Goal: Task Accomplishment & Management: Manage account settings

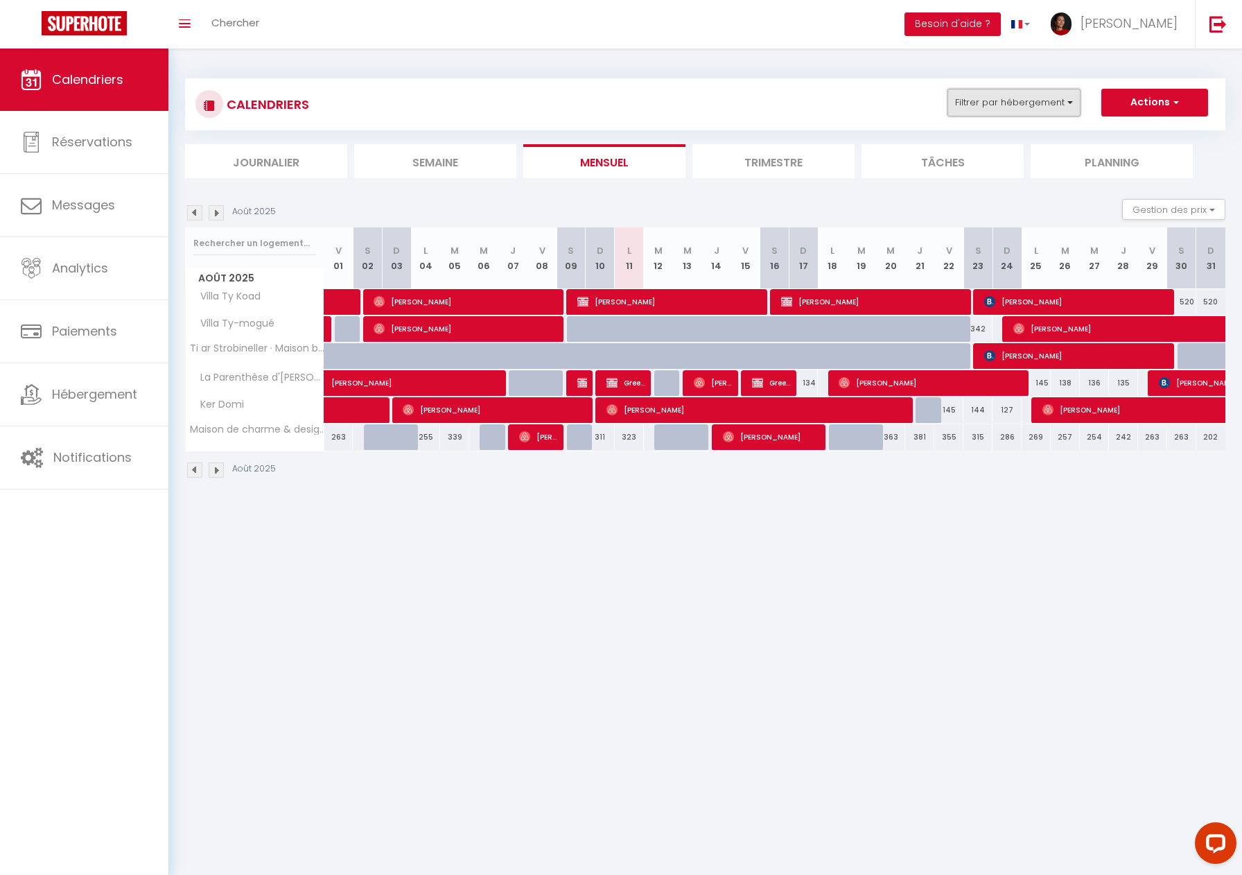
click at [986, 107] on button "Filtrer par hébergement" at bounding box center [1013, 103] width 133 height 28
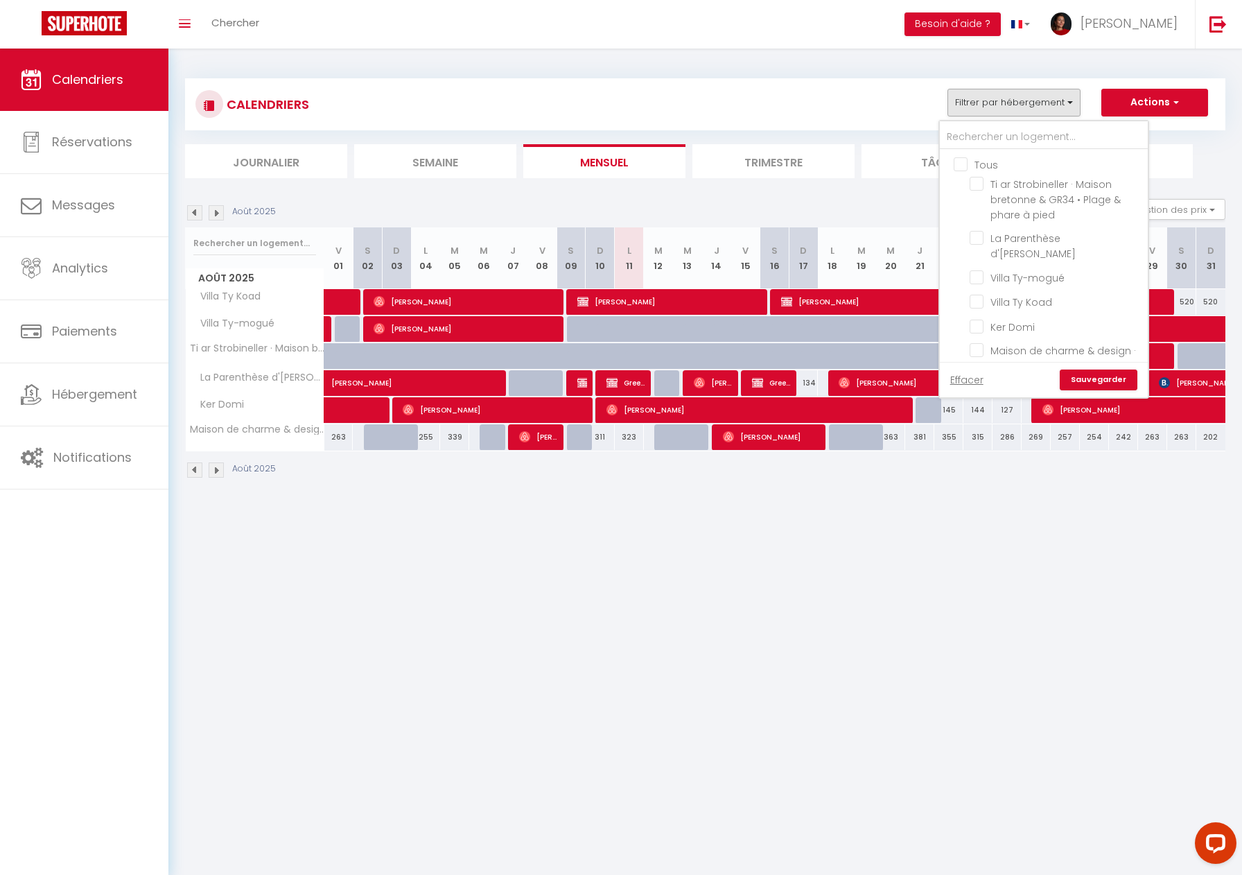
click at [990, 192] on label "Ti ar Strobineller · Maison bretonne & GR34 • Plage & phare à pied" at bounding box center [1061, 200] width 155 height 46
click at [990, 191] on input "Ti ar Strobineller · Maison bretonne & GR34 • Plage & phare à pied" at bounding box center [1056, 184] width 173 height 14
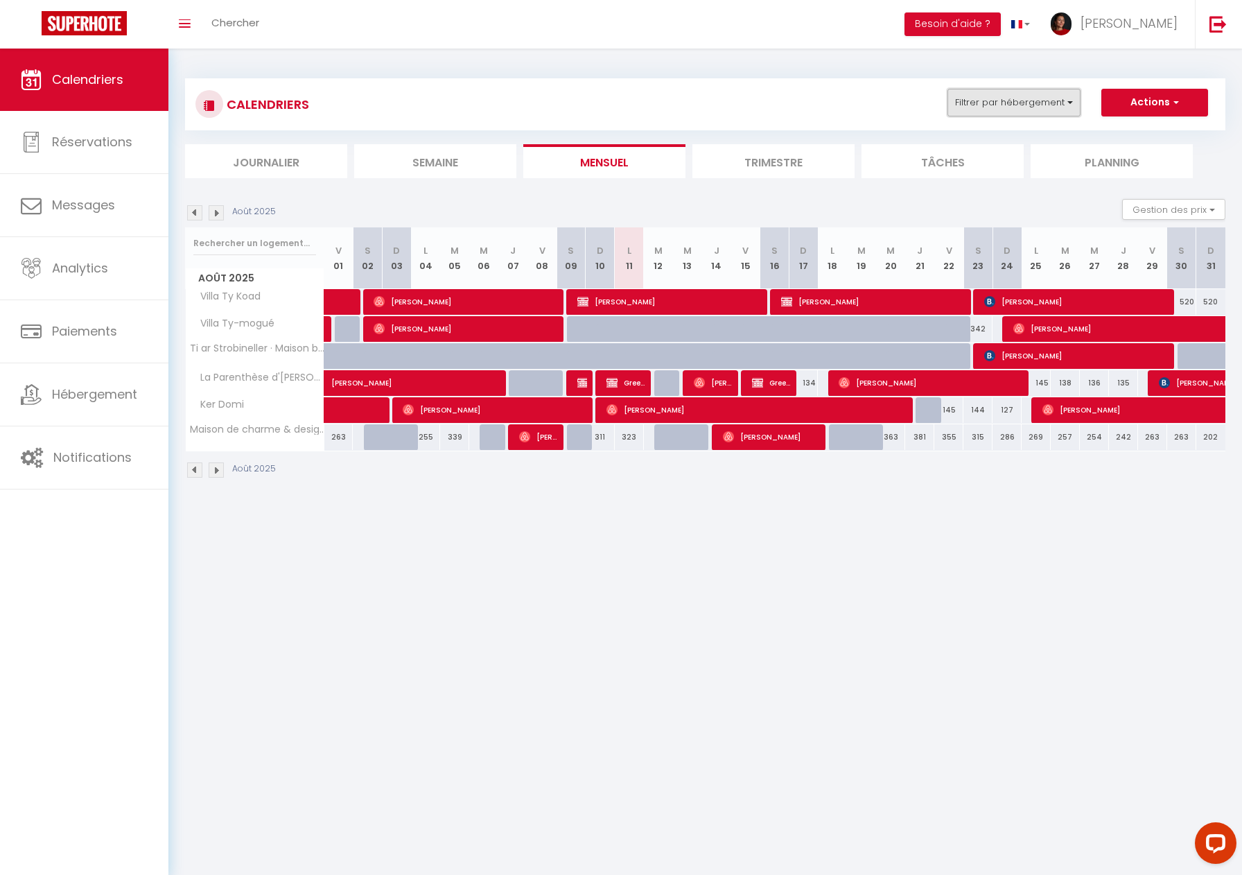
click at [1062, 103] on button "Filtrer par hébergement" at bounding box center [1013, 103] width 133 height 28
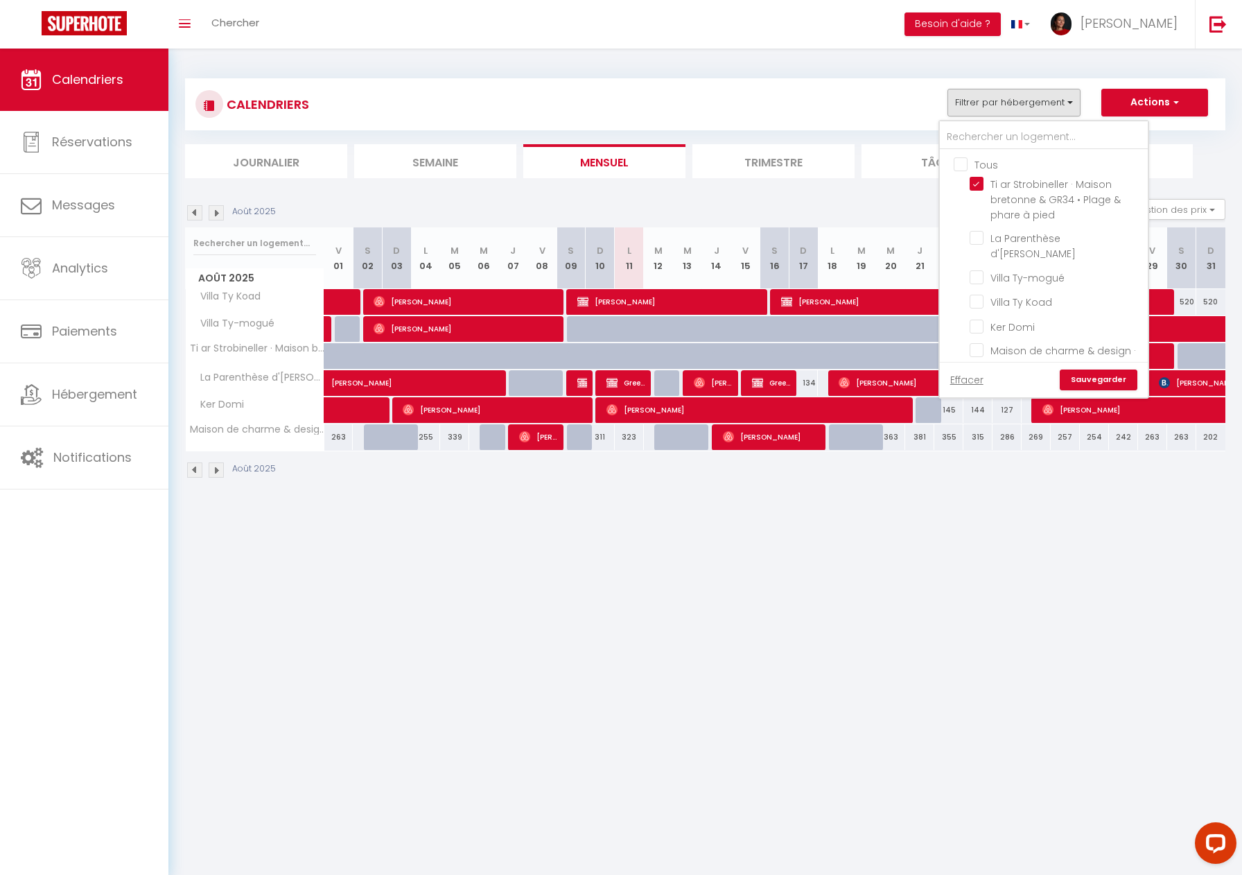
click at [1090, 379] on link "Sauvegarder" at bounding box center [1099, 379] width 78 height 21
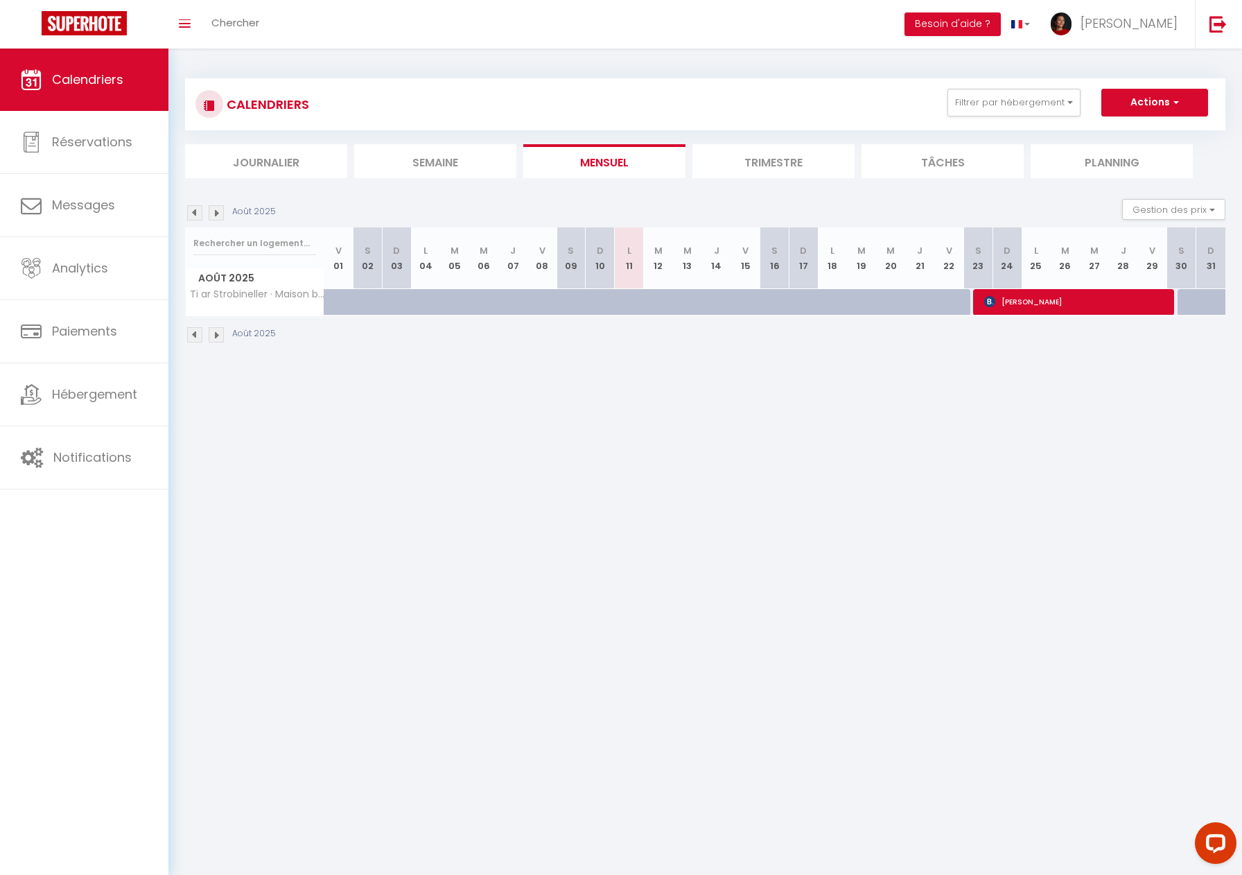
click at [217, 215] on img at bounding box center [216, 212] width 15 height 15
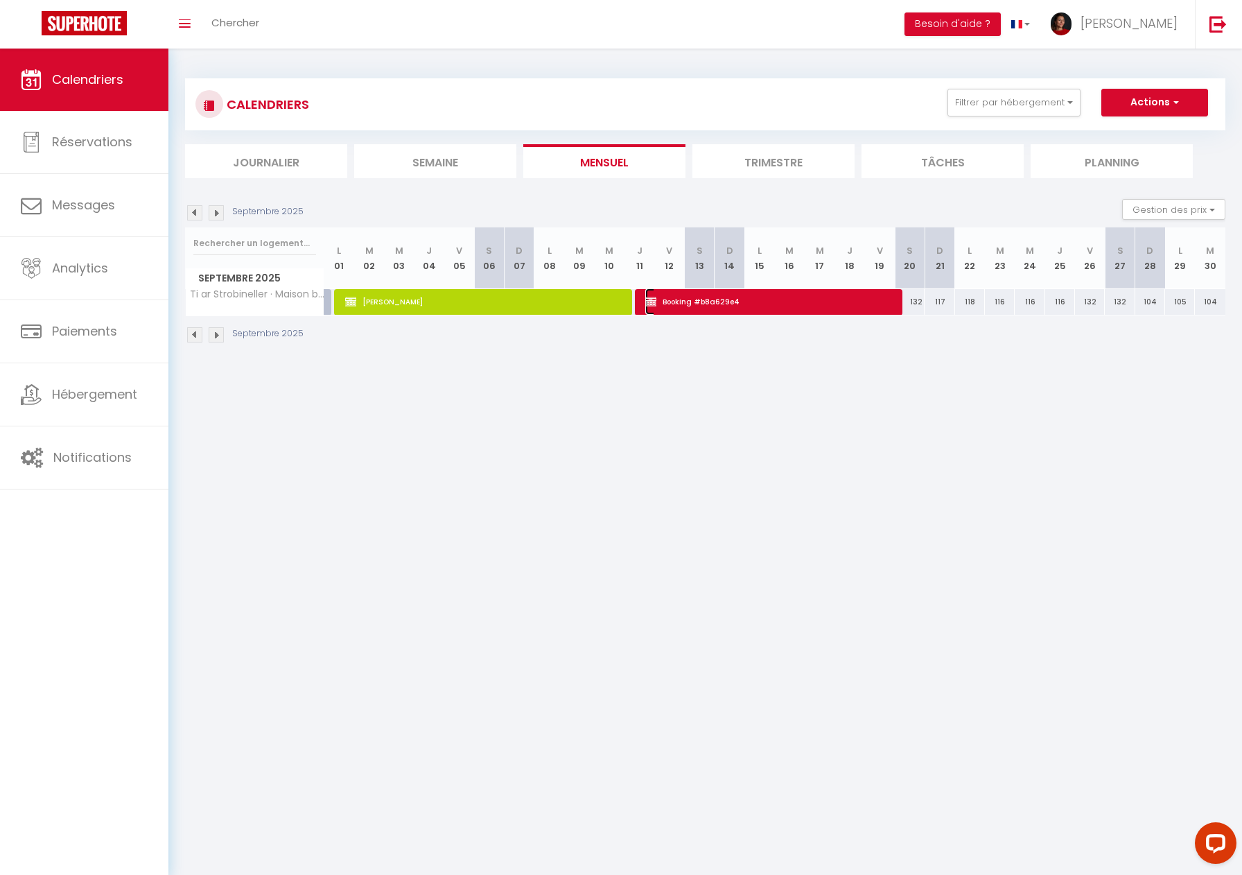
click at [760, 301] on span "Booking #b8a629e4" at bounding box center [769, 301] width 248 height 26
select select "OK"
select select "KO"
select select "0"
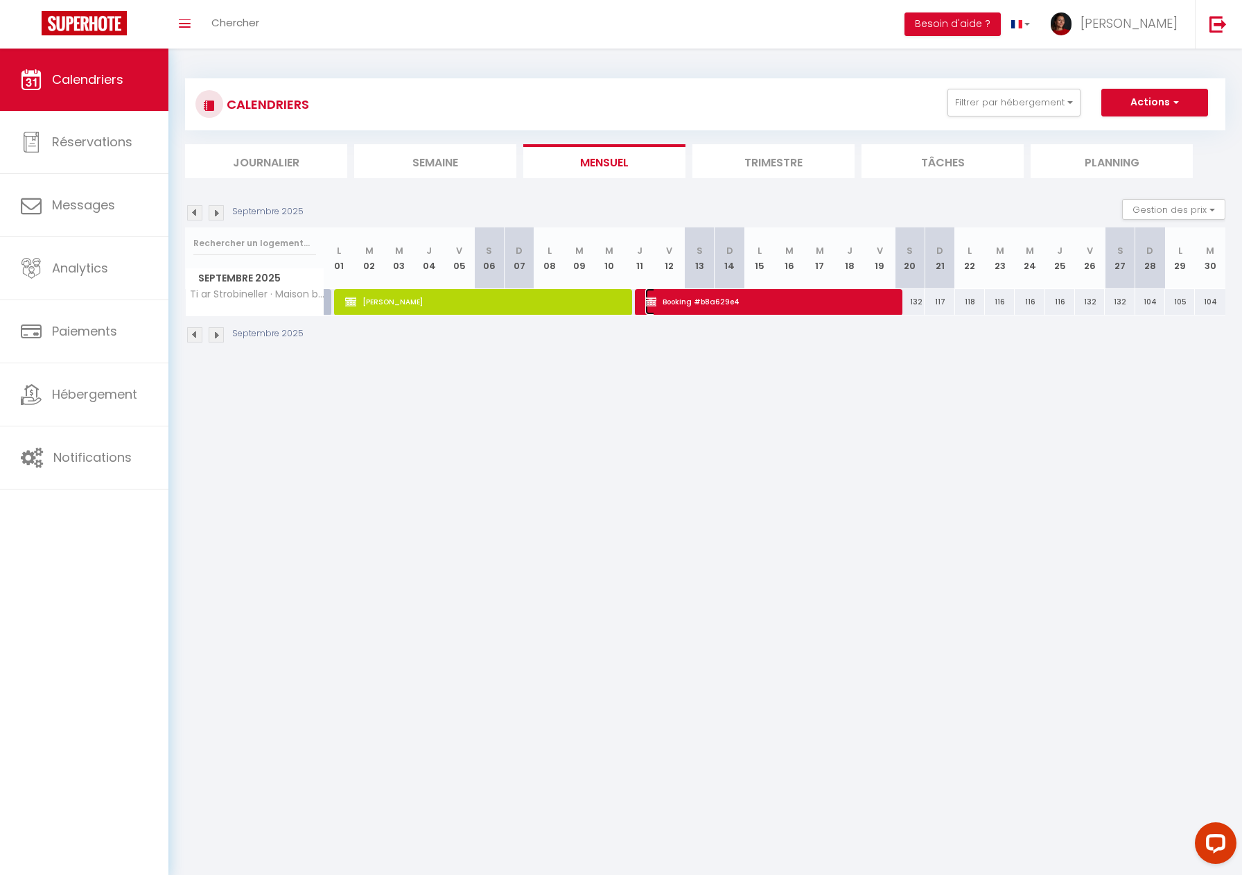
select select "1"
select select
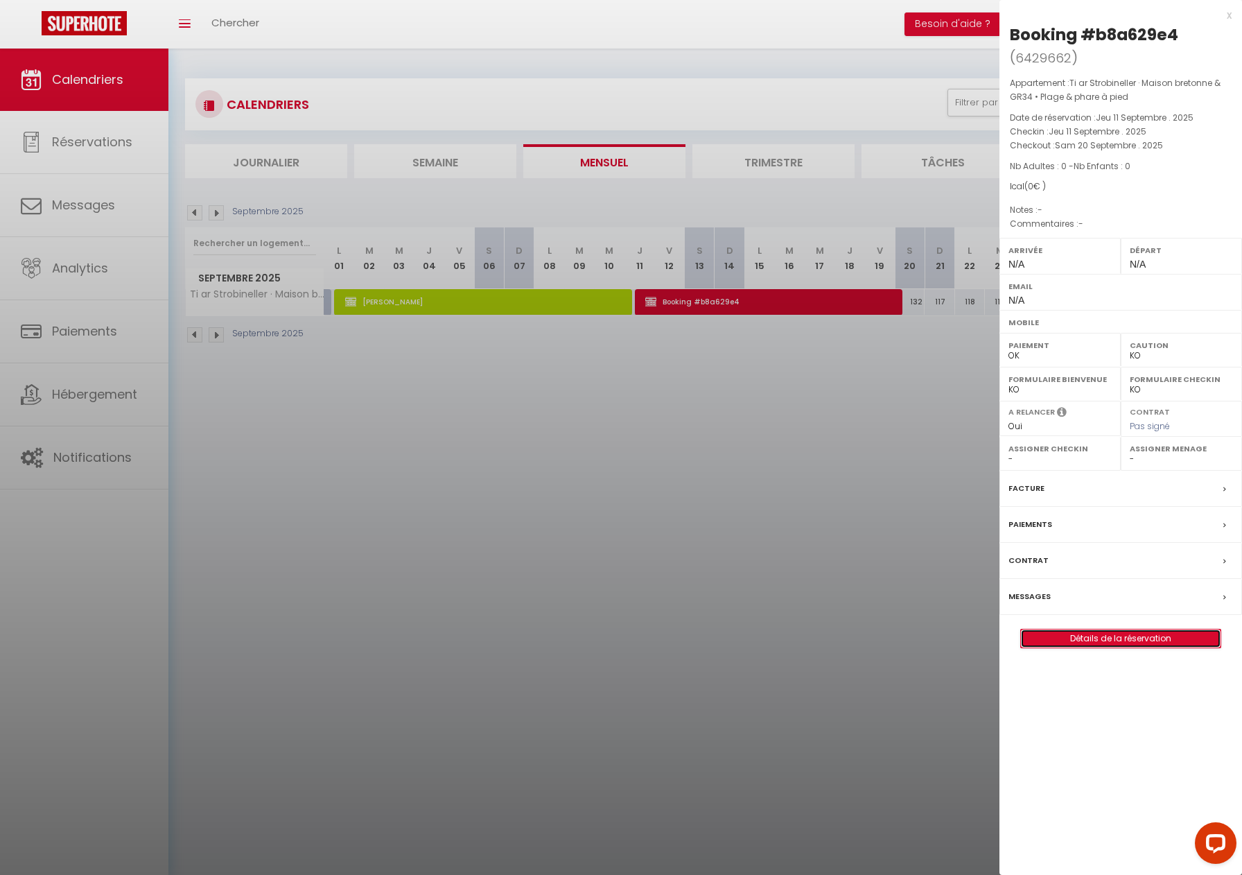
click at [1104, 636] on link "Détails de la réservation" at bounding box center [1121, 638] width 200 height 18
select select
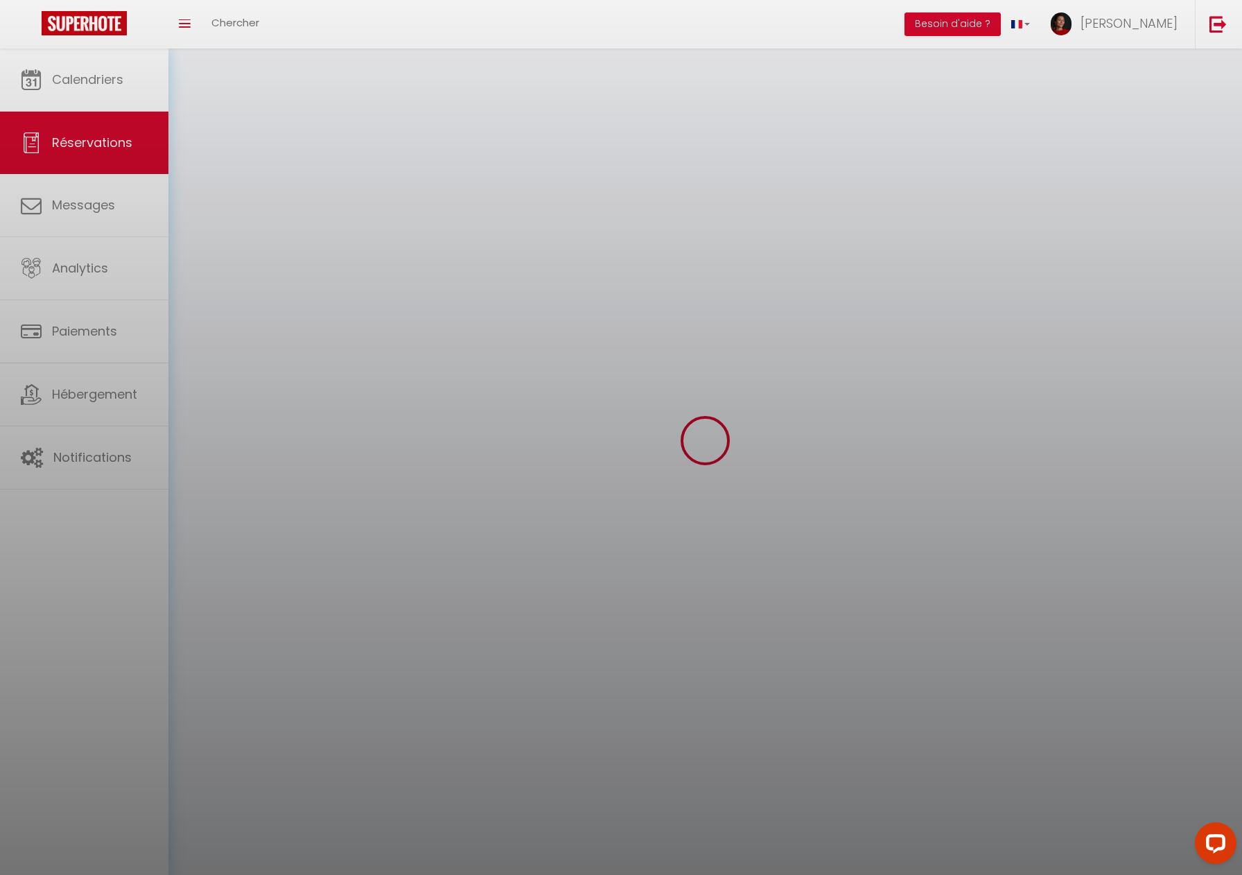
select select
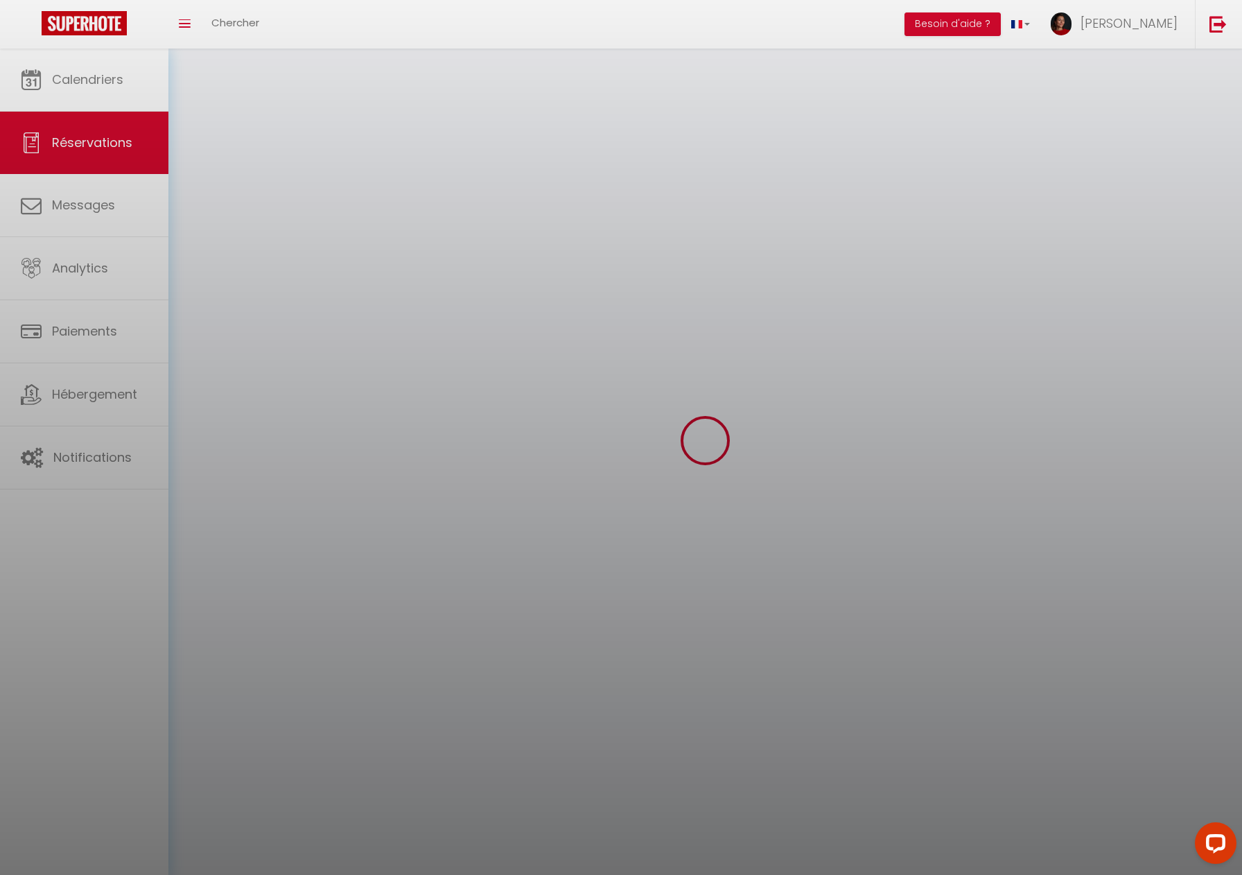
select select
checkbox input "false"
select select
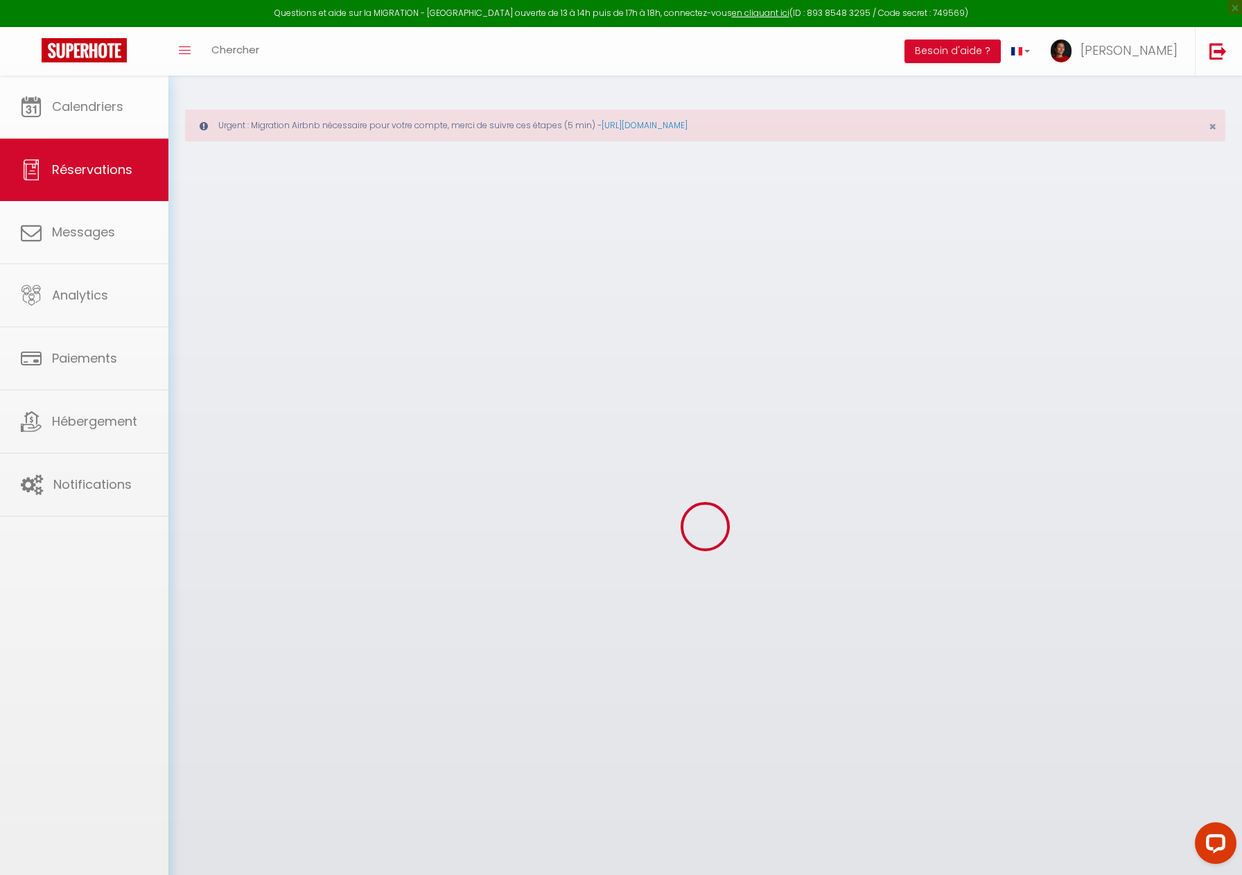
select select
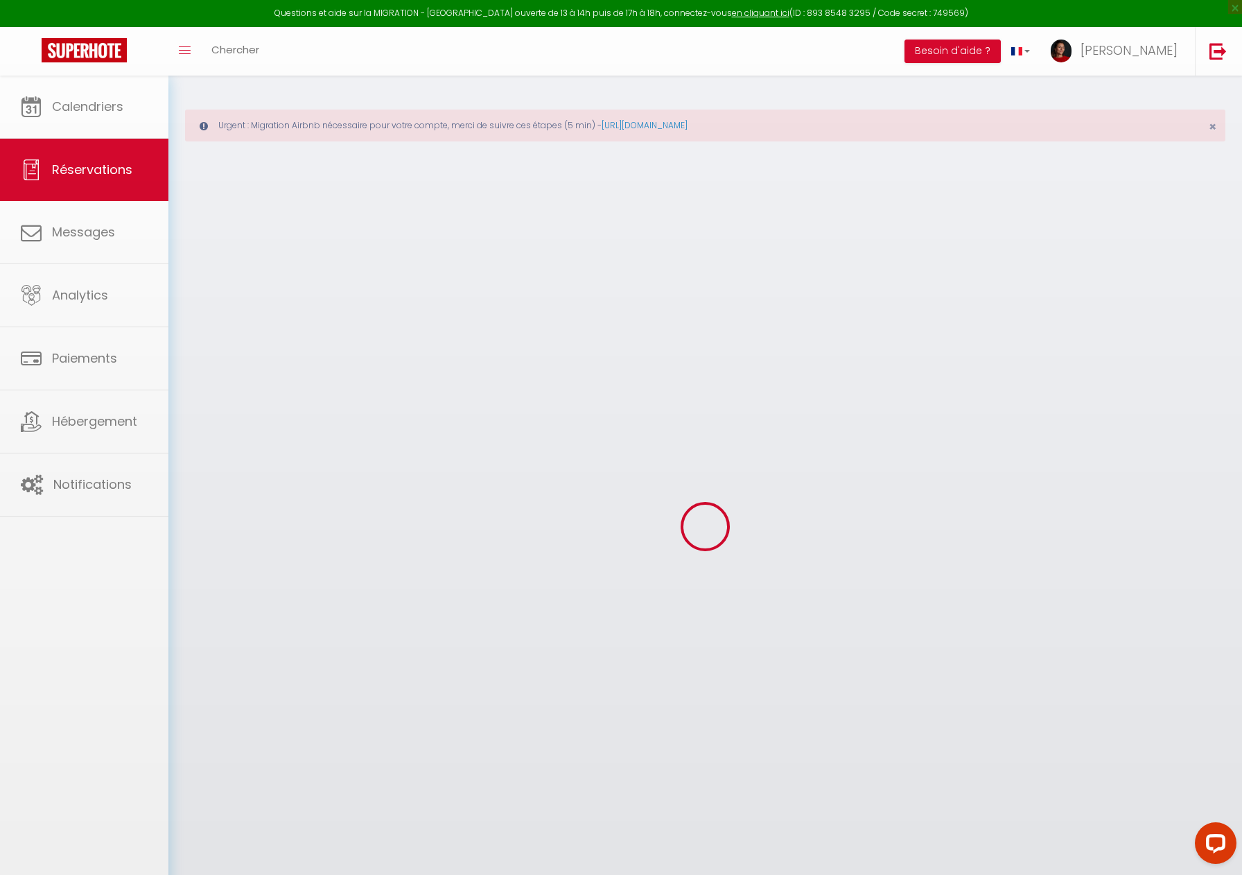
select select
checkbox input "false"
select select
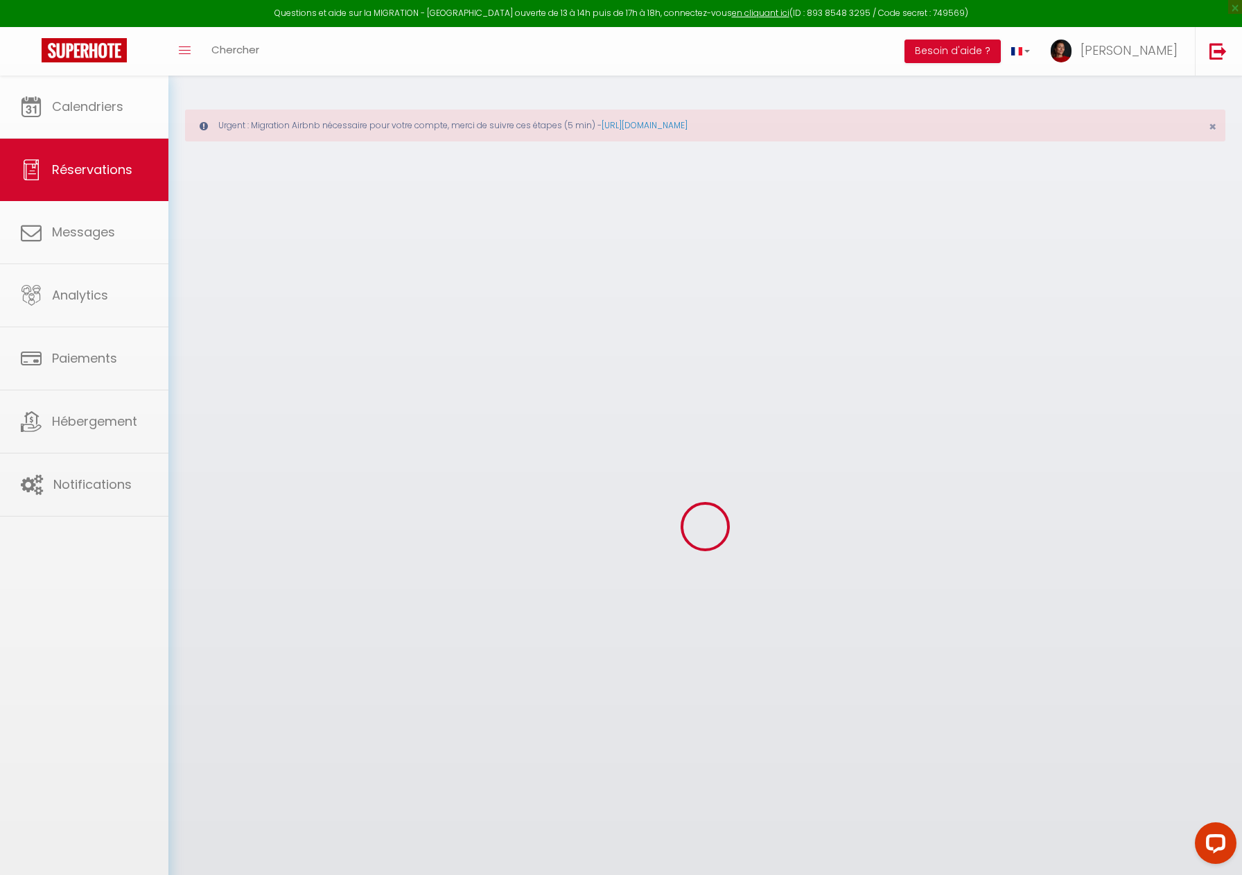
select select
checkbox input "false"
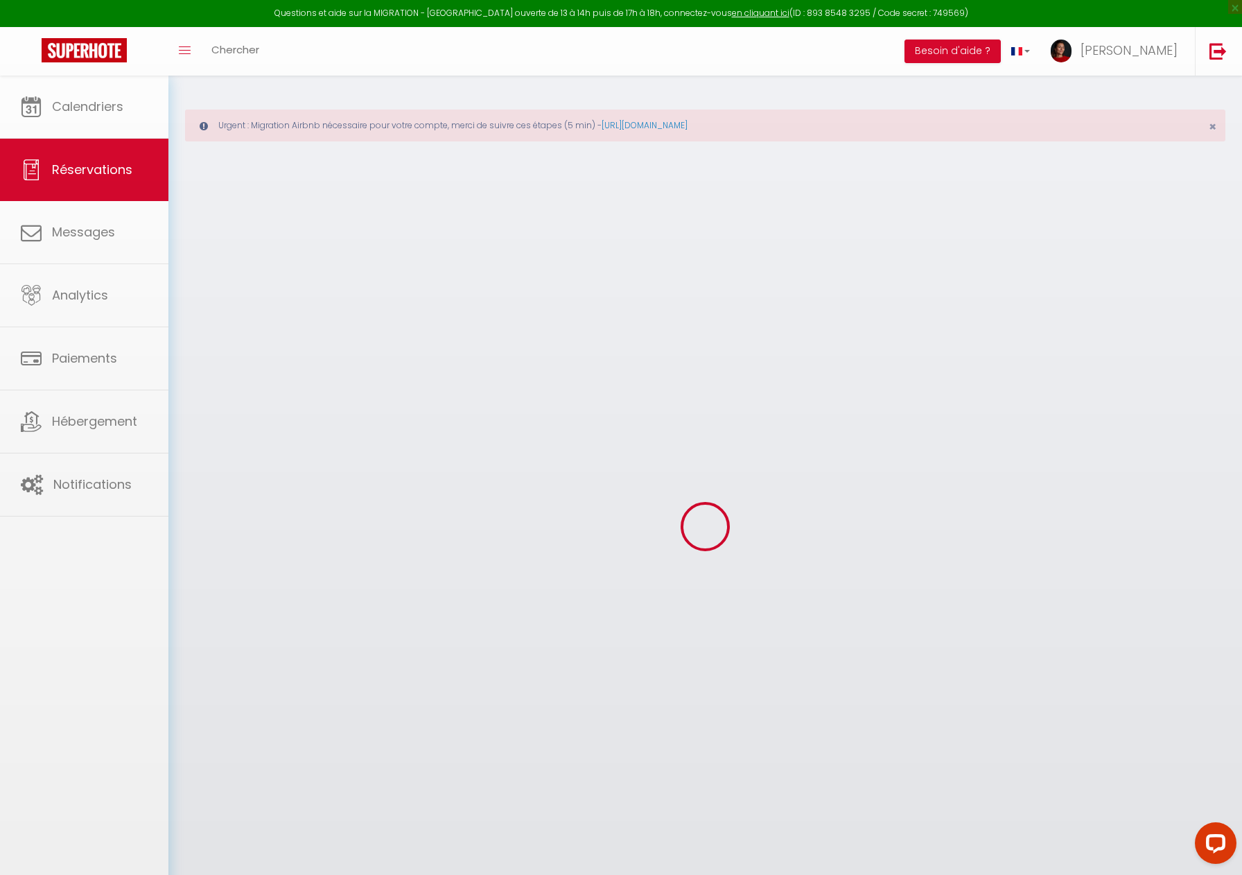
select select
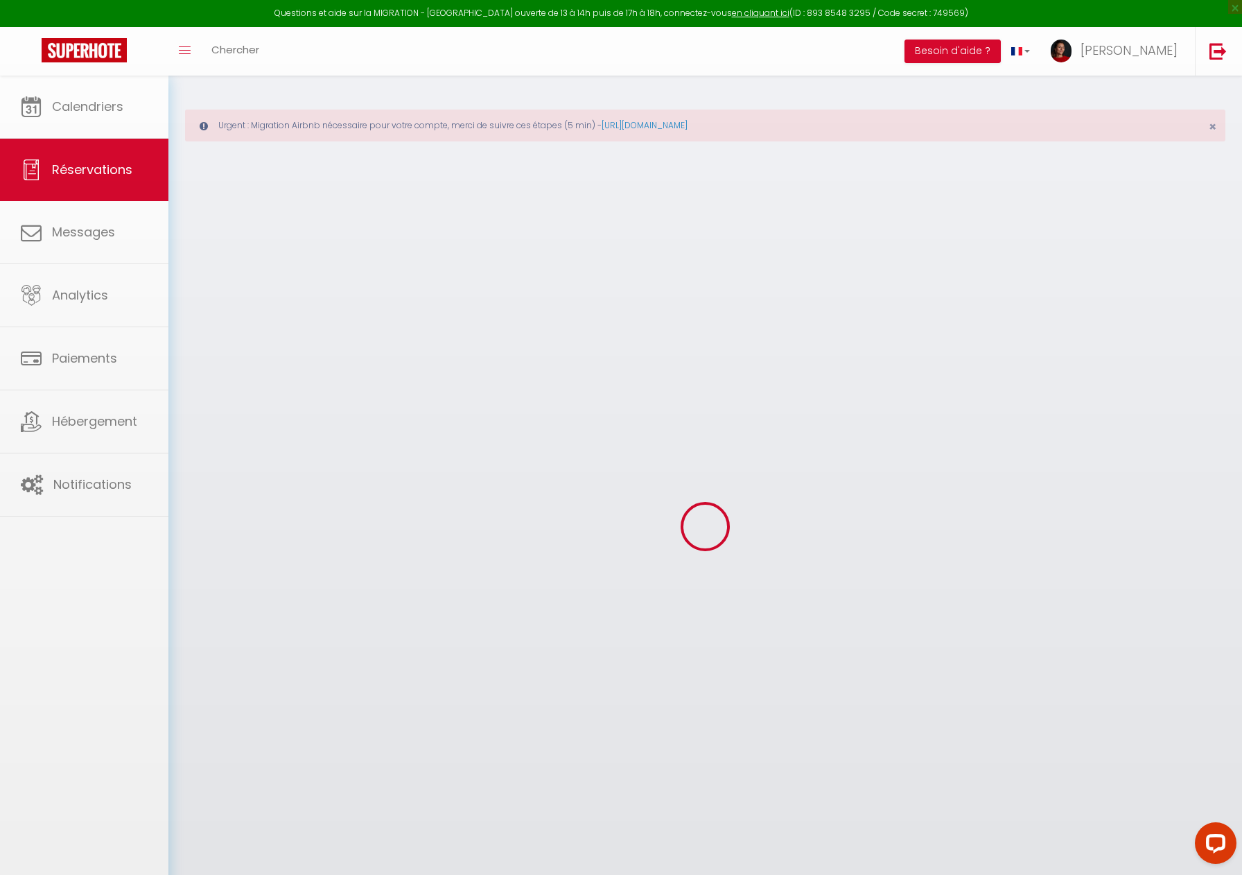
select select
checkbox input "false"
select select
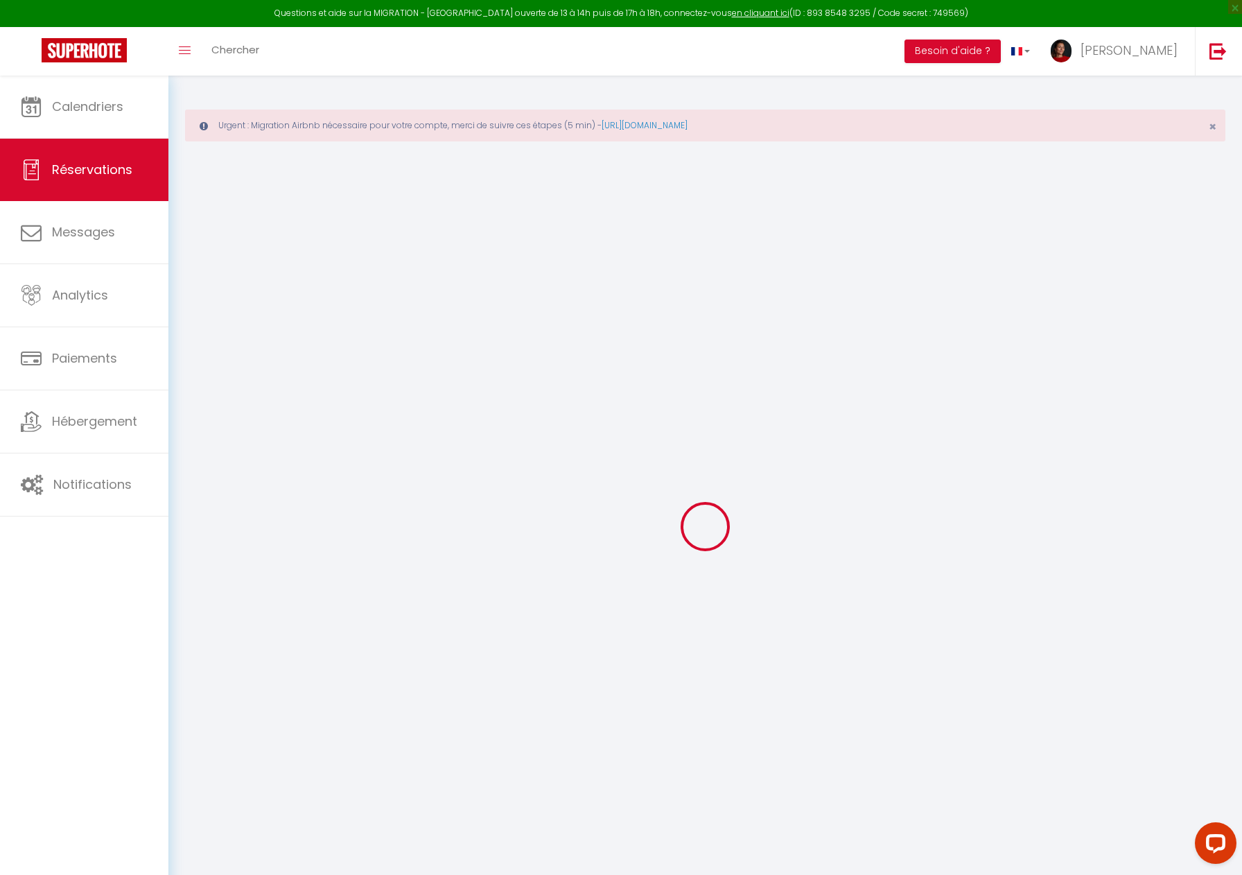
type input "Booking"
type input "#b8a629e4"
select select
select select "66055"
select select "1"
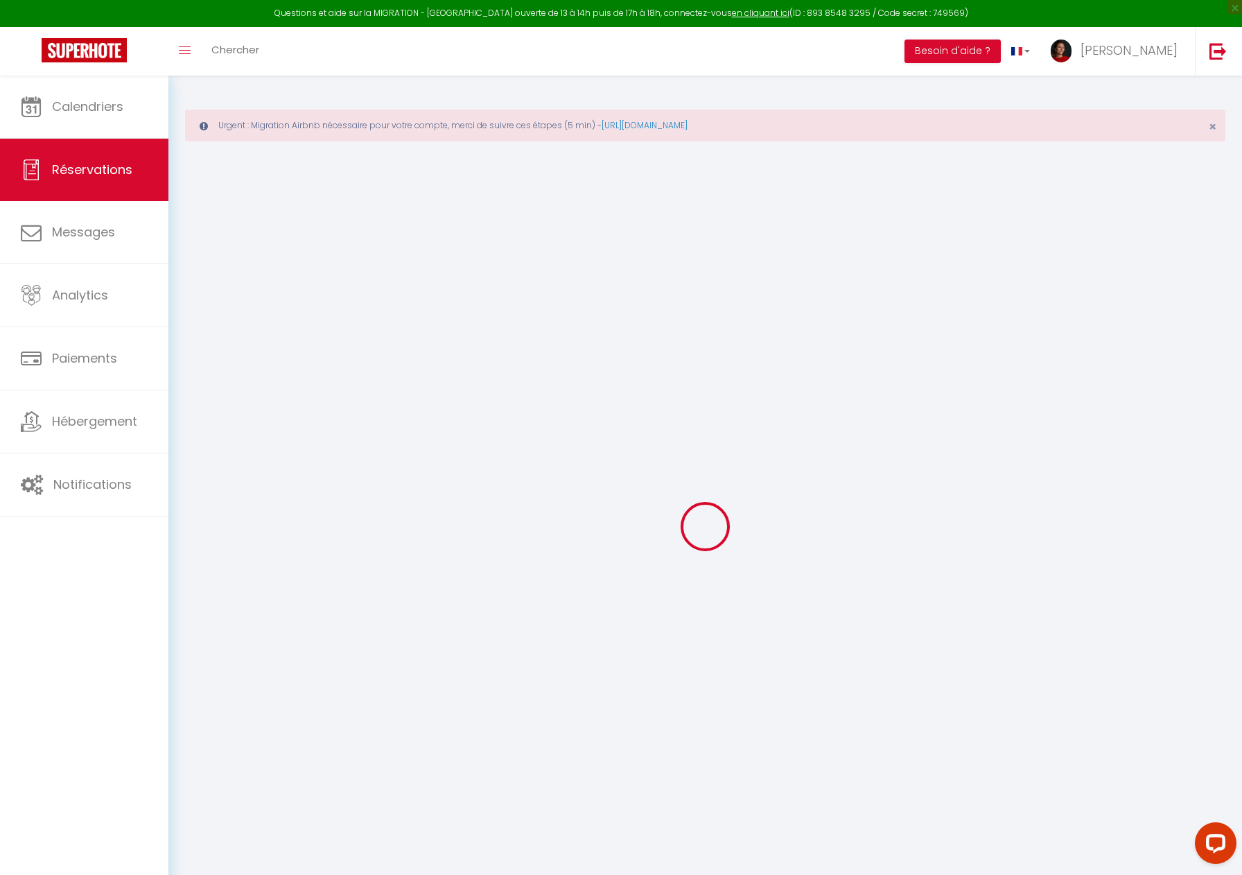
type input "Jeu 11 Septembre 2025"
select select
type input "Sam 20 Septembre 2025"
select select
type input "0"
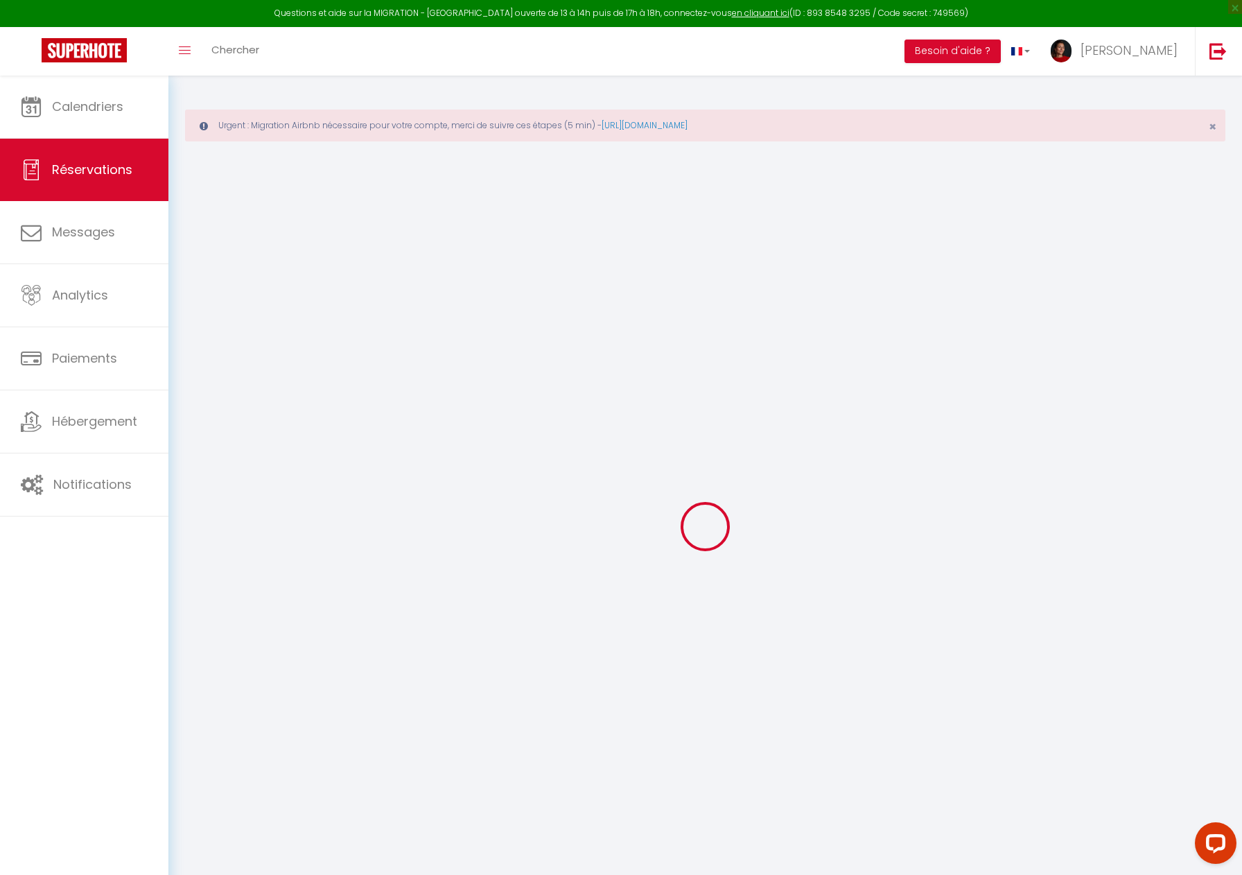
select select "12"
select select
checkbox input "false"
type input "0"
select select "73"
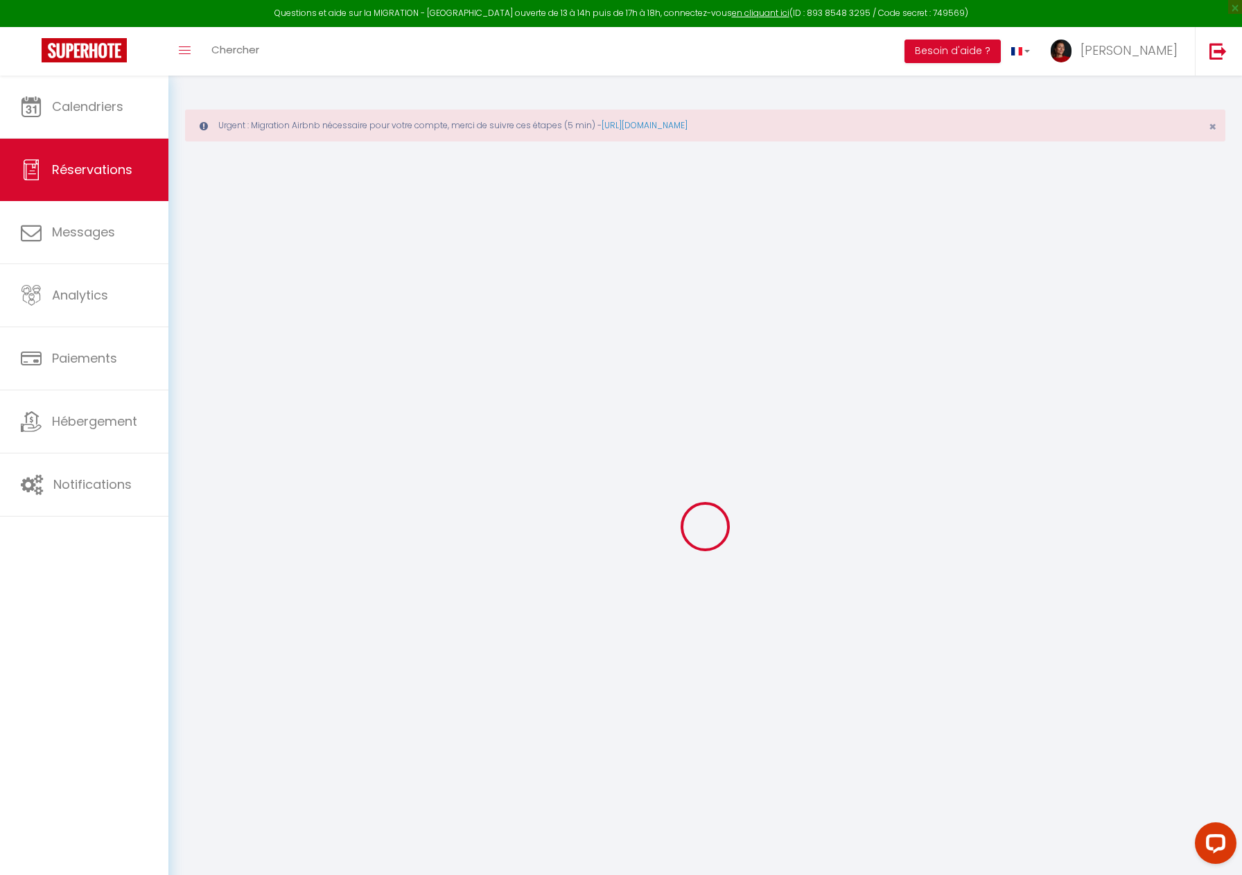
type input "0"
select select
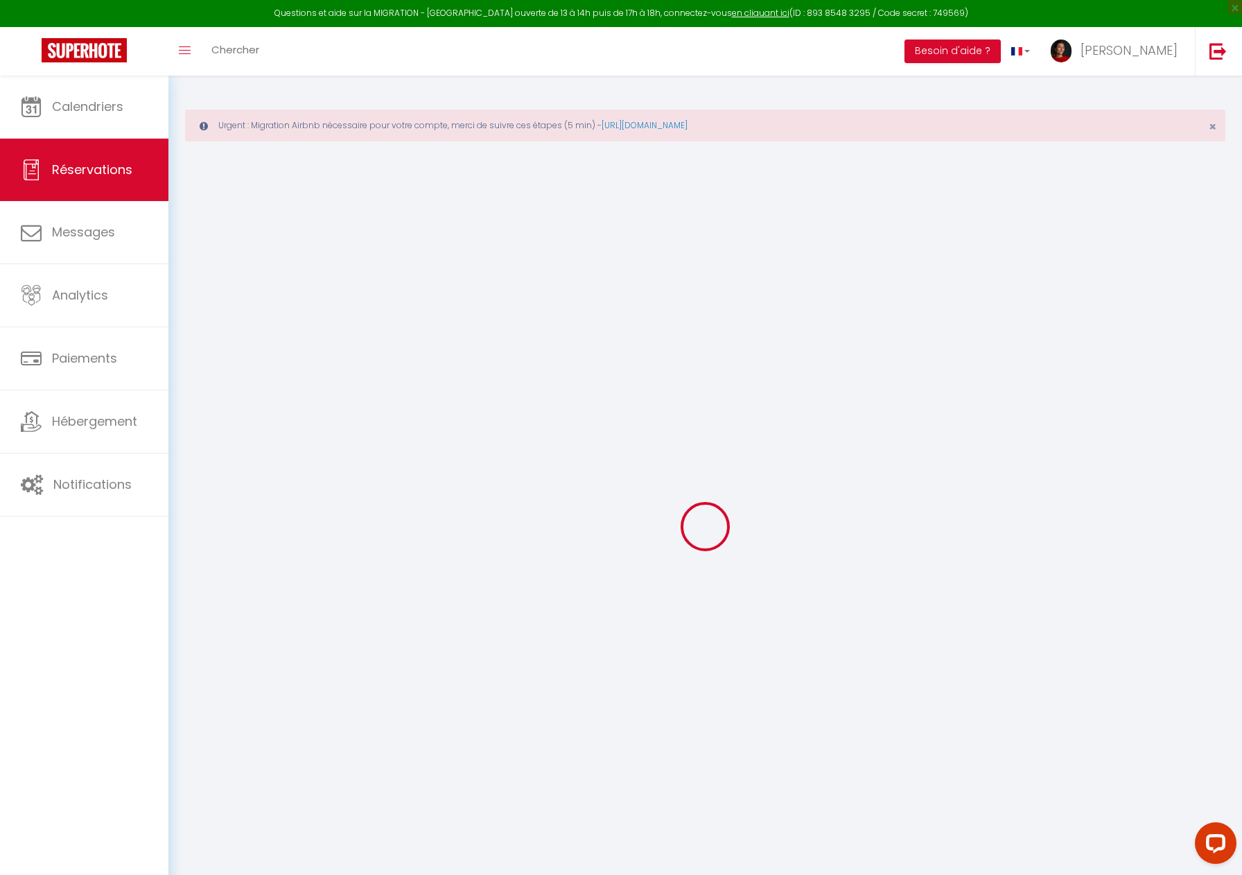
select select
select select "14"
checkbox input "false"
select select
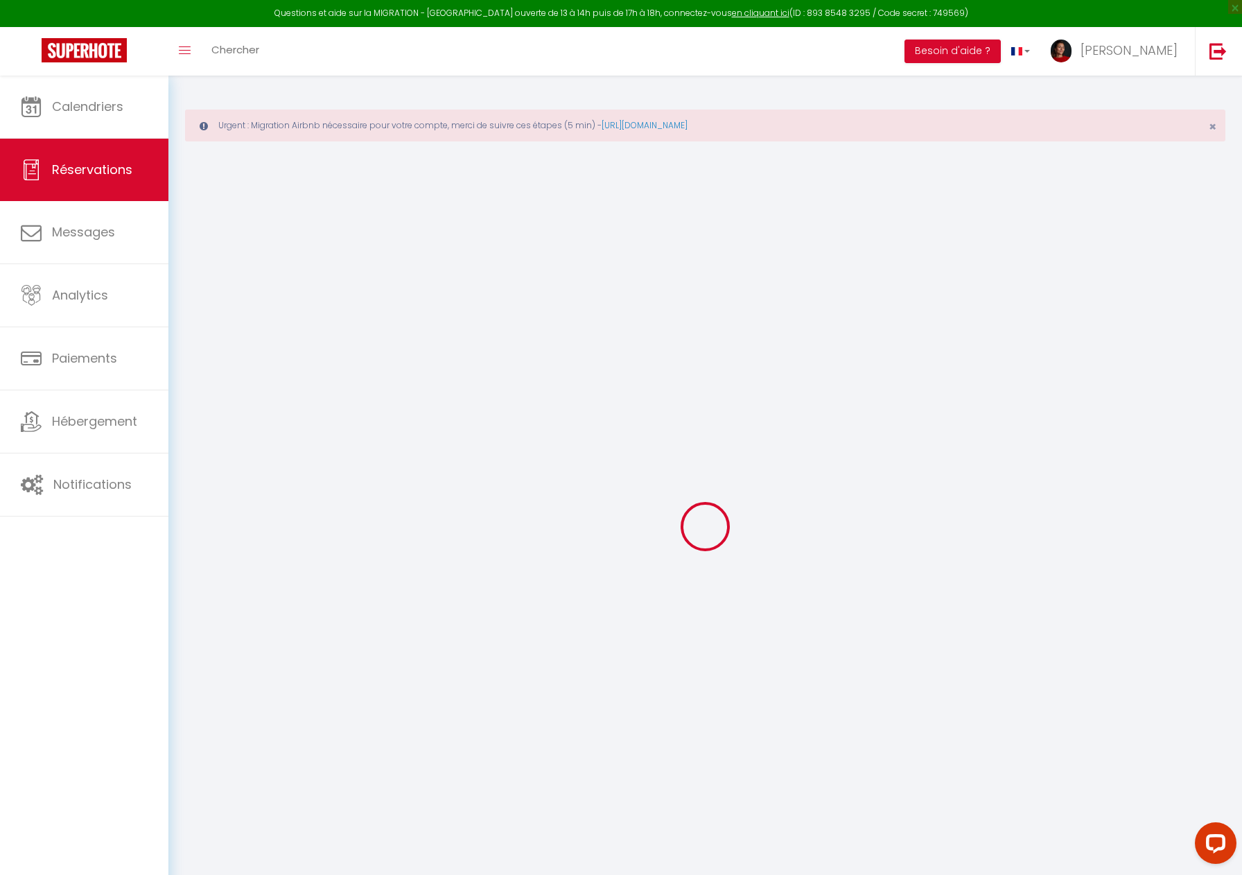
select select
checkbox input "false"
select select
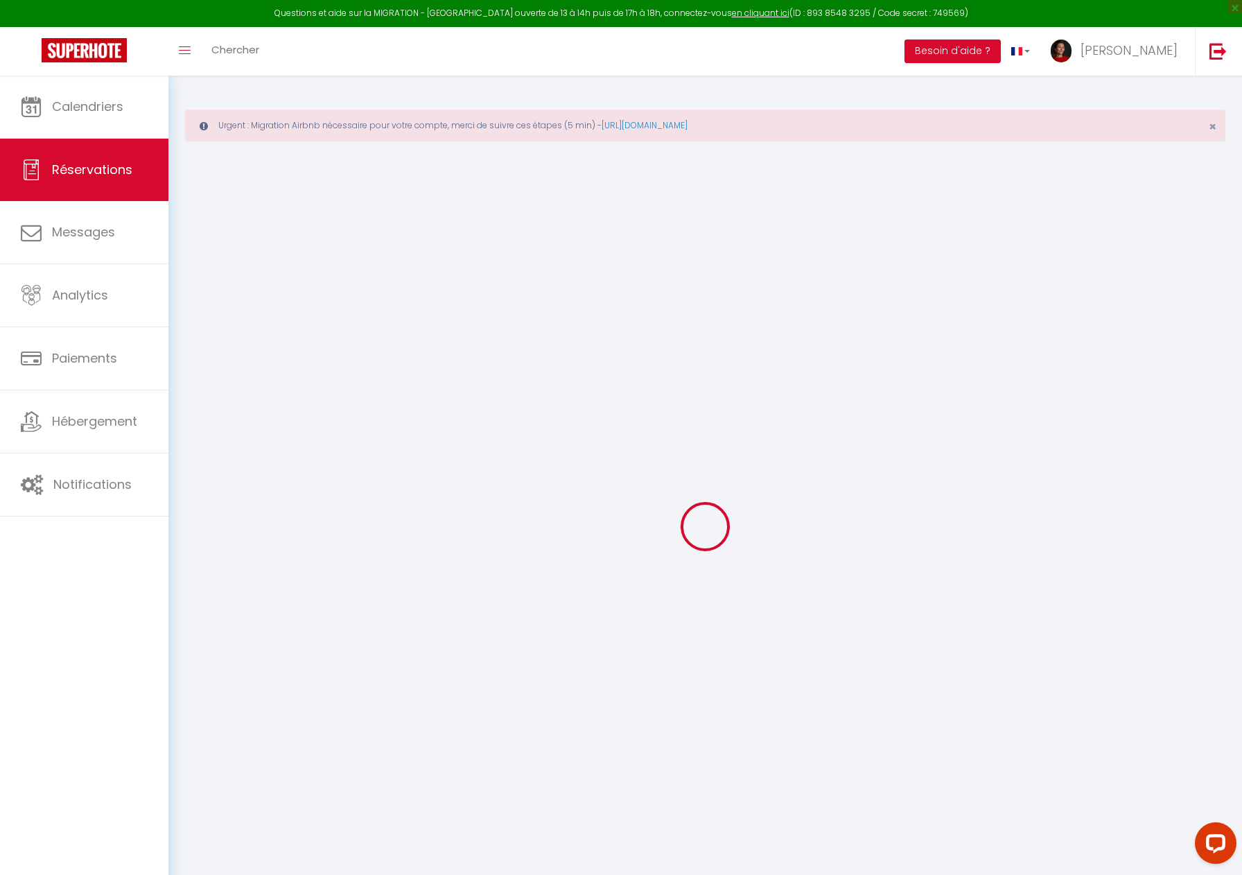
checkbox input "false"
select select
checkbox input "false"
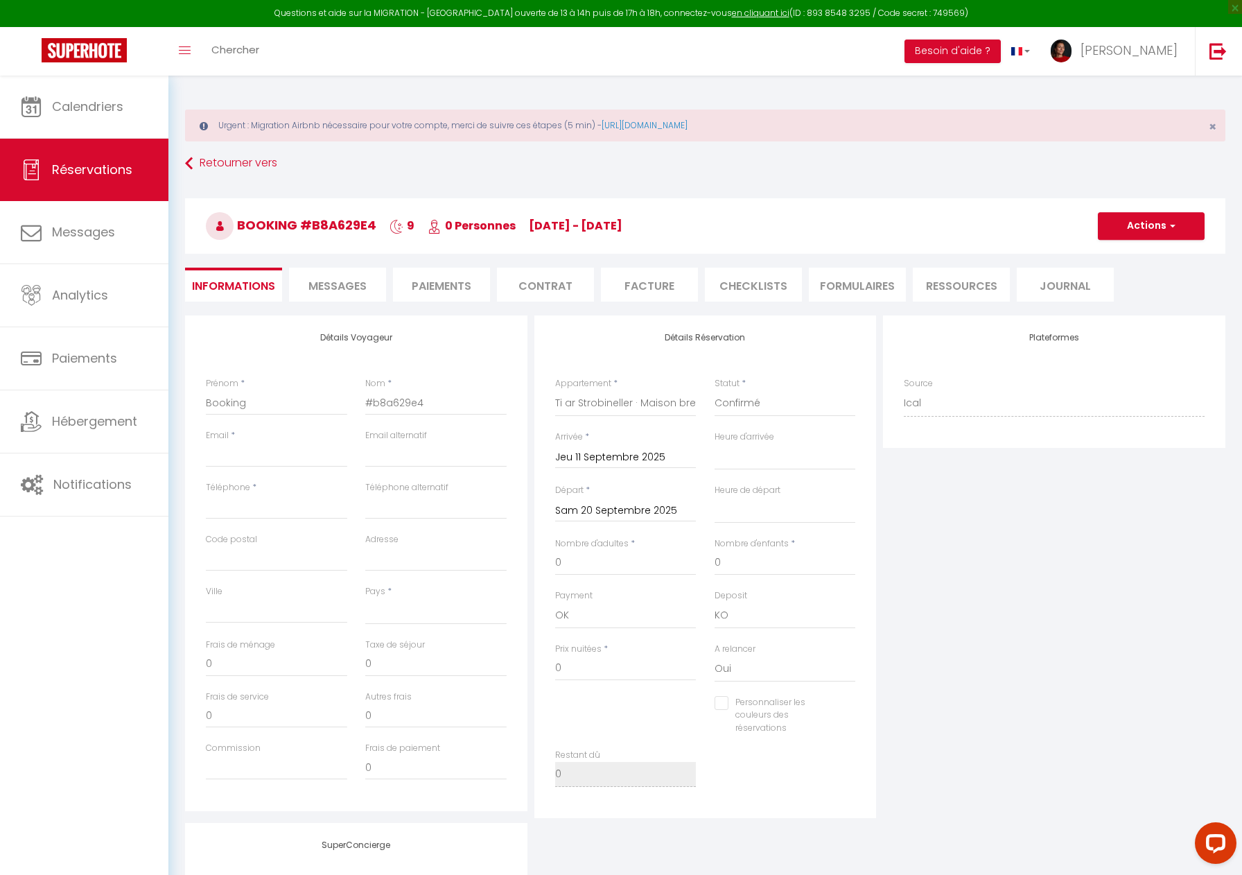
select select
checkbox input "false"
select select
click at [1152, 225] on button "Actions" at bounding box center [1151, 226] width 107 height 28
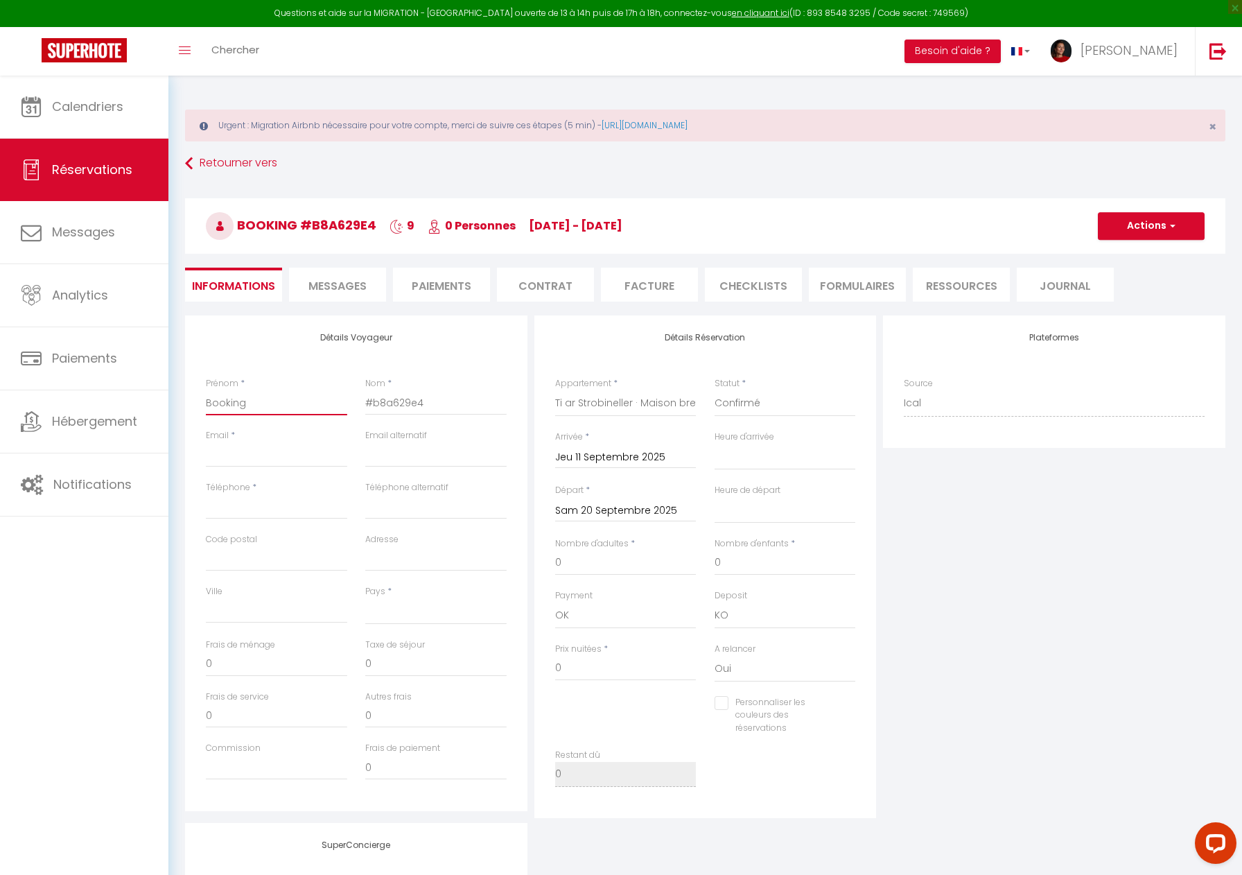
drag, startPoint x: 286, startPoint y: 410, endPoint x: 1018, endPoint y: 304, distance: 739.6
click at [129, 404] on div "Questions et aide sur la MIGRATION - [GEOGRAPHIC_DATA] ouverte de 13 à 14h puis…" at bounding box center [621, 589] width 1242 height 1027
type input "A"
select select
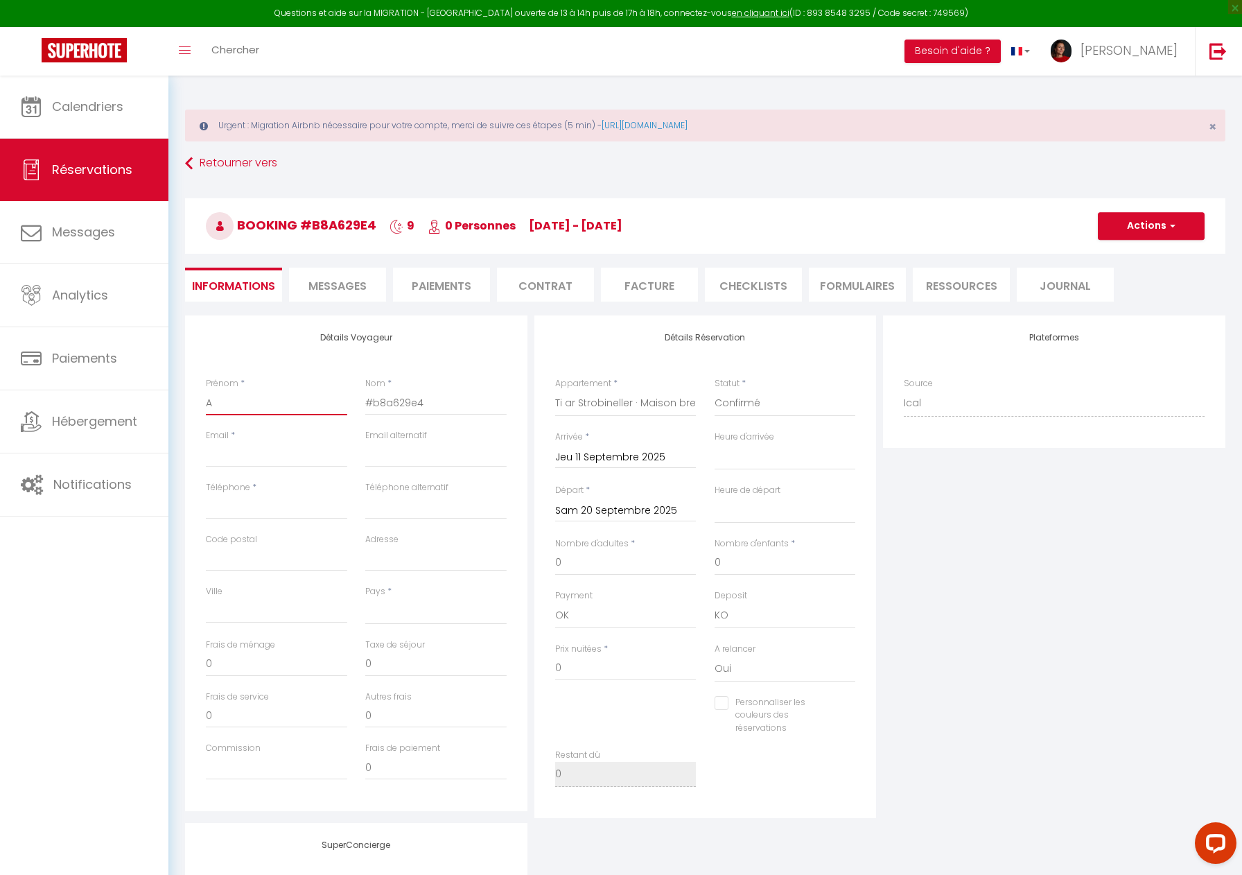
select select
checkbox input "false"
type input "An"
select select
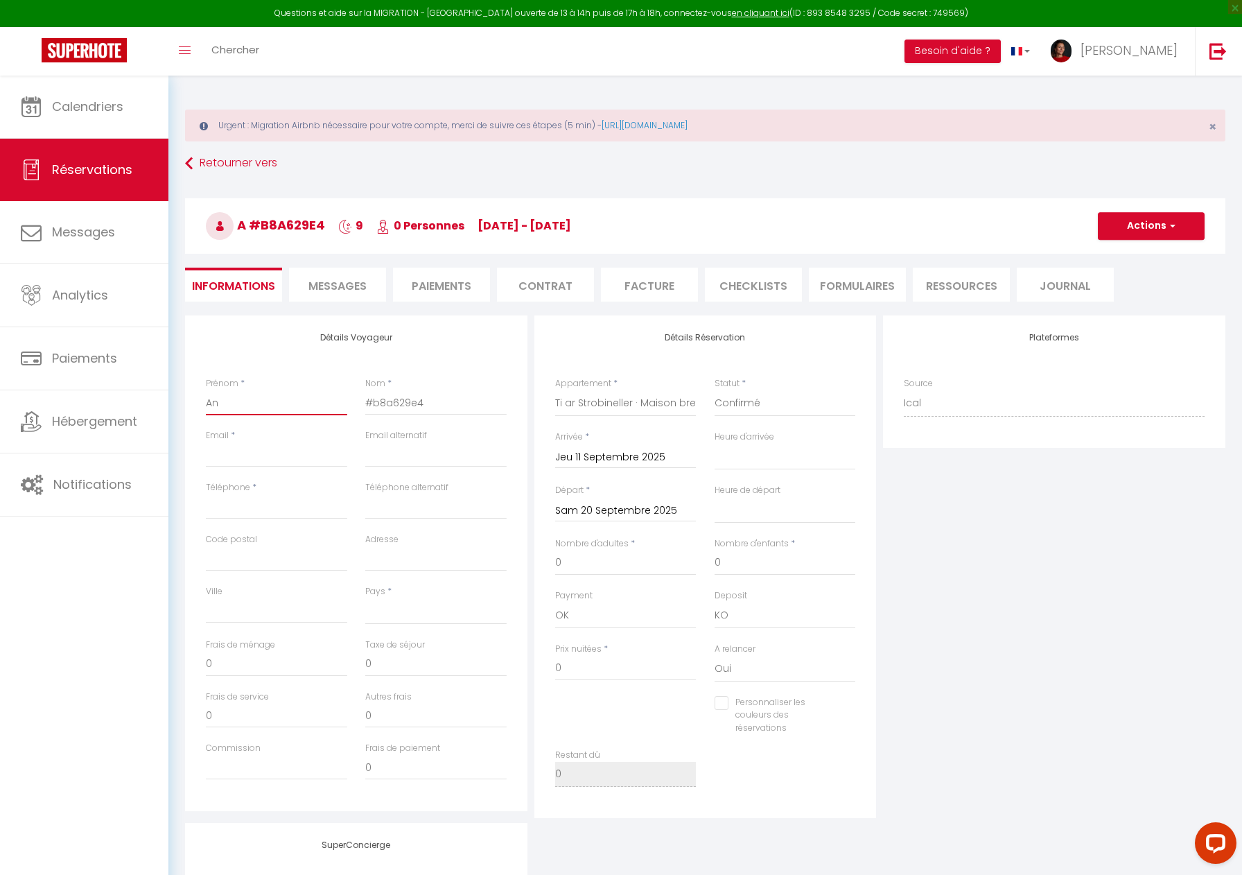
select select
checkbox input "false"
type input "Ang"
select select
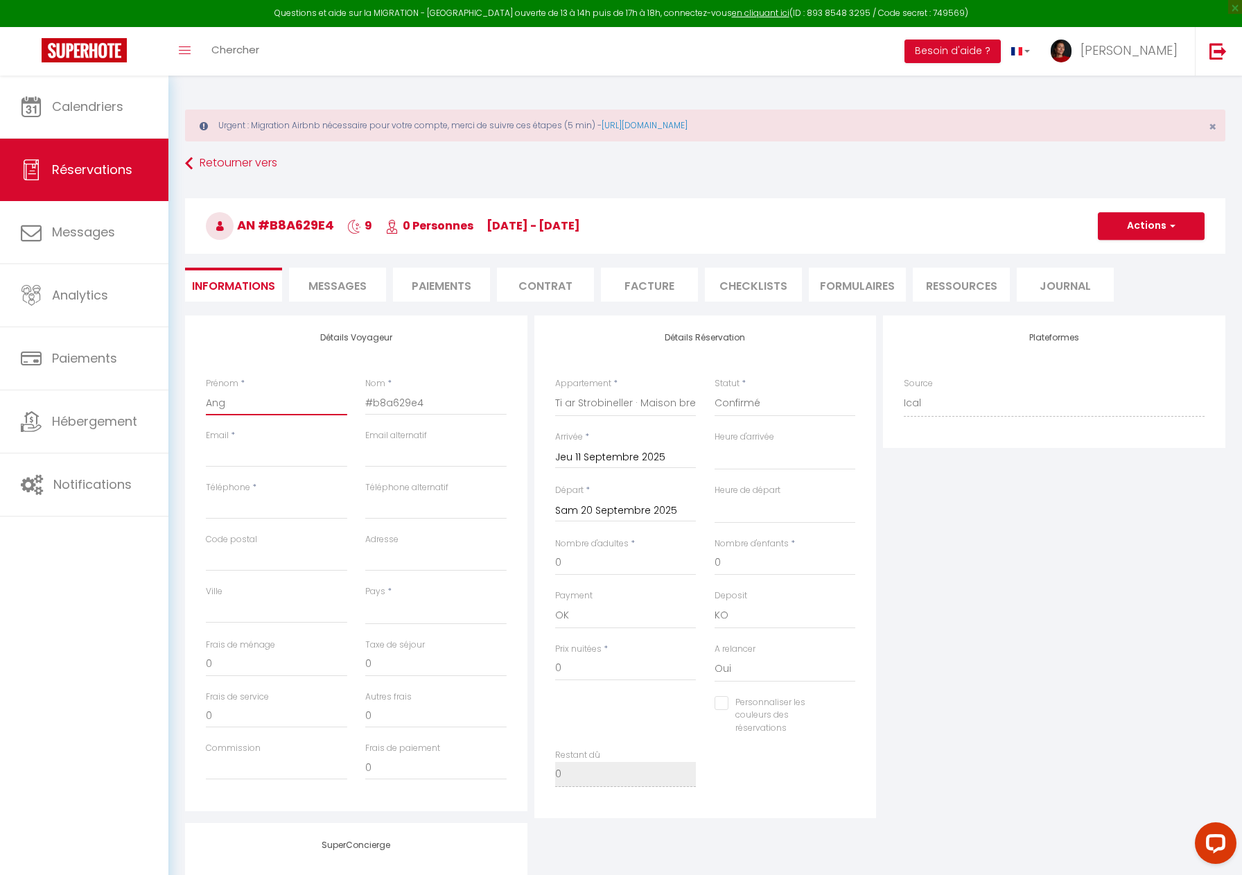
select select
checkbox input "false"
type input "Ange"
select select
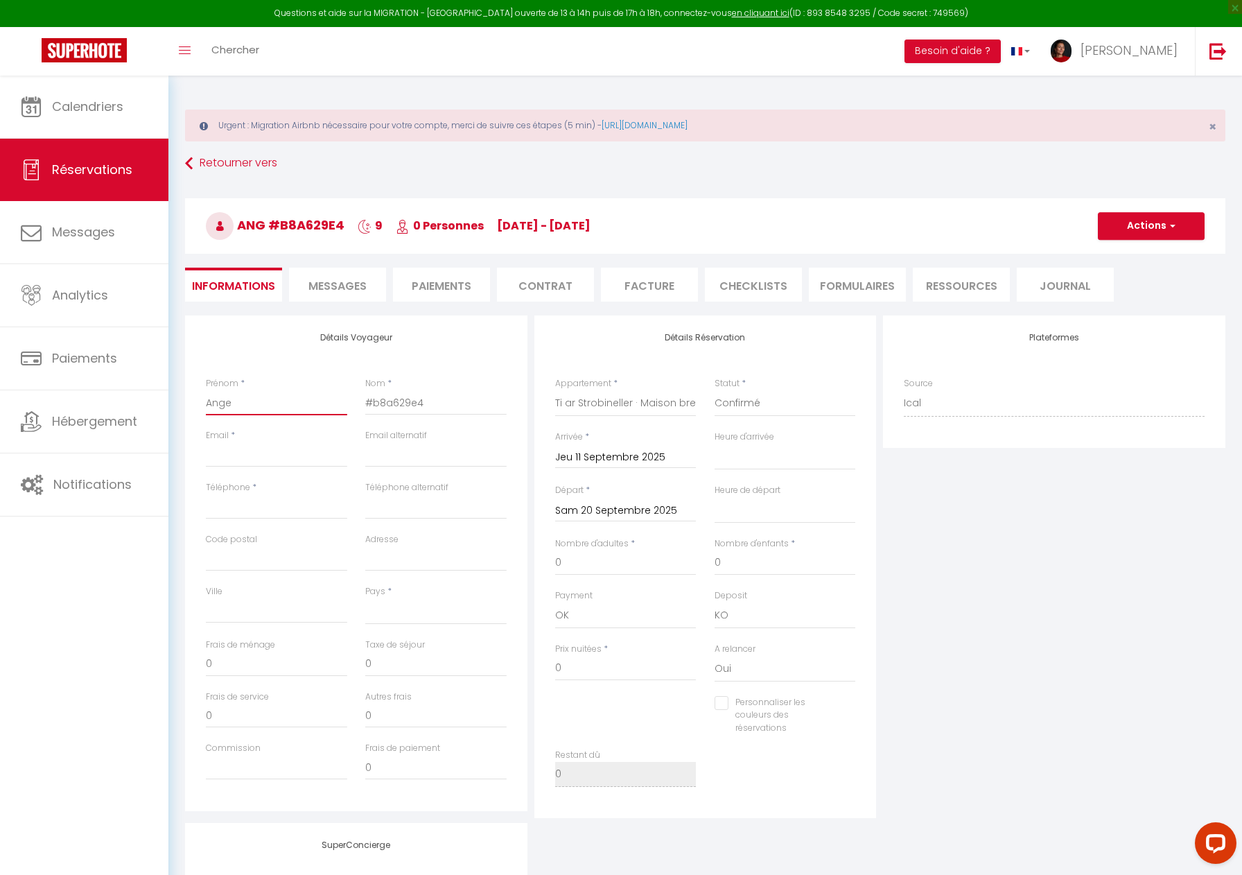
select select
checkbox input "false"
type input "Angel"
select select
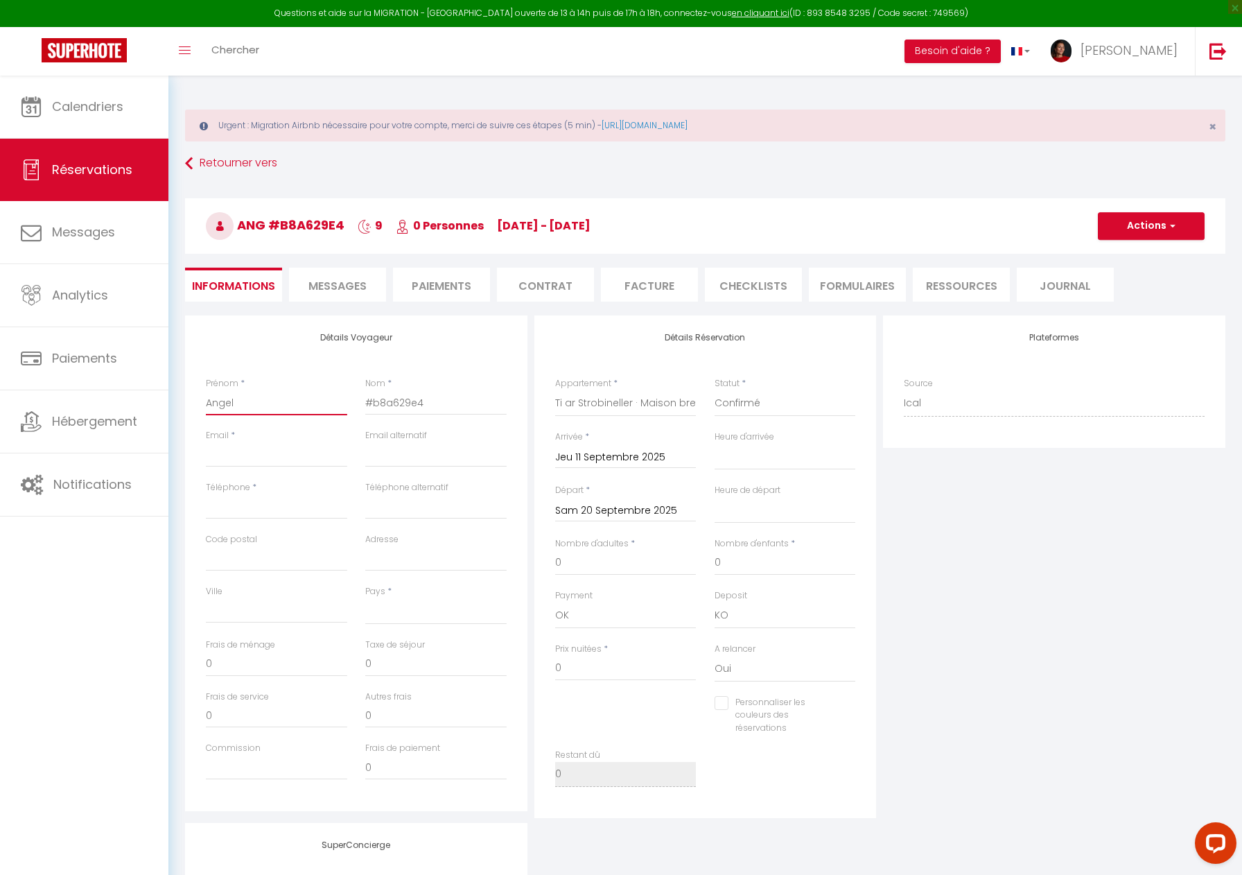
select select
checkbox input "false"
type input "[PERSON_NAME]"
select select
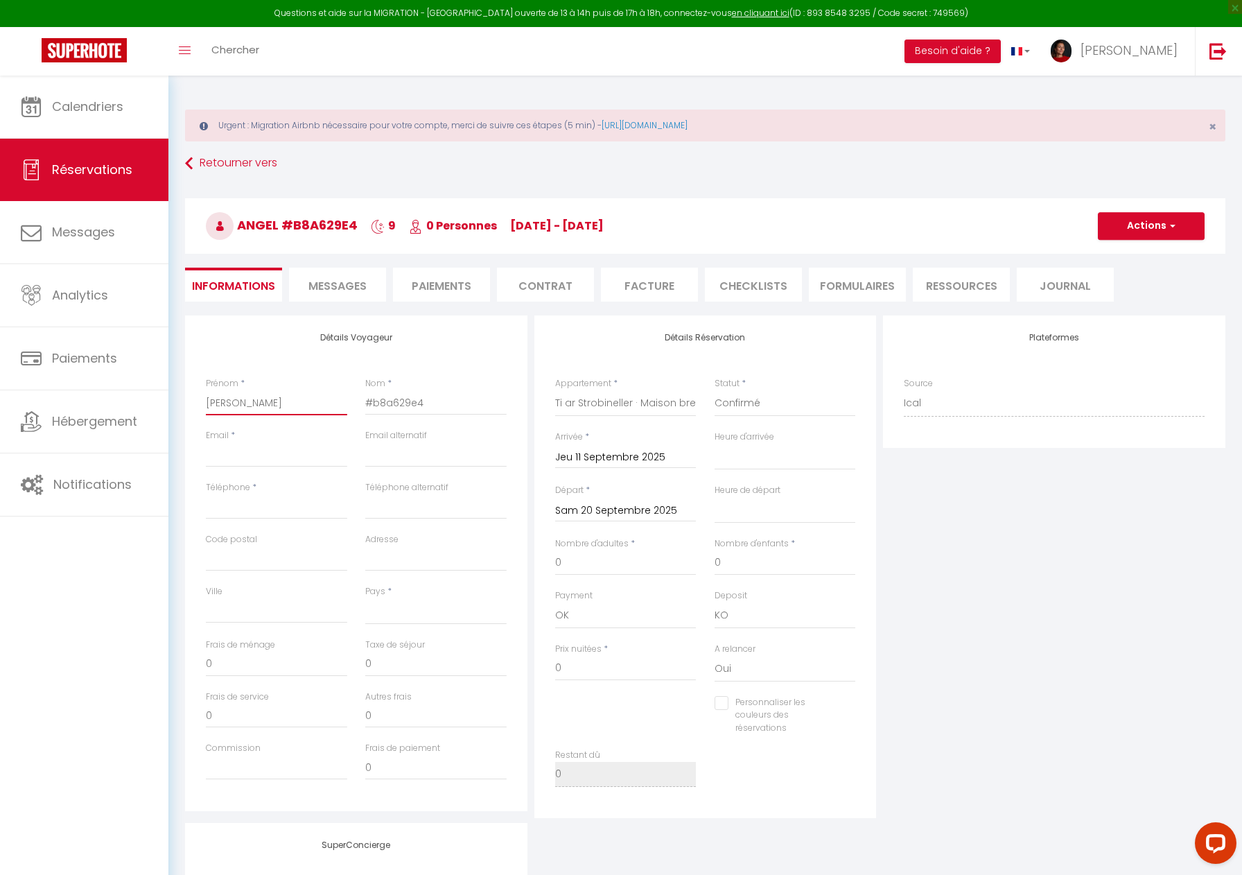
select select
checkbox input "false"
type input "[PERSON_NAME]"
select select
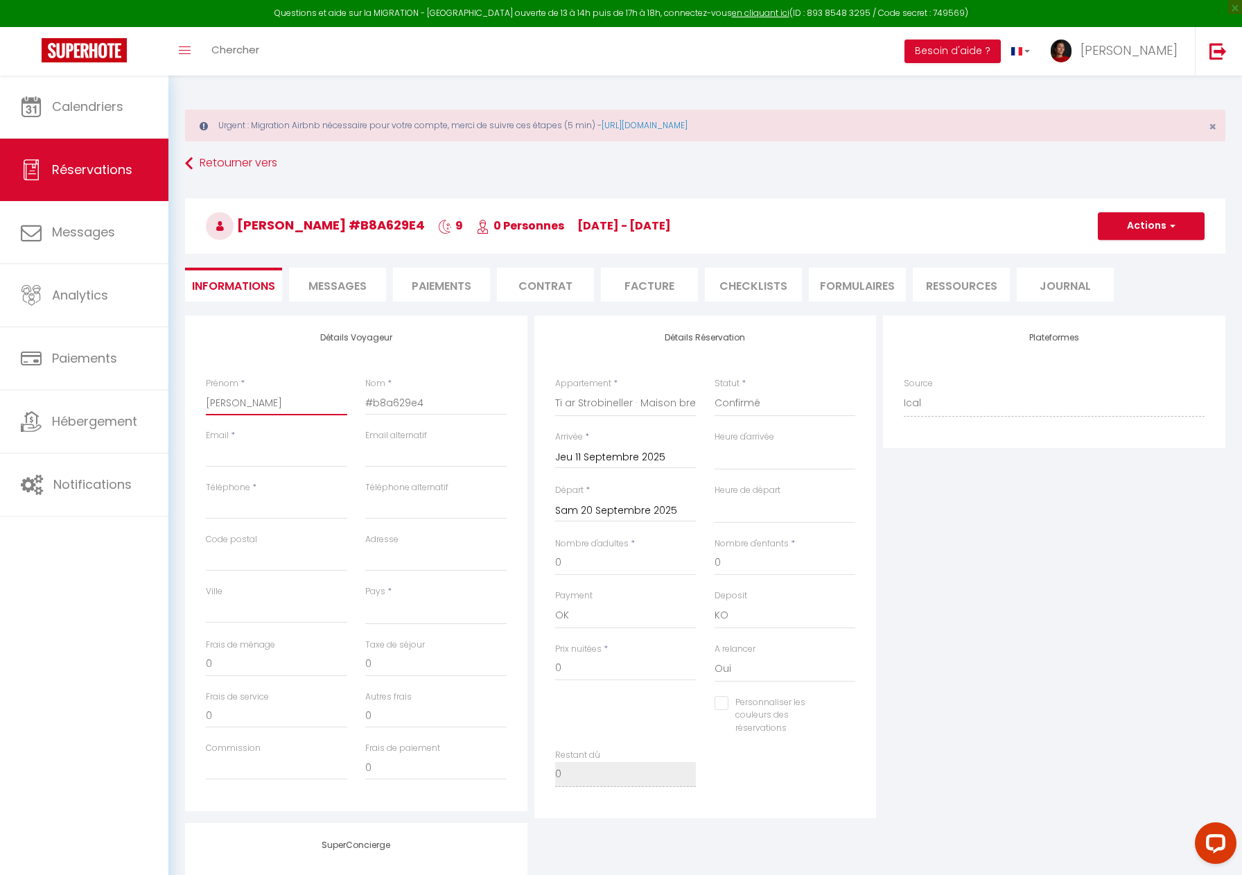
select select
checkbox input "false"
type input "[PERSON_NAME]"
drag, startPoint x: 444, startPoint y: 405, endPoint x: 376, endPoint y: 401, distance: 68.8
click at [340, 403] on div "Prénom * [PERSON_NAME] * #b8a629e4" at bounding box center [356, 403] width 319 height 52
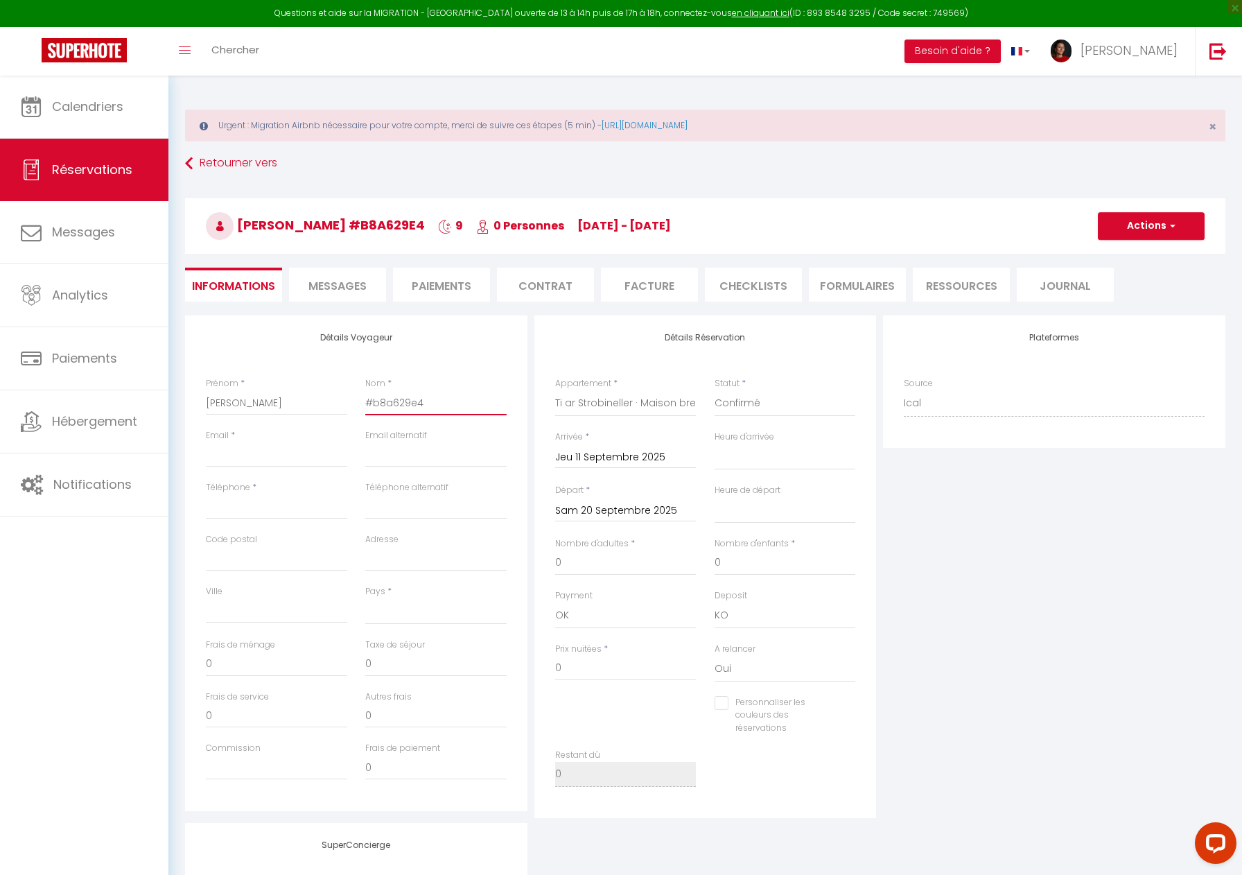
paste input "Feuz-Gubbin"
type input "Feuz-Gubbin"
select select
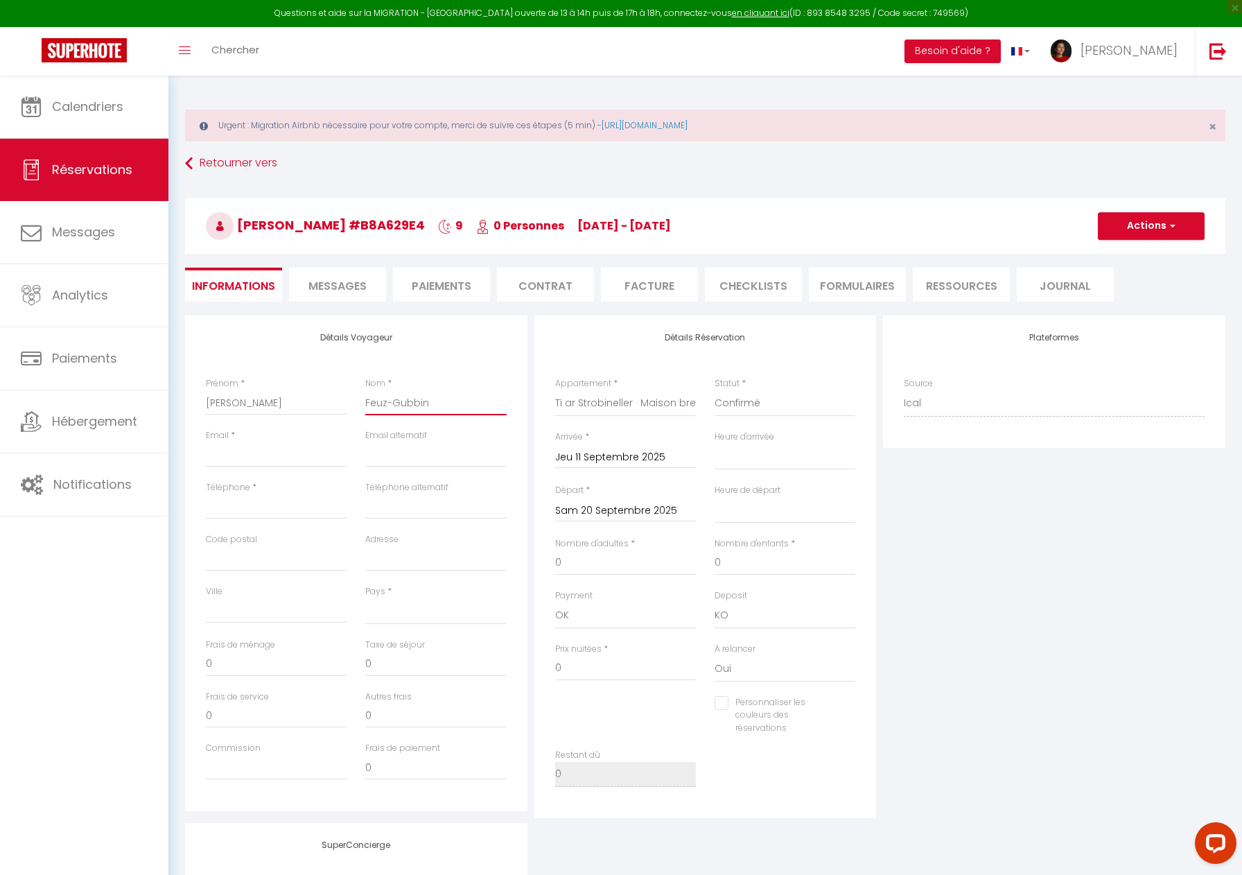
checkbox input "false"
type input "Feuz-Gubbin"
click at [280, 459] on input "Email client" at bounding box center [276, 454] width 141 height 25
type input "[EMAIL_ADDRESS][DOMAIN_NAME]"
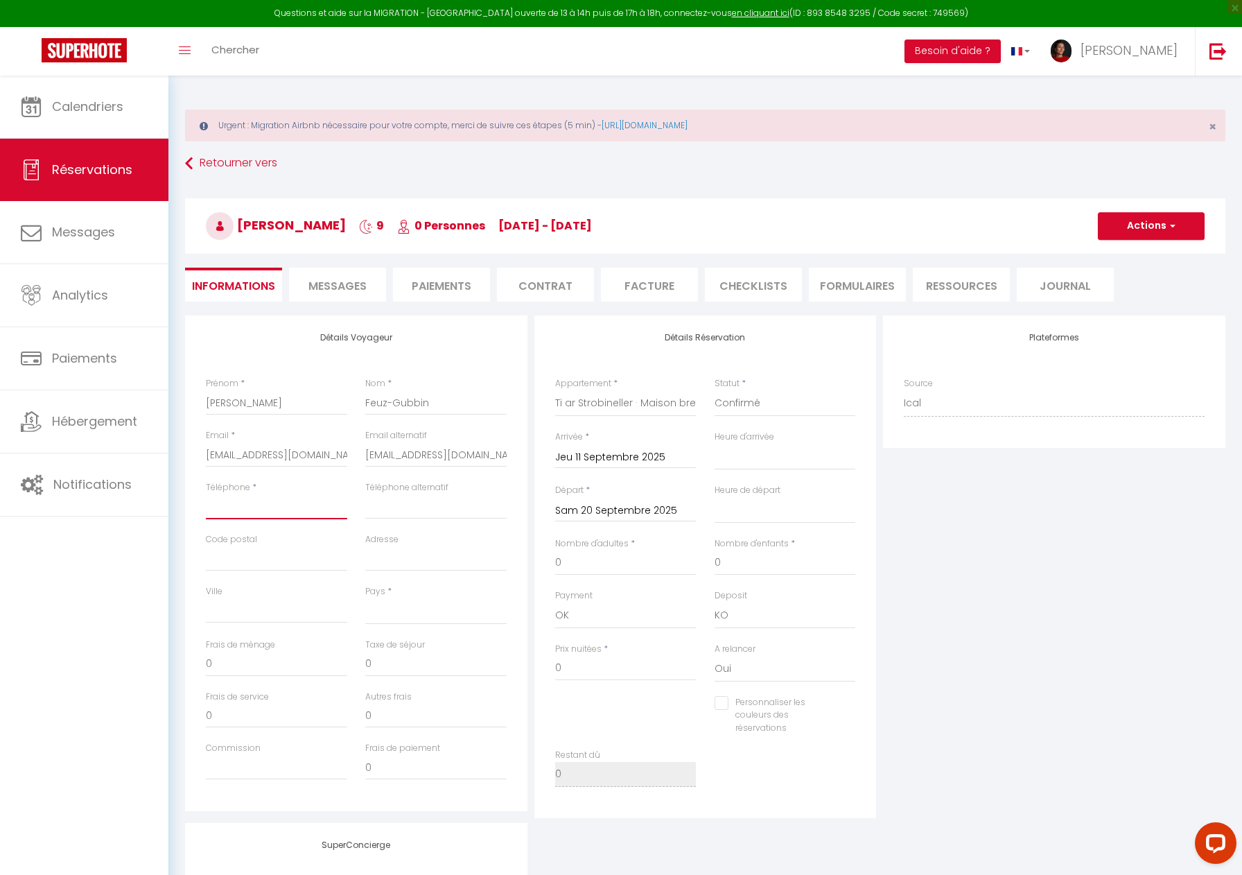
type input "0750049773"
type input "29880"
type input "2 Faubourchou"
type input "Plougerneau"
select select "FR"
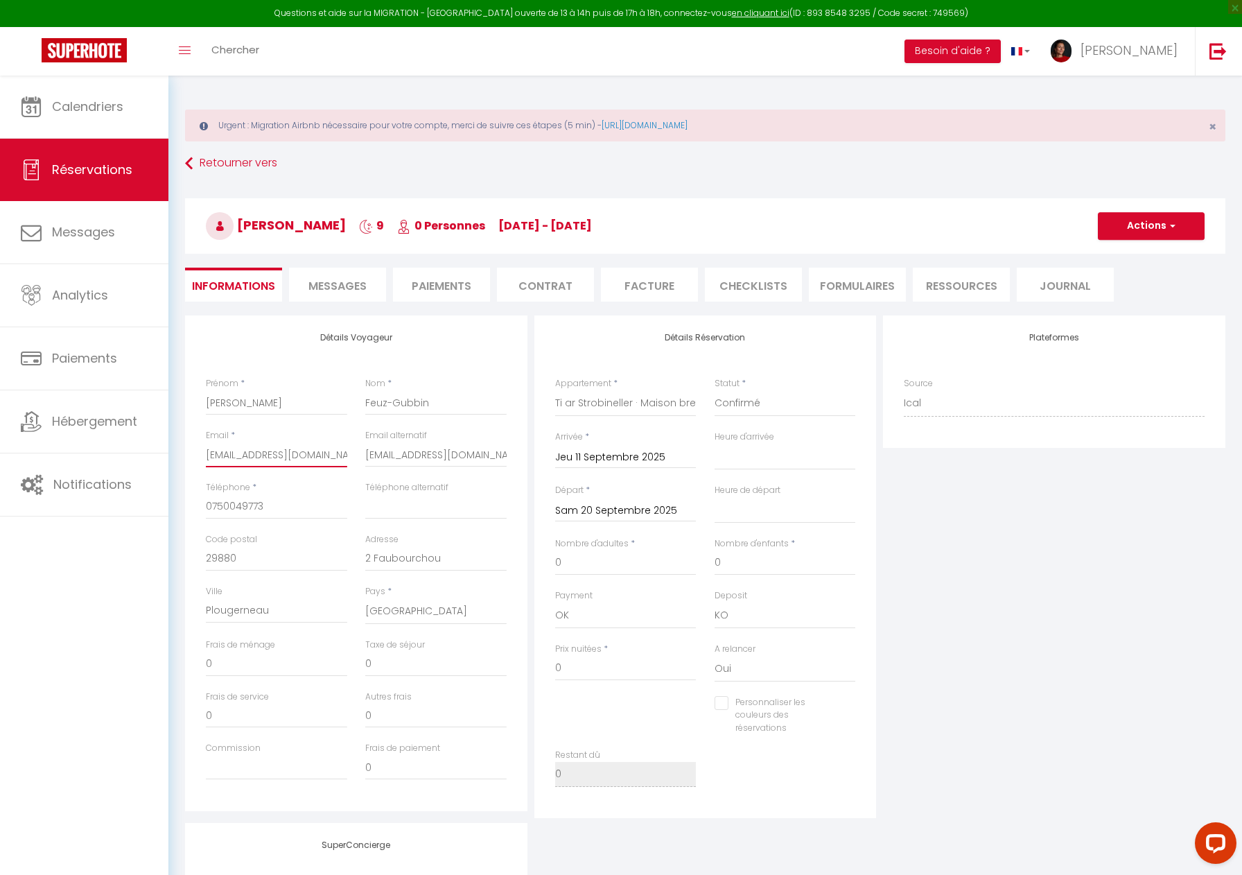
select select
checkbox input "false"
drag, startPoint x: 465, startPoint y: 460, endPoint x: 349, endPoint y: 457, distance: 115.8
click at [349, 457] on div "Email * [EMAIL_ADDRESS][DOMAIN_NAME] Email alternatif [EMAIL_ADDRESS][DOMAIN_NA…" at bounding box center [356, 455] width 319 height 52
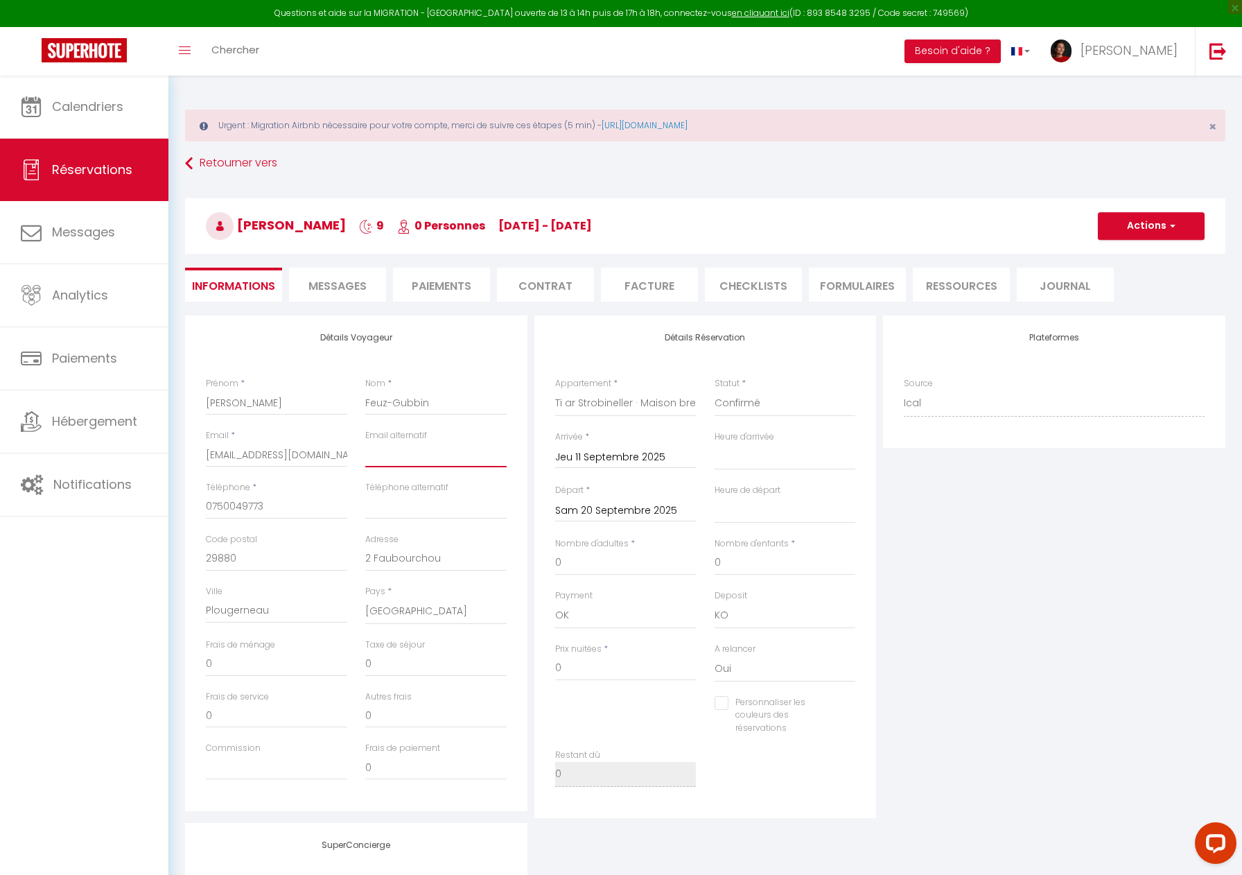
select select
checkbox input "false"
drag, startPoint x: 282, startPoint y: 509, endPoint x: 184, endPoint y: 500, distance: 98.8
click at [183, 500] on div "Détails Voyageur Prénom * [PERSON_NAME] * Feuz-Gubbin Email * [EMAIL_ADDRESS][D…" at bounding box center [356, 566] width 349 height 502
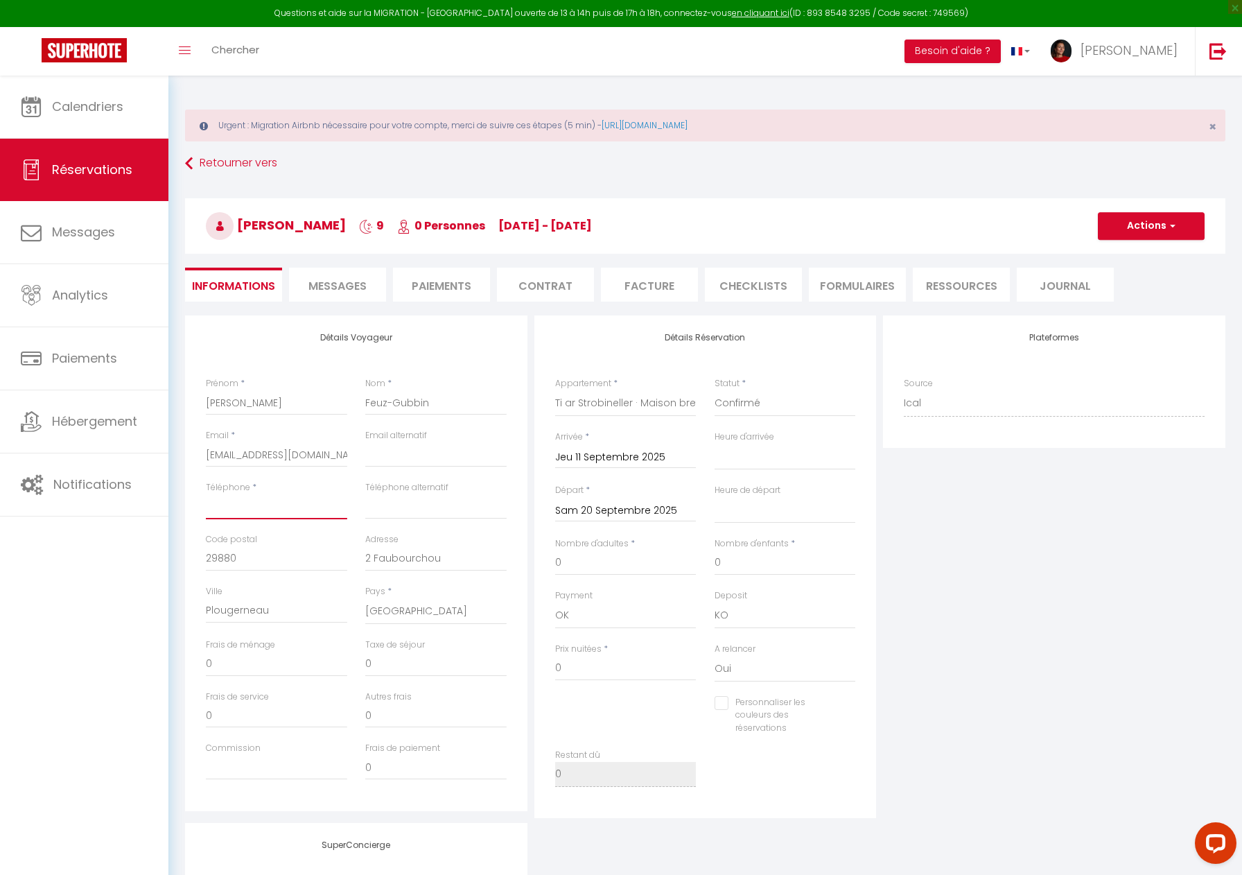
select select
checkbox input "false"
paste input "[PHONE_NUMBER]"
type input "[PHONE_NUMBER]"
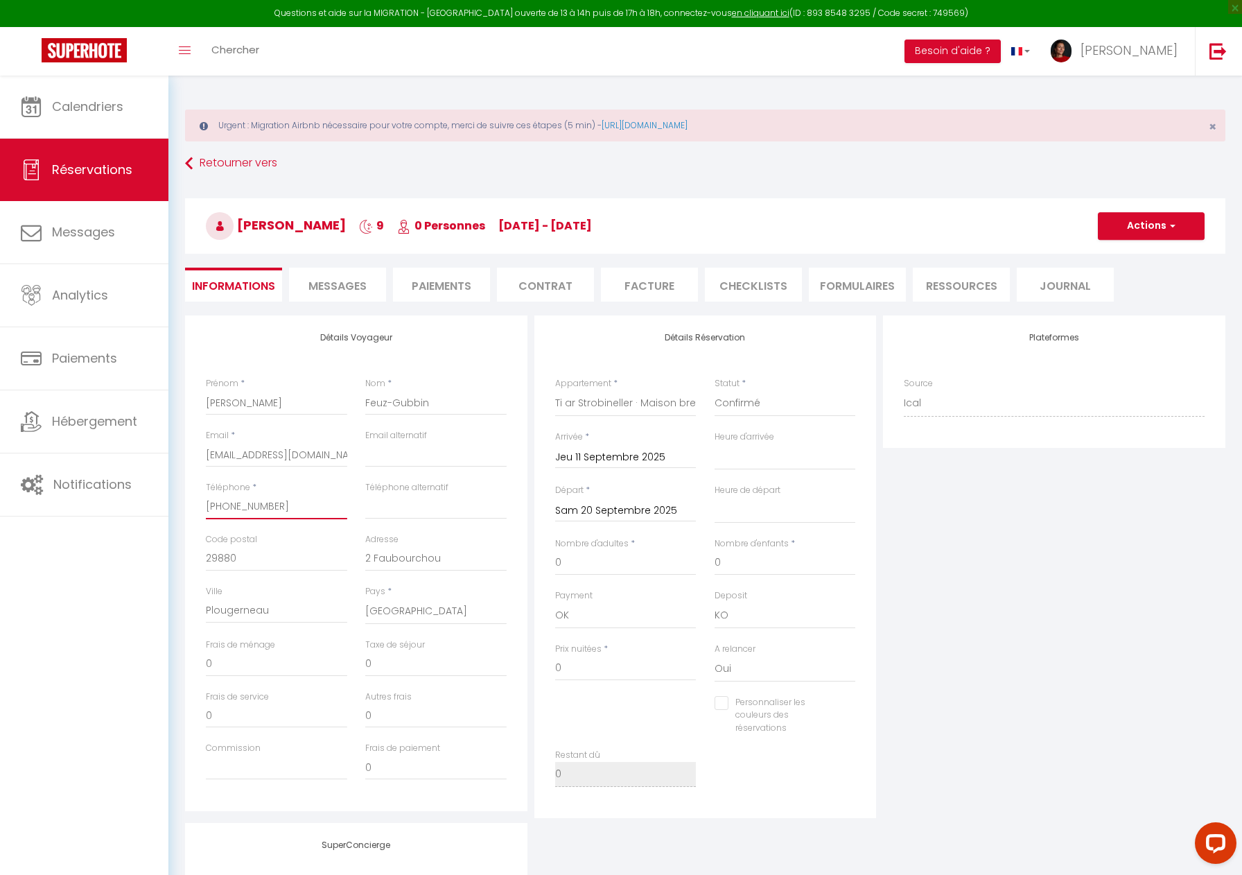
select select
checkbox input "false"
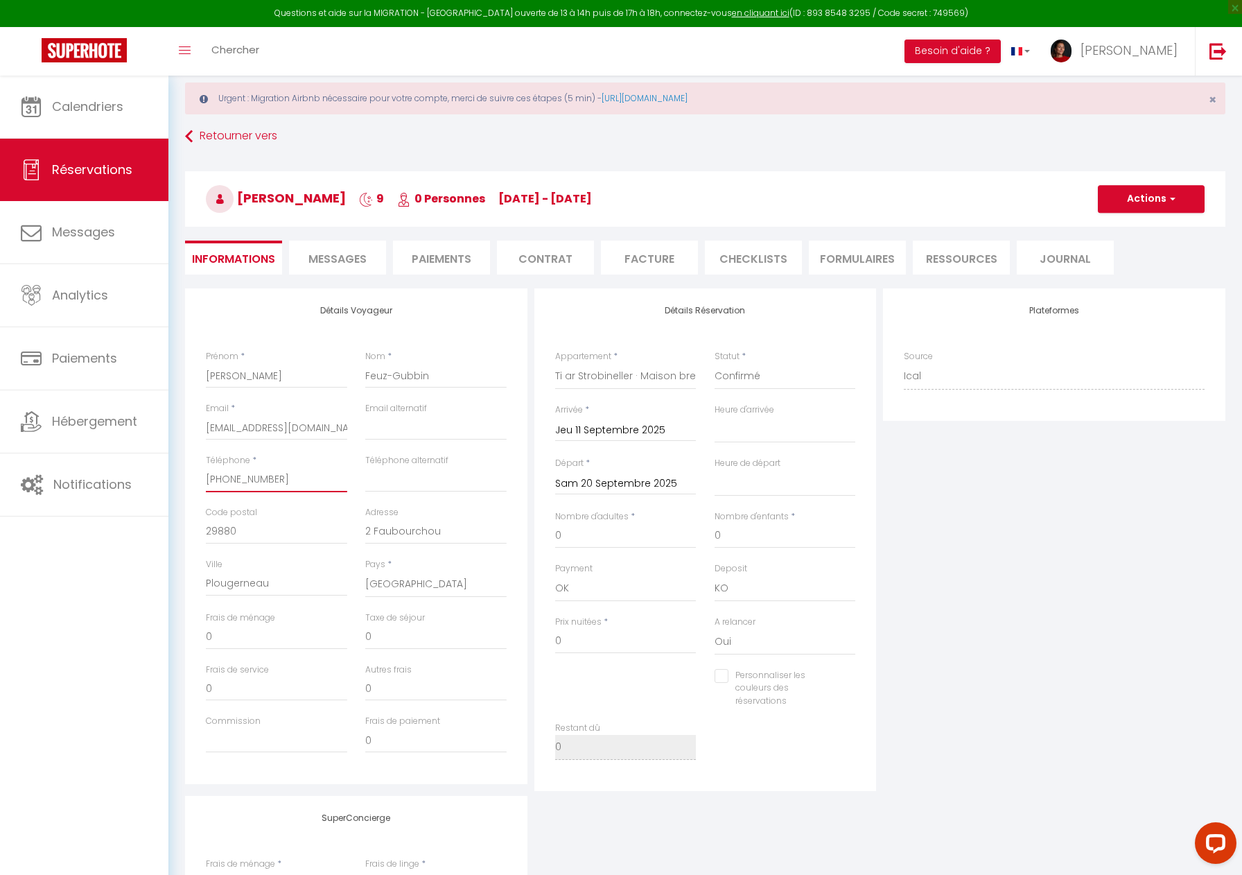
scroll to position [37, 0]
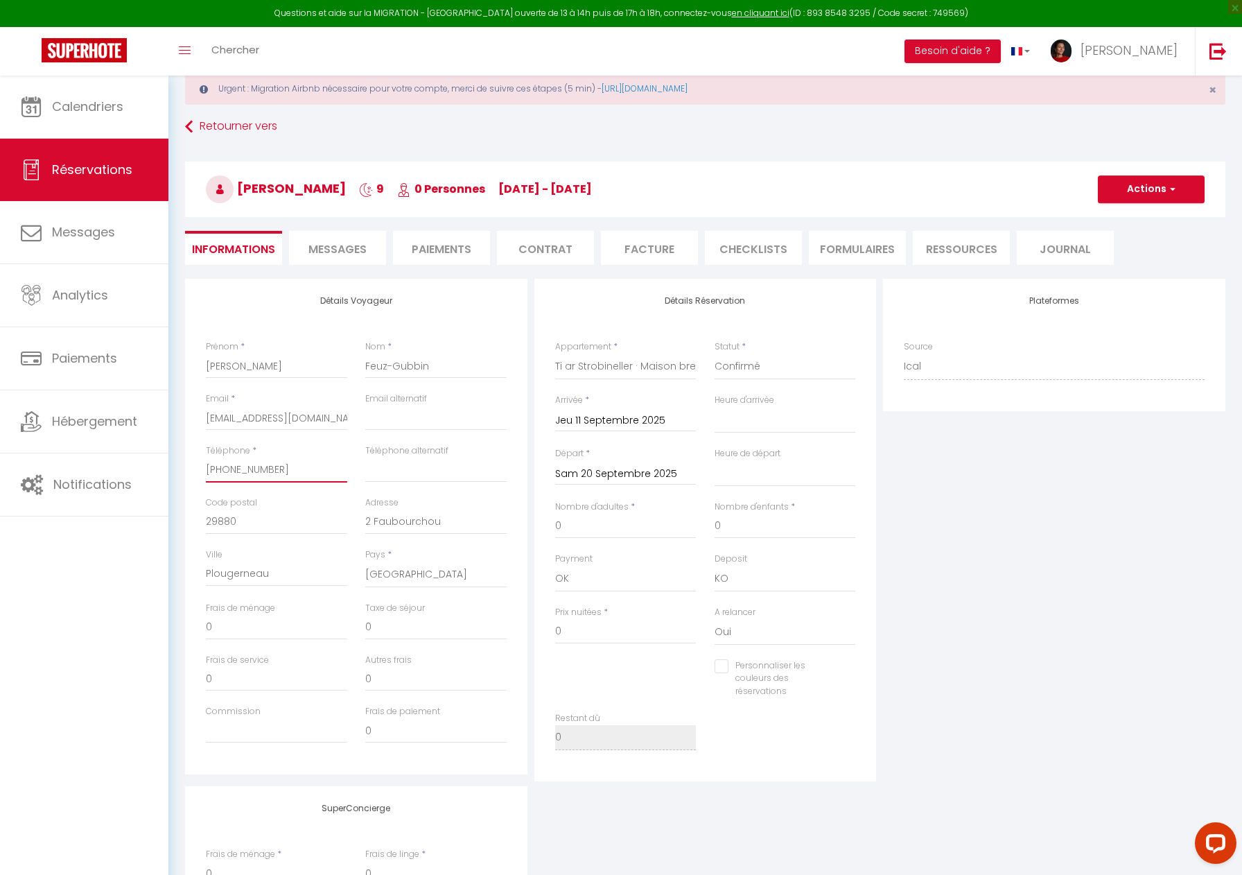
type input "[PHONE_NUMBER]"
drag, startPoint x: 267, startPoint y: 525, endPoint x: 282, endPoint y: 516, distance: 18.1
click at [183, 518] on div "Détails Voyageur Prénom * [PERSON_NAME] * Feuz-Gubbin Email * [EMAIL_ADDRESS][D…" at bounding box center [356, 530] width 349 height 502
select select
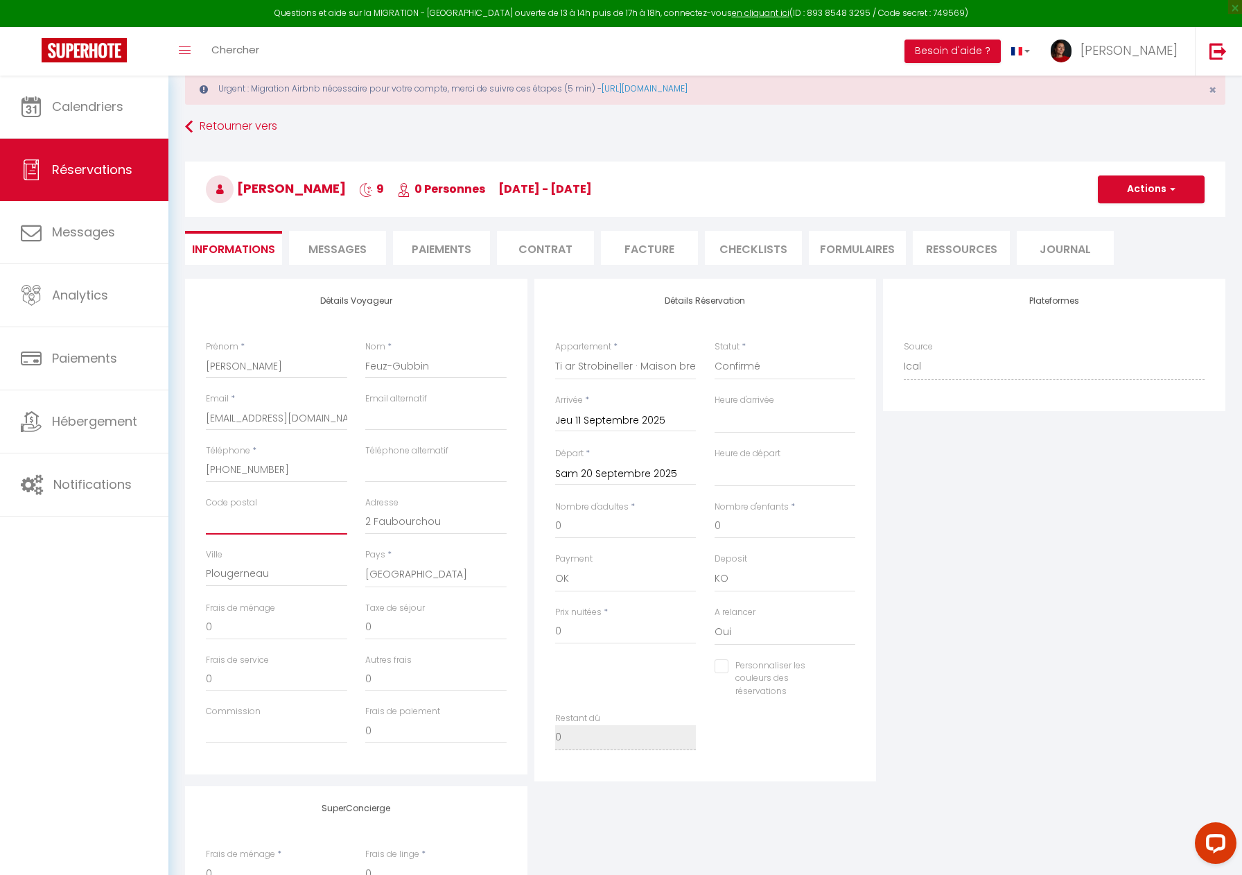
checkbox input "false"
drag, startPoint x: 453, startPoint y: 518, endPoint x: 324, endPoint y: 521, distance: 128.3
click at [325, 521] on div "Code postal Adresse 2 Faubourchou" at bounding box center [356, 522] width 319 height 52
select select
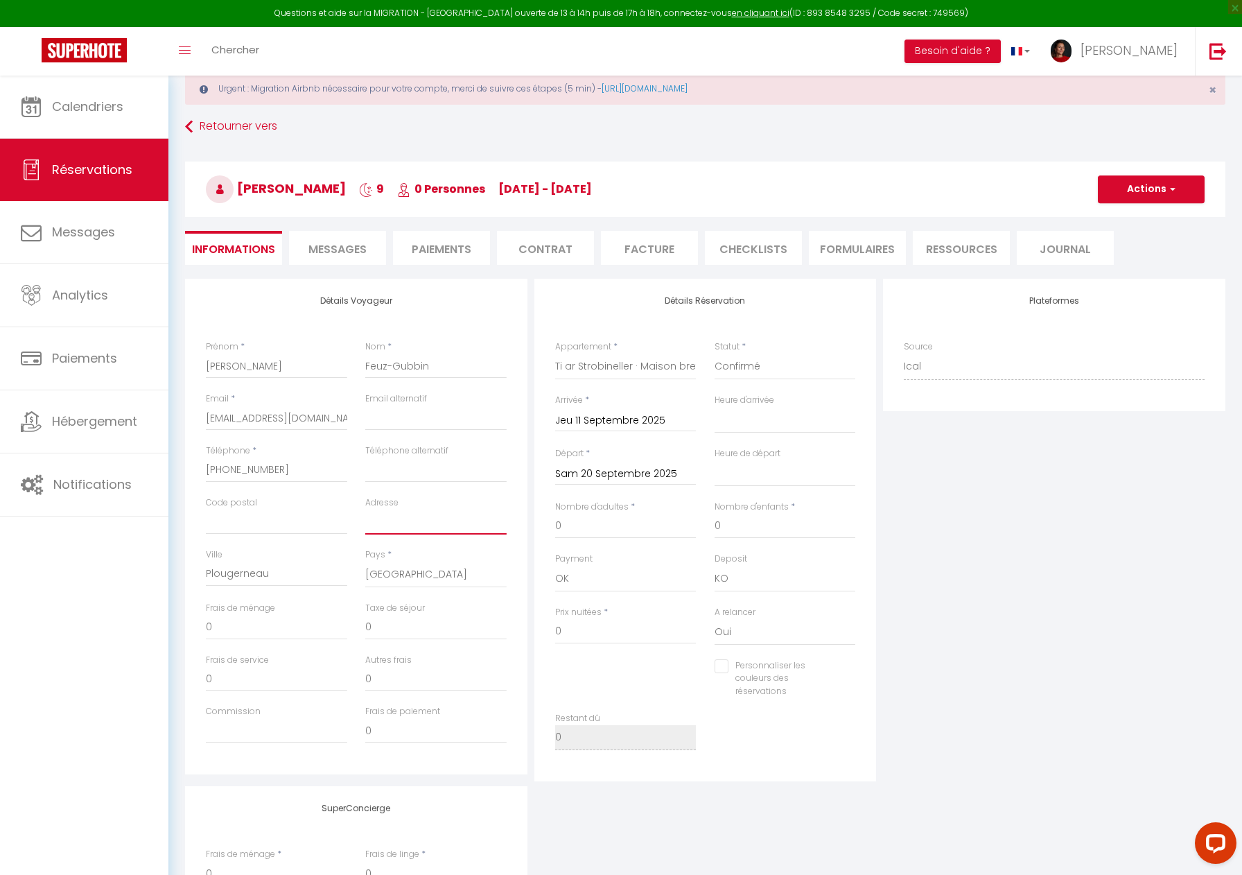
checkbox input "false"
click at [174, 574] on div "Urgent : Migration Airbnb nécessaire pour votre compte, merci de suivre ces éta…" at bounding box center [705, 552] width 1074 height 1027
select select
checkbox input "false"
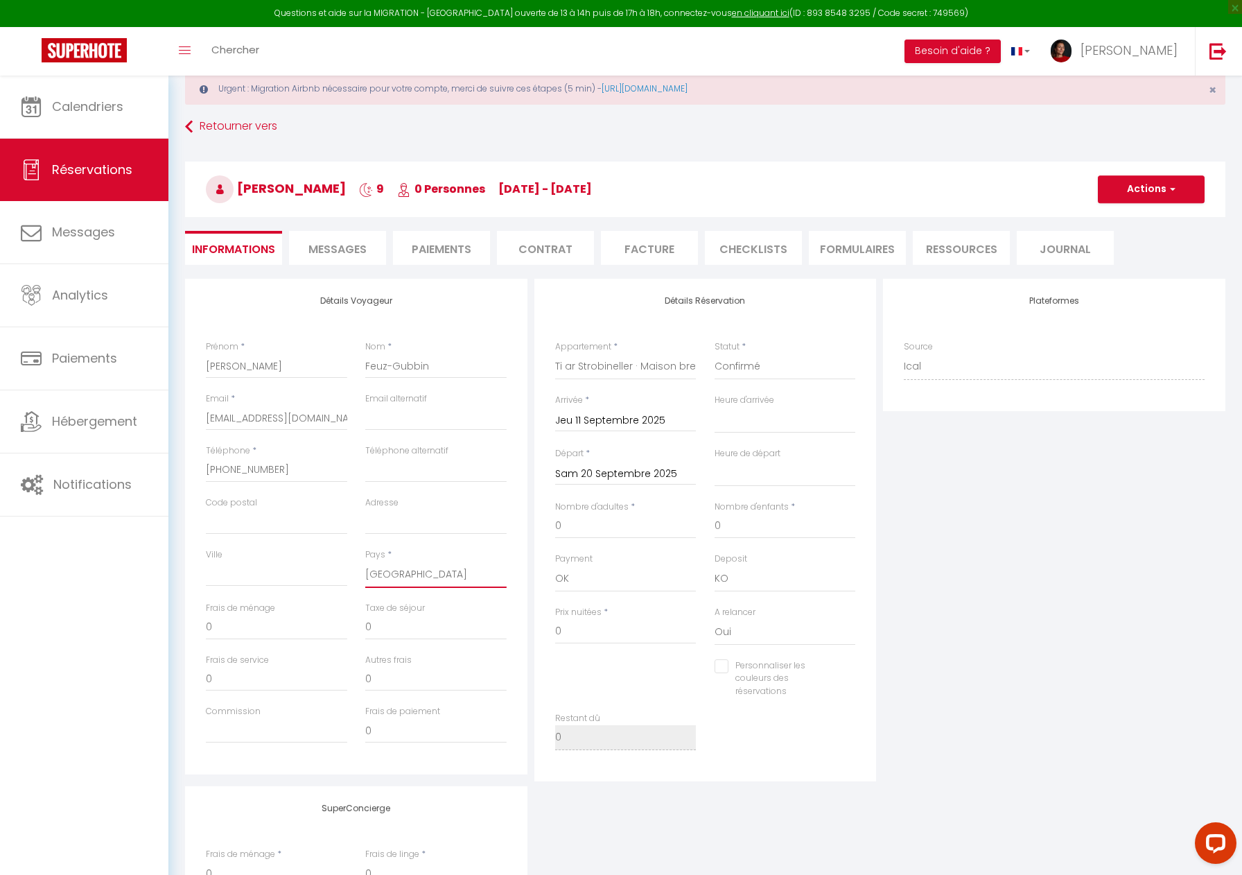
click at [413, 575] on select "[GEOGRAPHIC_DATA] [GEOGRAPHIC_DATA] [GEOGRAPHIC_DATA] [GEOGRAPHIC_DATA] [GEOGRA…" at bounding box center [435, 574] width 141 height 26
select select "CH"
select select
checkbox input "false"
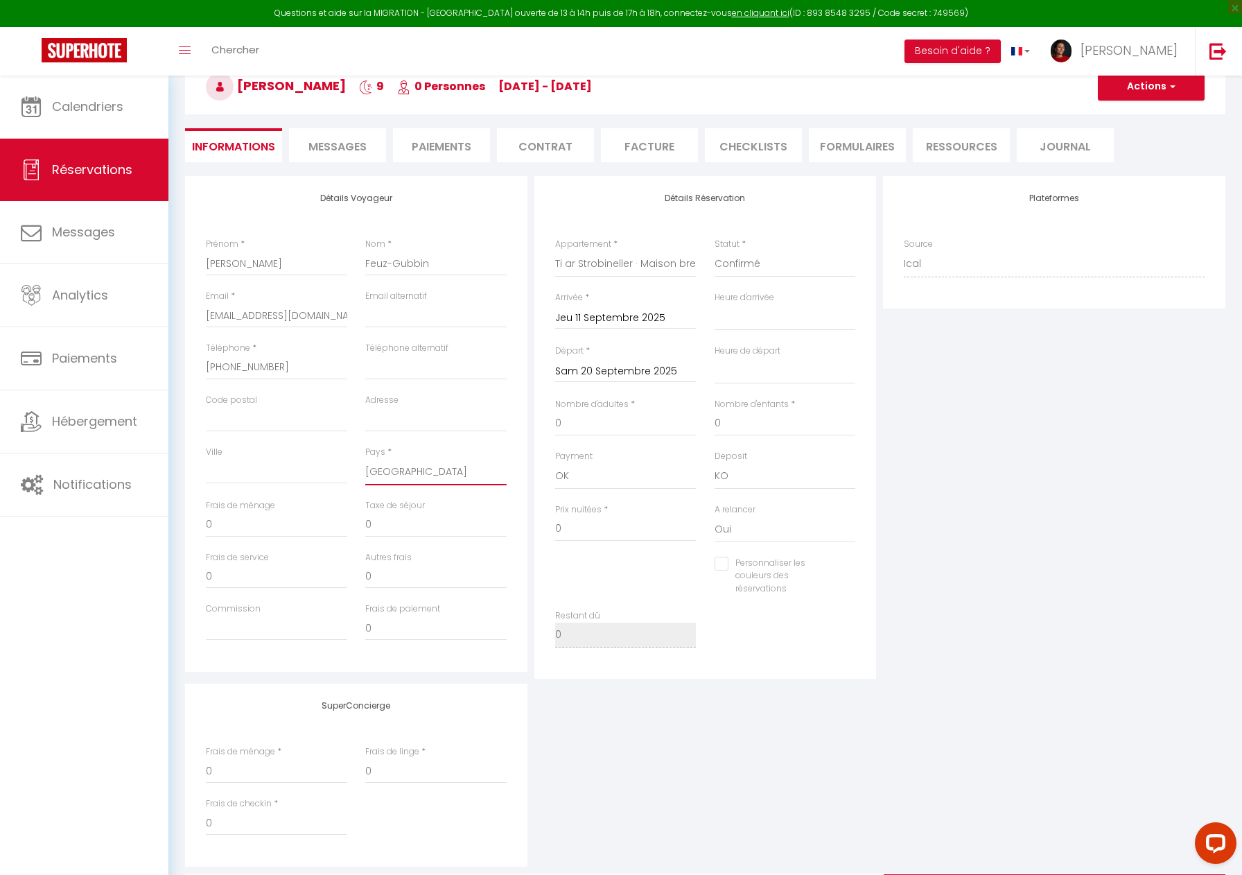
scroll to position [143, 0]
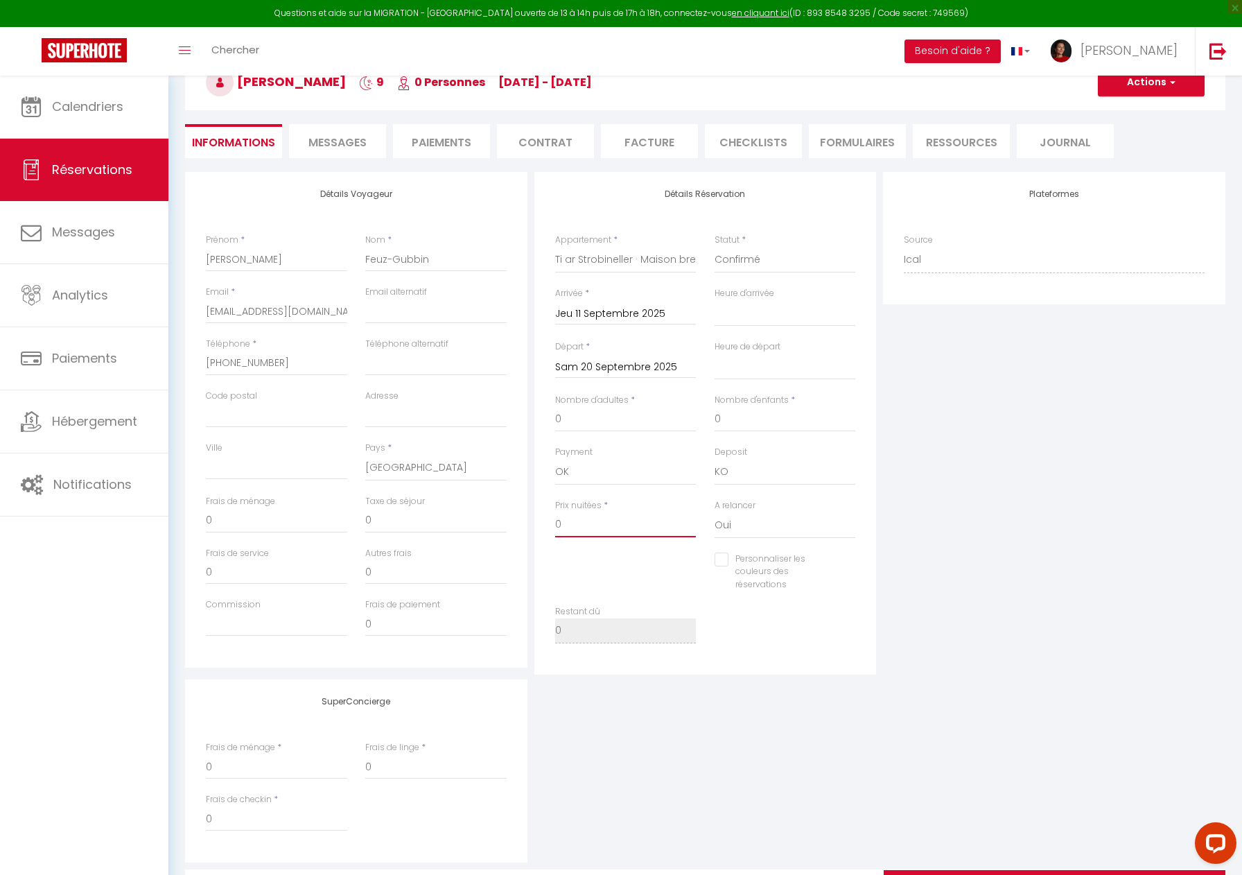
drag, startPoint x: 582, startPoint y: 523, endPoint x: 553, endPoint y: 525, distance: 28.5
click at [553, 525] on div "Prix nuitées * 0" at bounding box center [625, 525] width 159 height 53
paste input "1 542,87 €"
type input "1 542,87 €"
select select
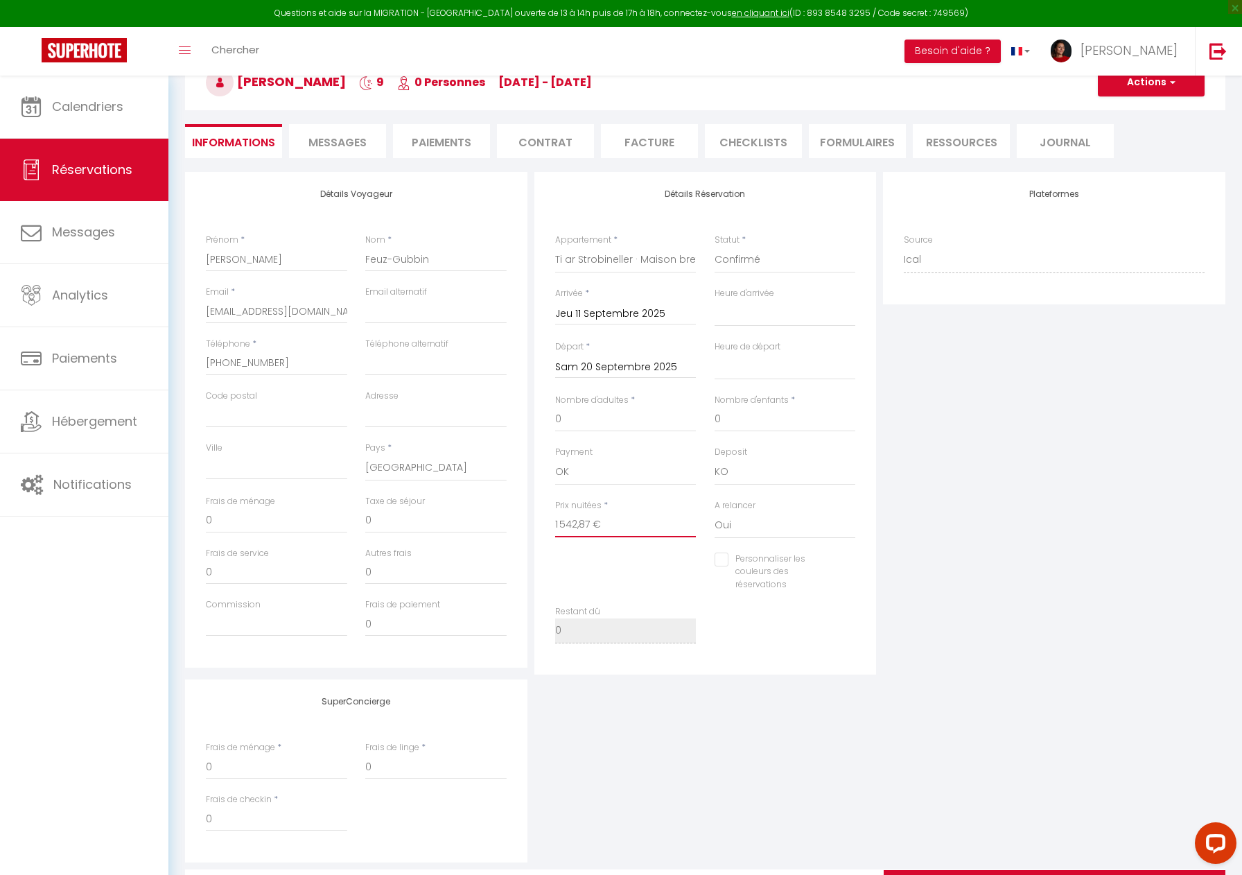
select select
checkbox input "false"
type input "1 542,87 €"
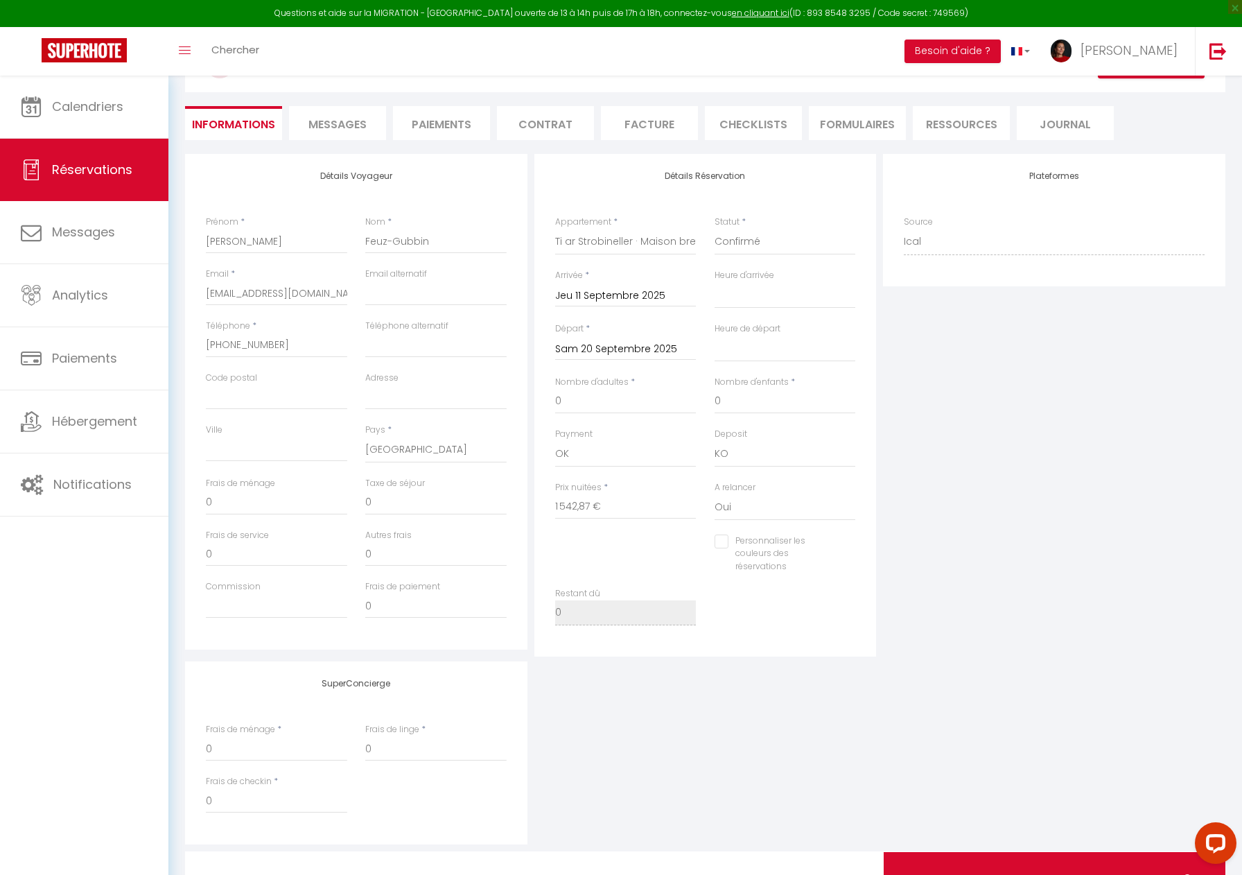
scroll to position [166, 0]
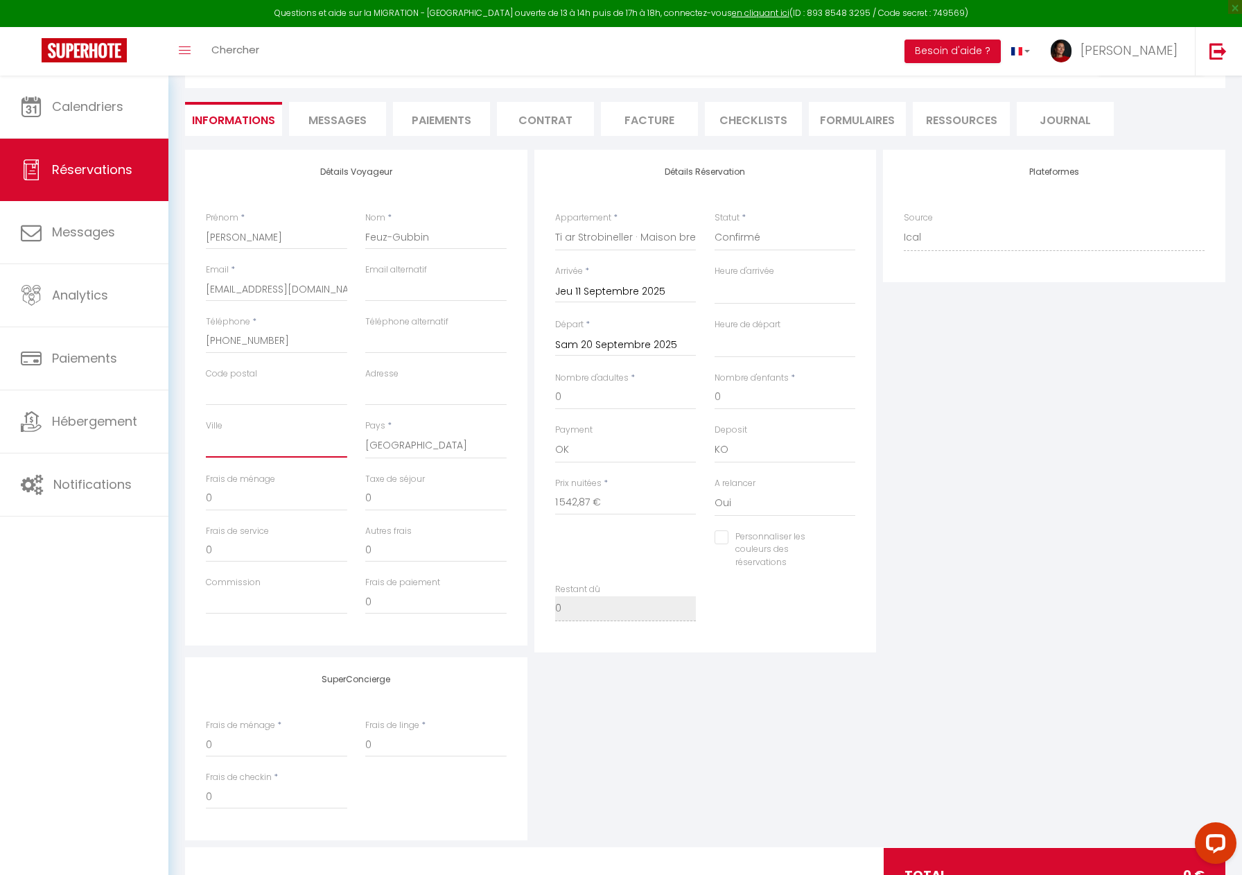
click at [244, 454] on input "Ville" at bounding box center [276, 444] width 141 height 25
paste input "Gsteigwiler"
type input "Gsteigwiler"
select select
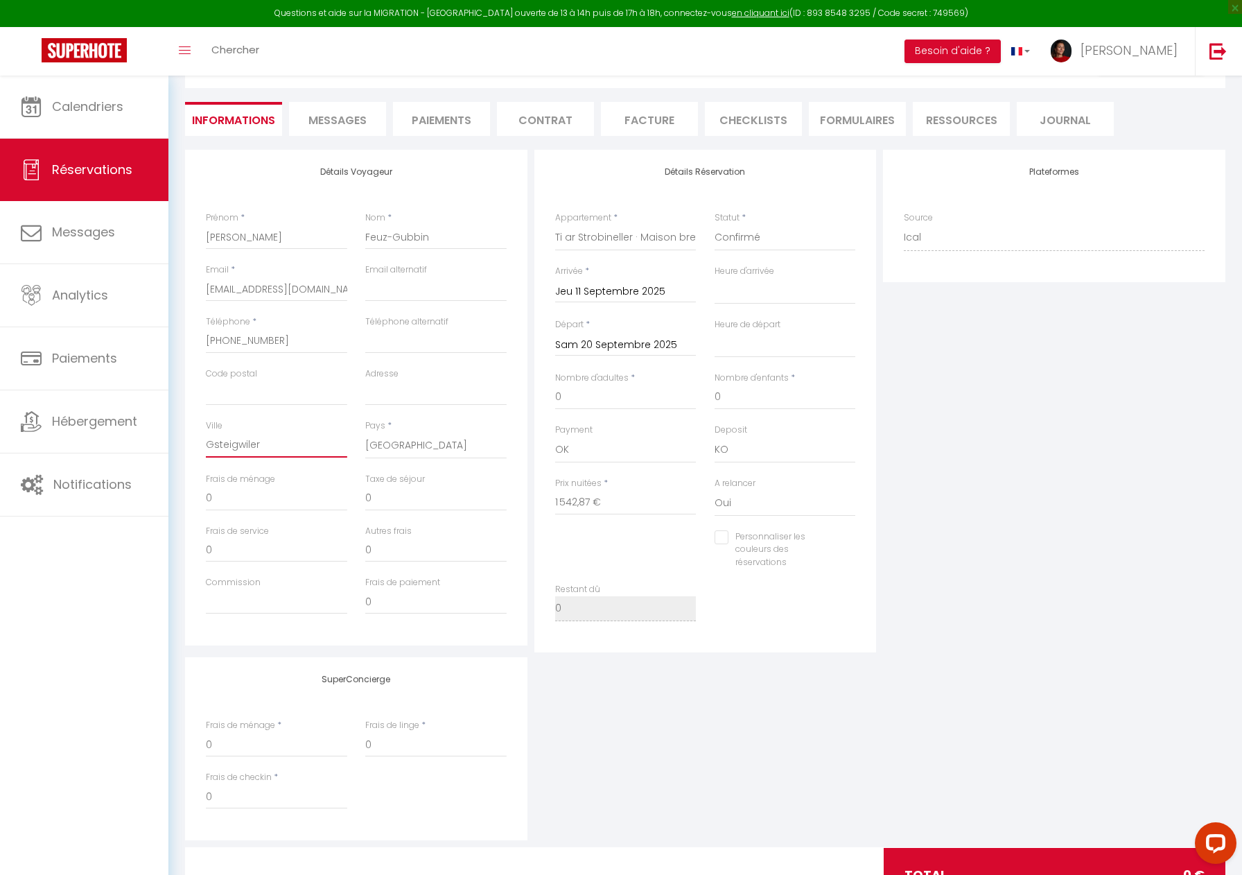
checkbox input "false"
type input "Gsteigwiler"
click at [307, 608] on input "Commission" at bounding box center [276, 601] width 141 height 25
type input "1"
select select
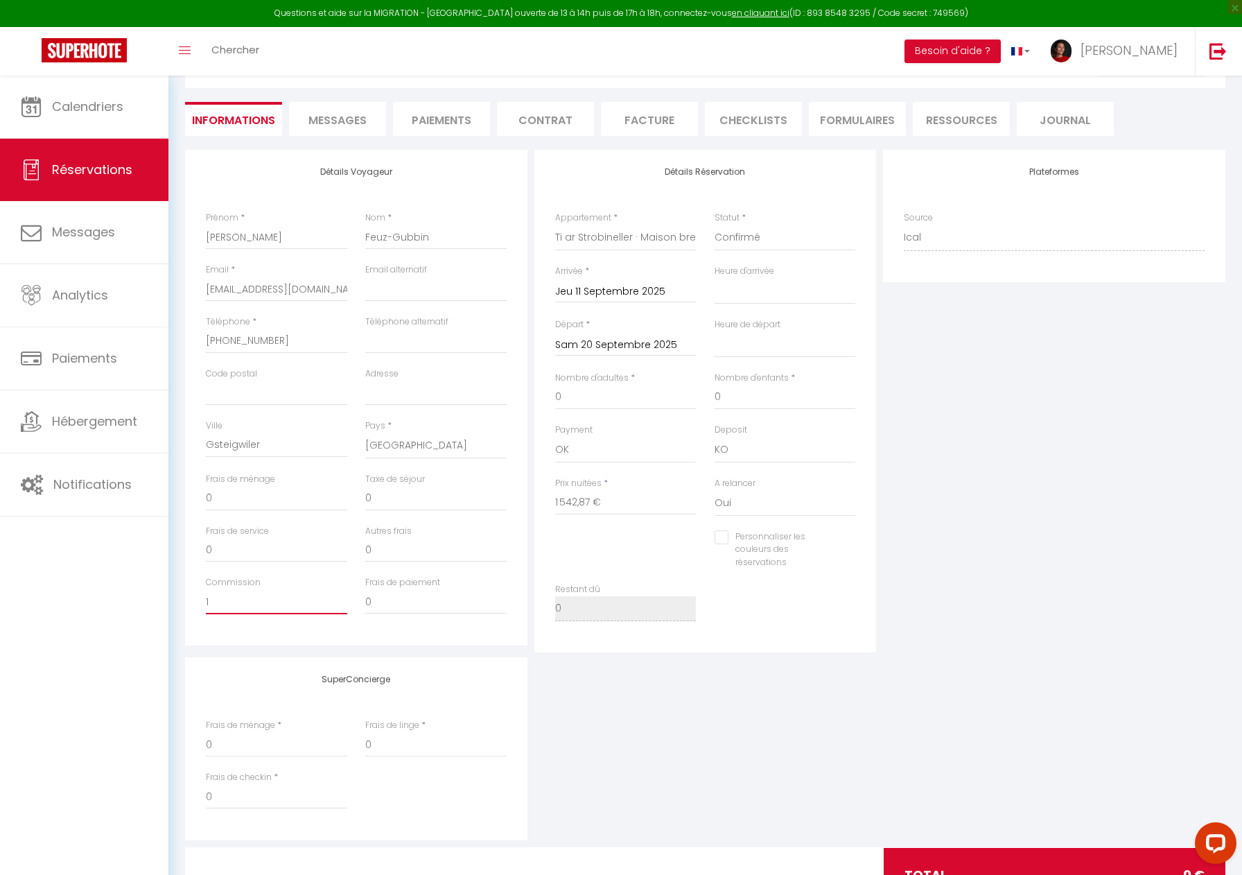
select select
checkbox input "false"
type input "12"
select select
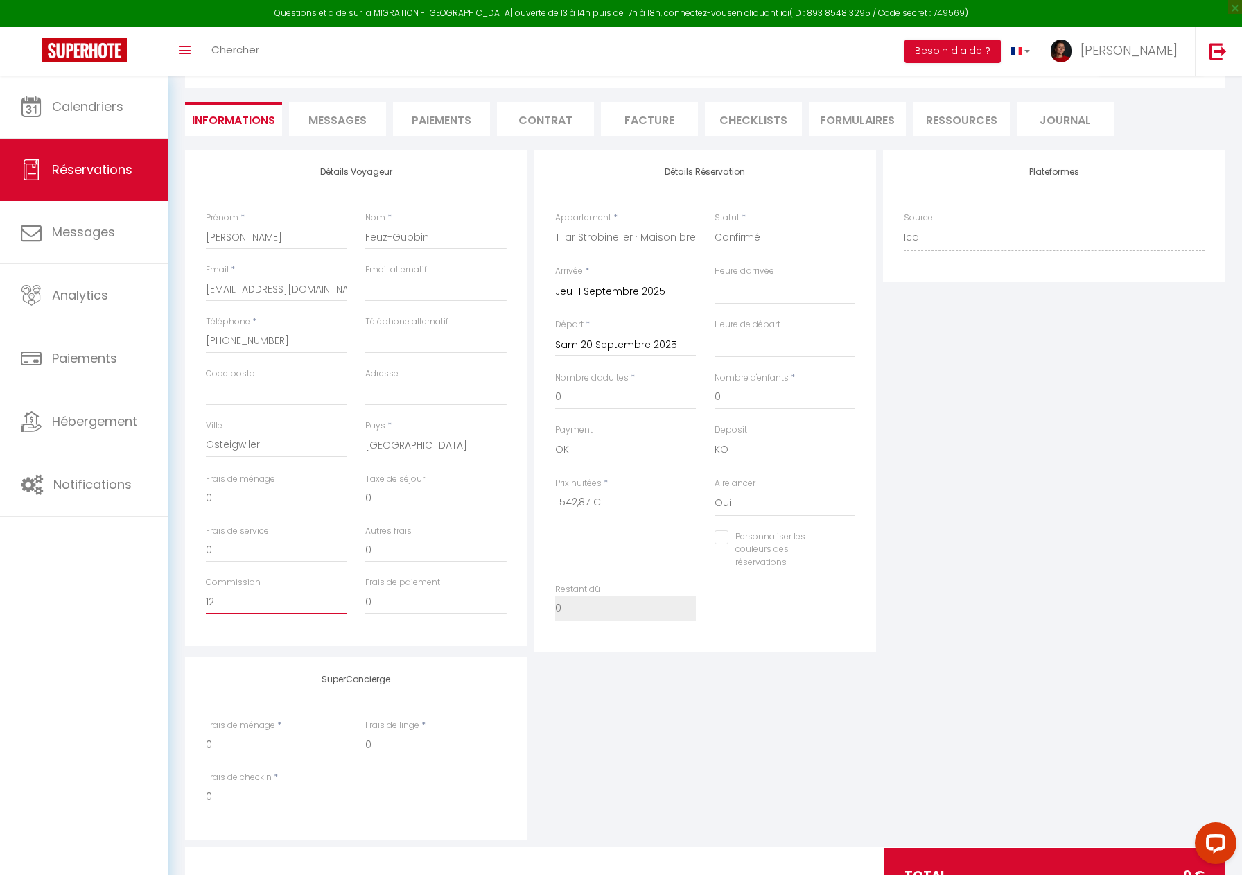
checkbox input "false"
click at [228, 600] on input "12" at bounding box center [276, 601] width 141 height 25
type input "1"
select select
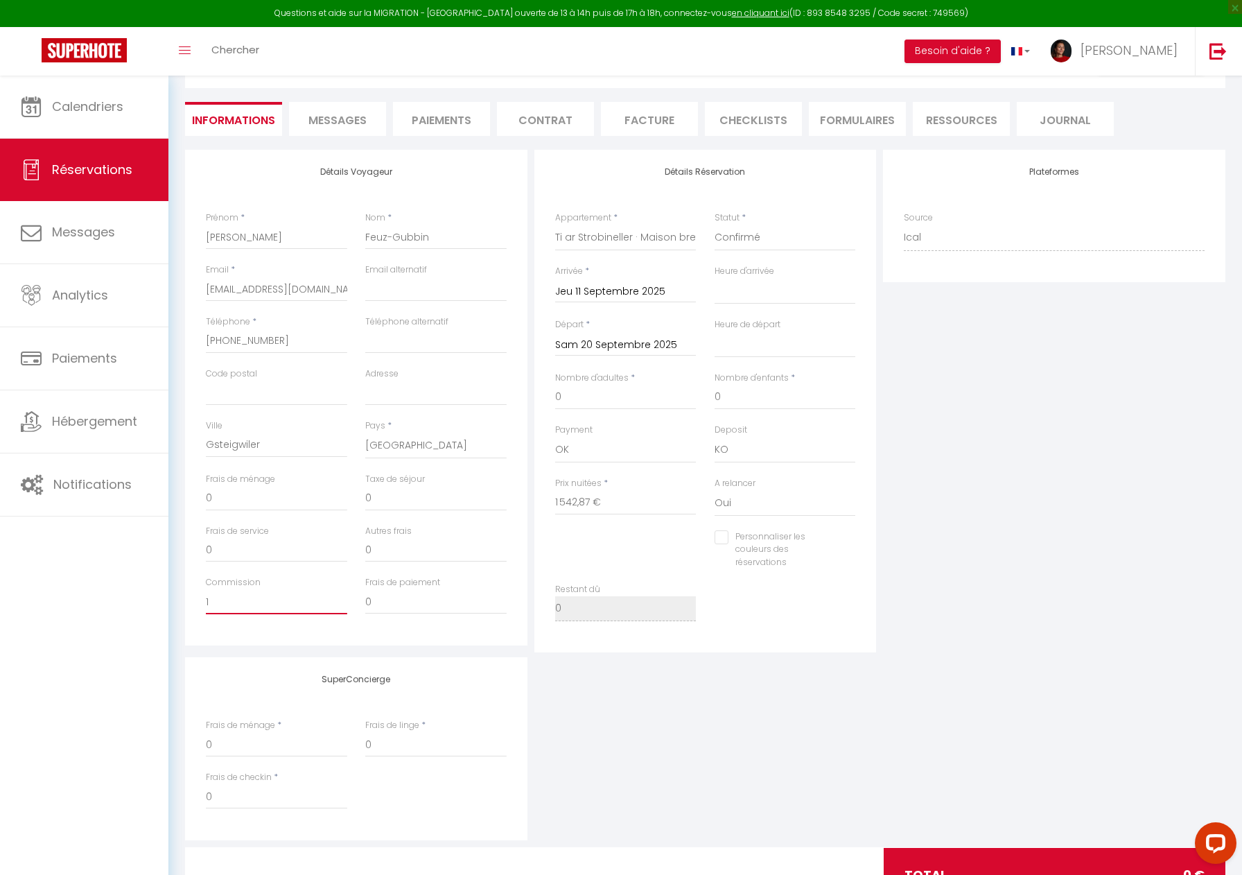
checkbox input "false"
type input "10"
select select
checkbox input "false"
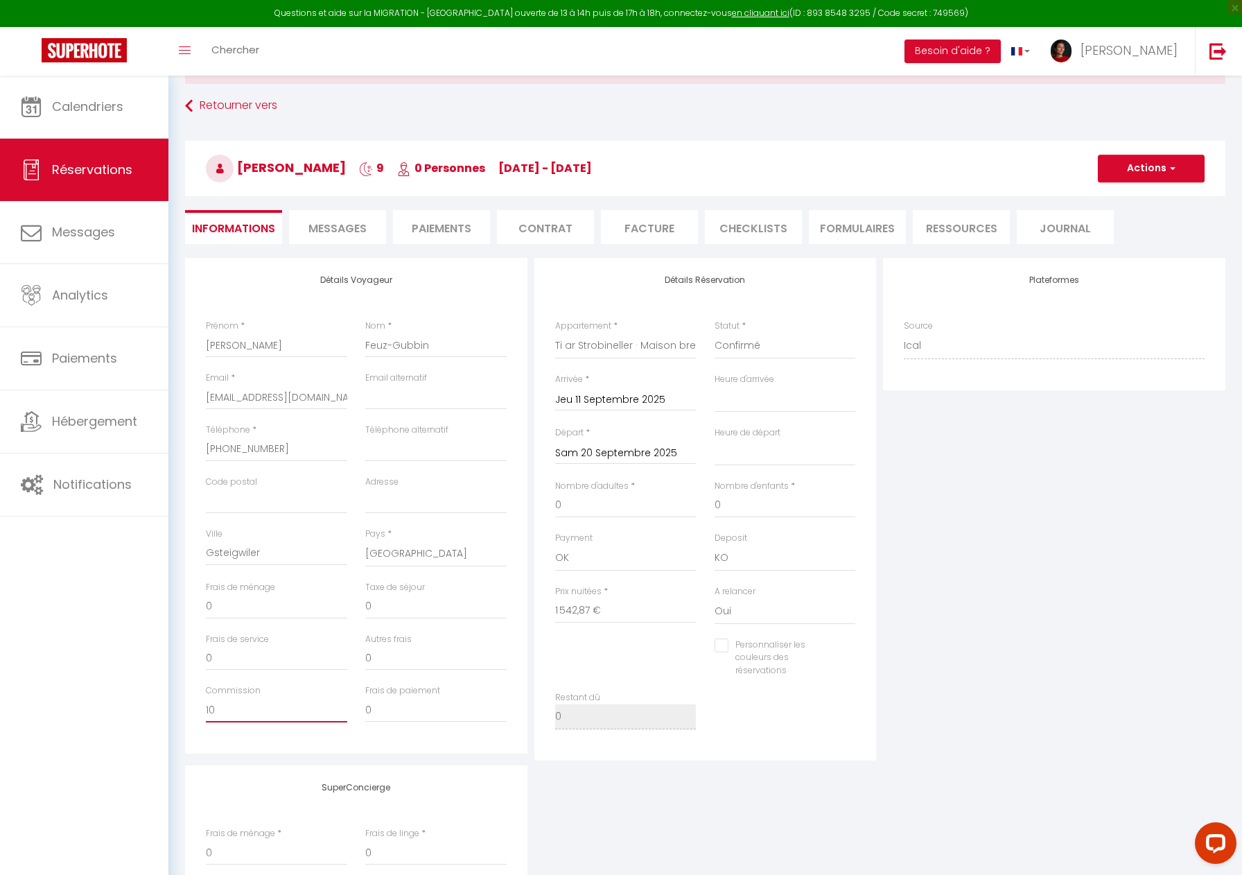
scroll to position [0, 0]
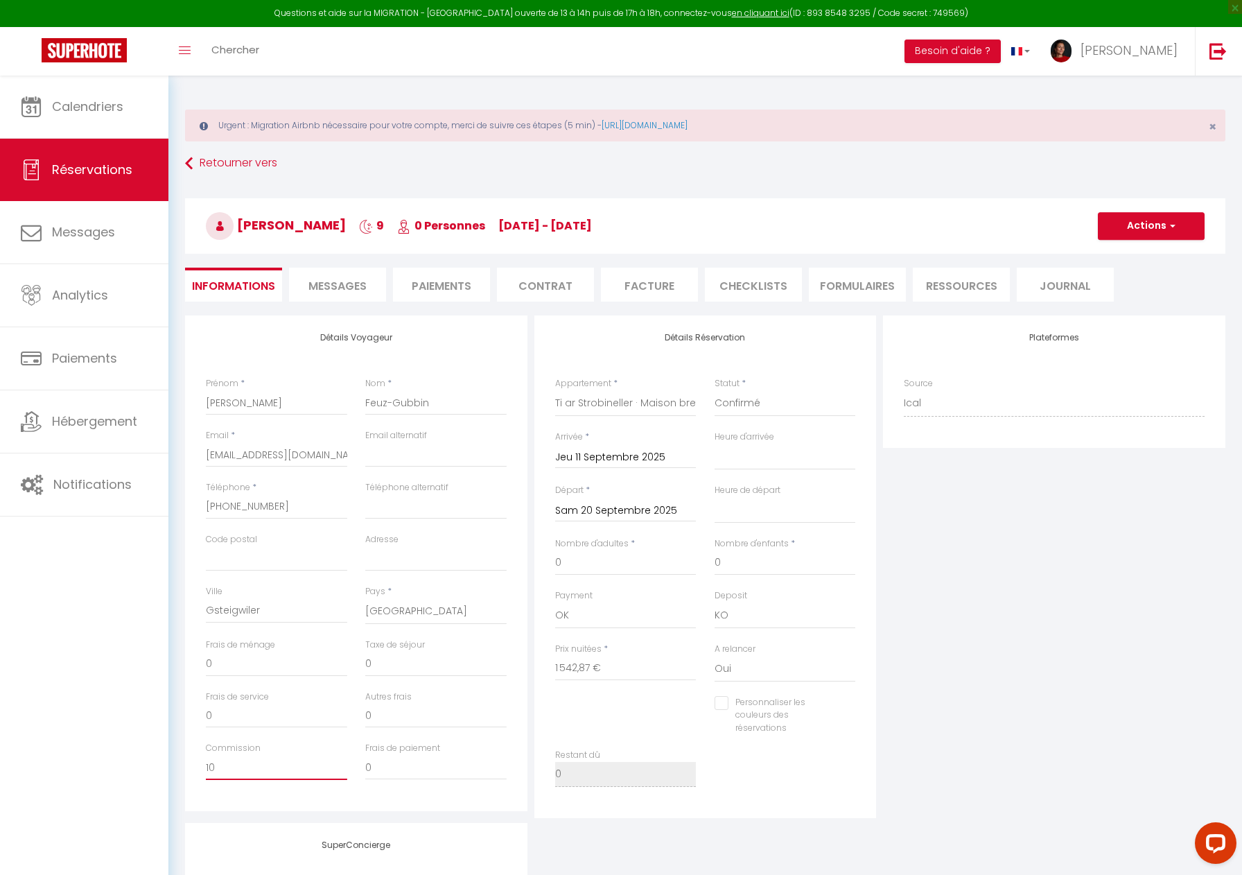
type input "10"
click at [1153, 226] on button "Actions" at bounding box center [1151, 226] width 107 height 28
click at [1132, 254] on link "Enregistrer" at bounding box center [1138, 256] width 110 height 18
select select
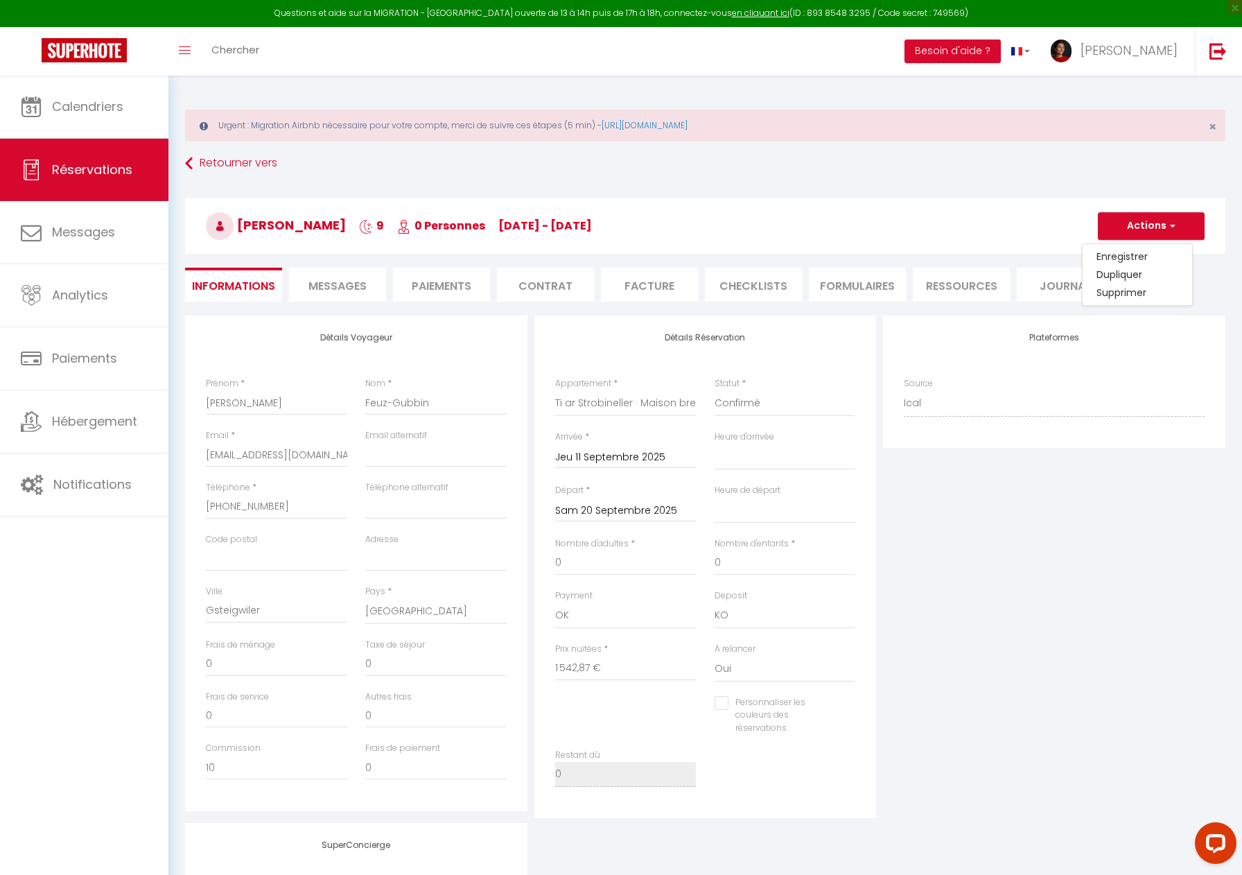
checkbox input "false"
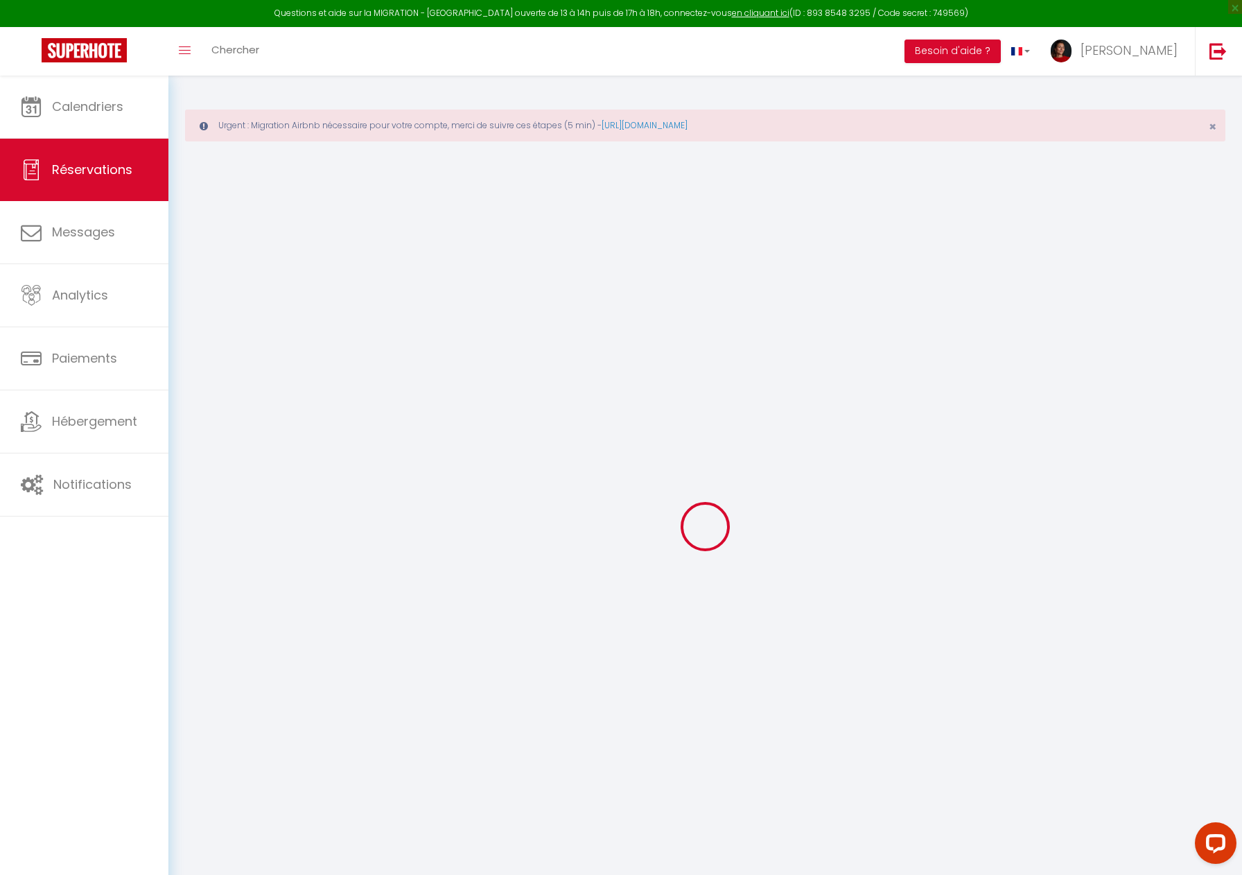
select select
checkbox input "false"
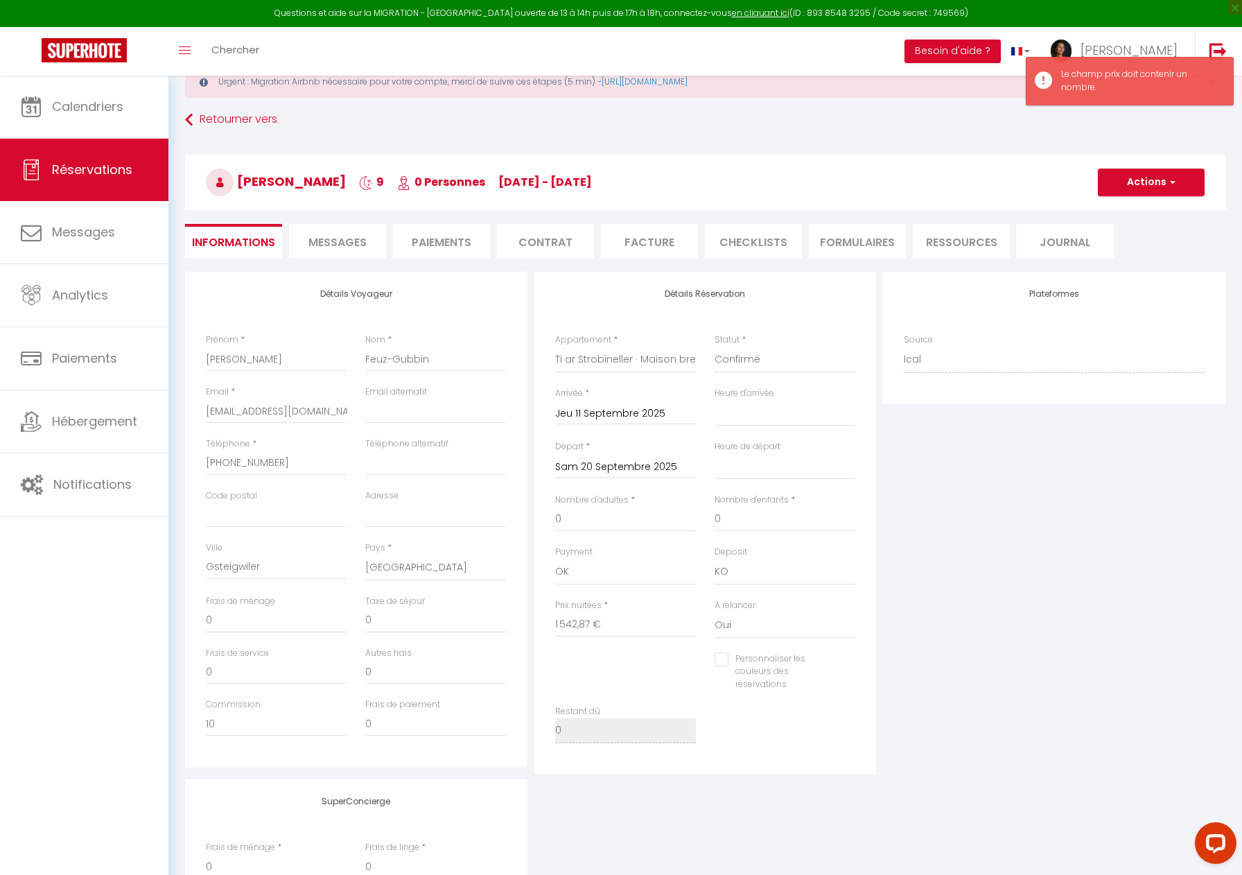
scroll to position [56, 0]
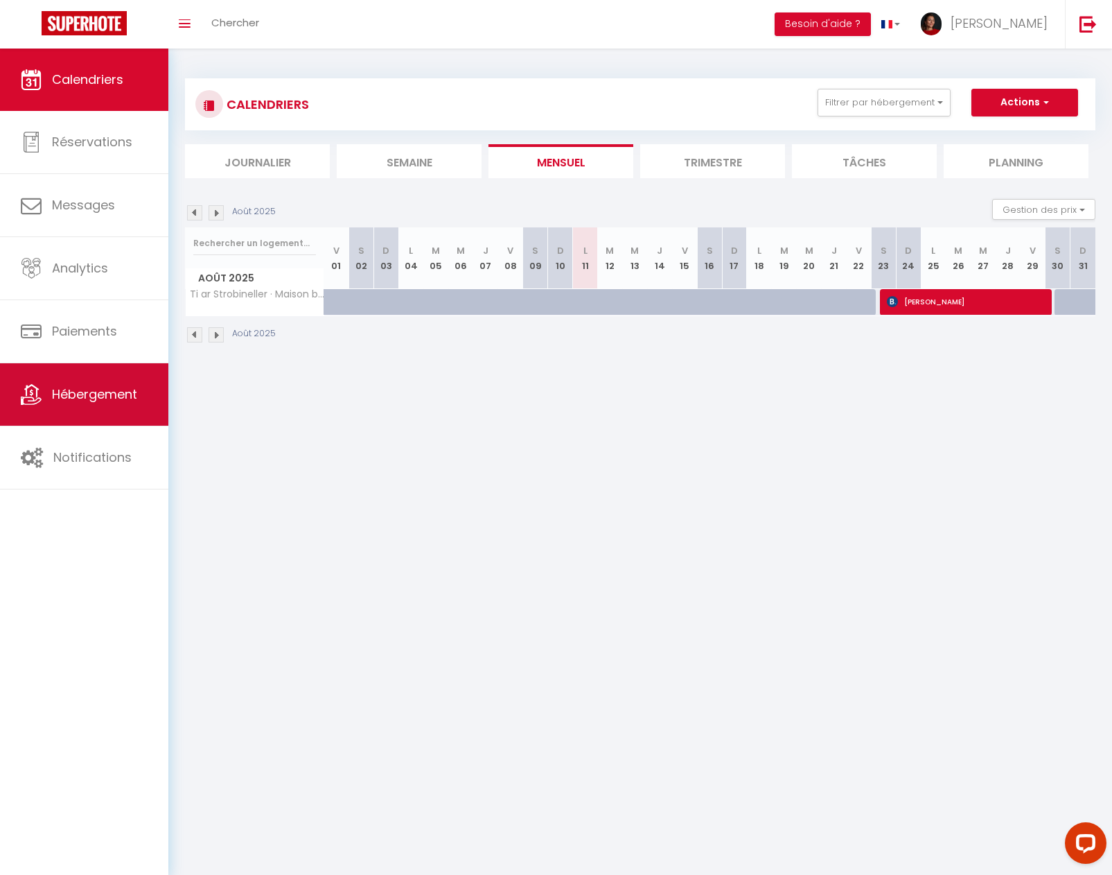
click at [116, 394] on span "Hébergement" at bounding box center [94, 393] width 85 height 17
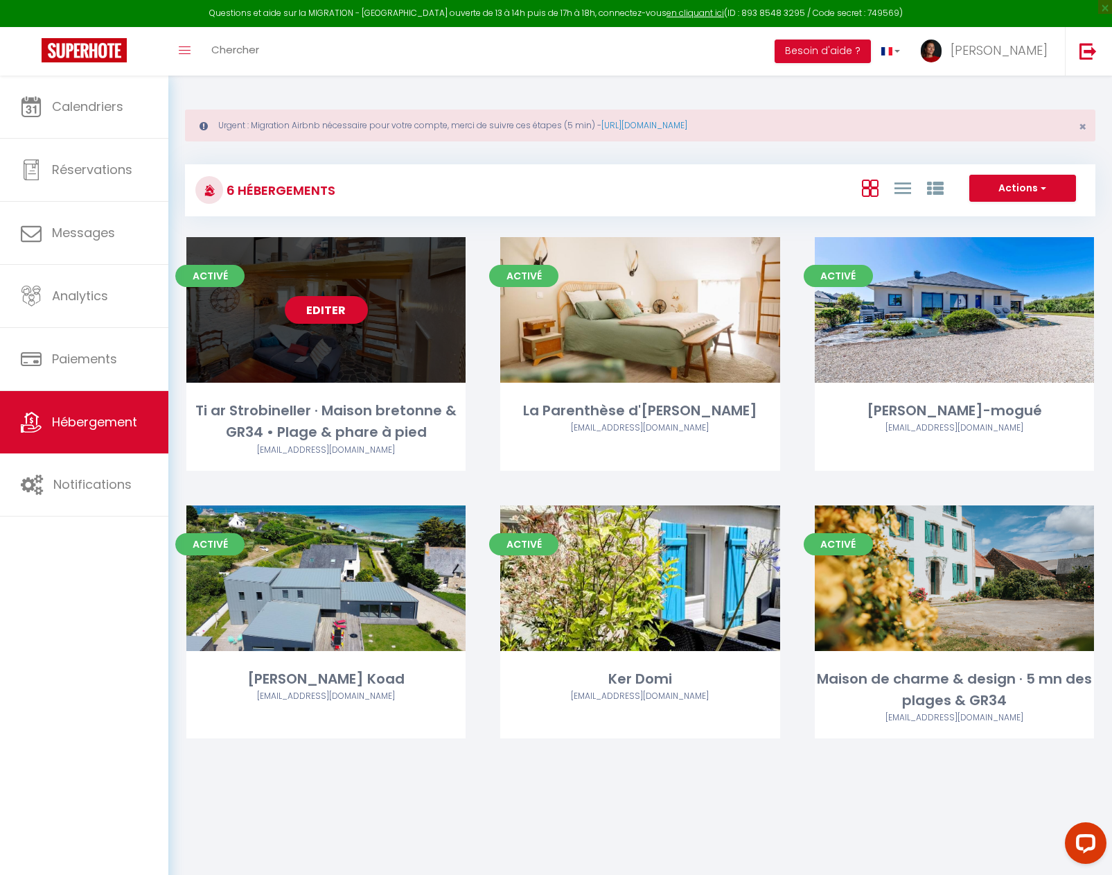
click at [318, 304] on link "Editer" at bounding box center [326, 310] width 83 height 28
select select "3"
select select "2"
select select "1"
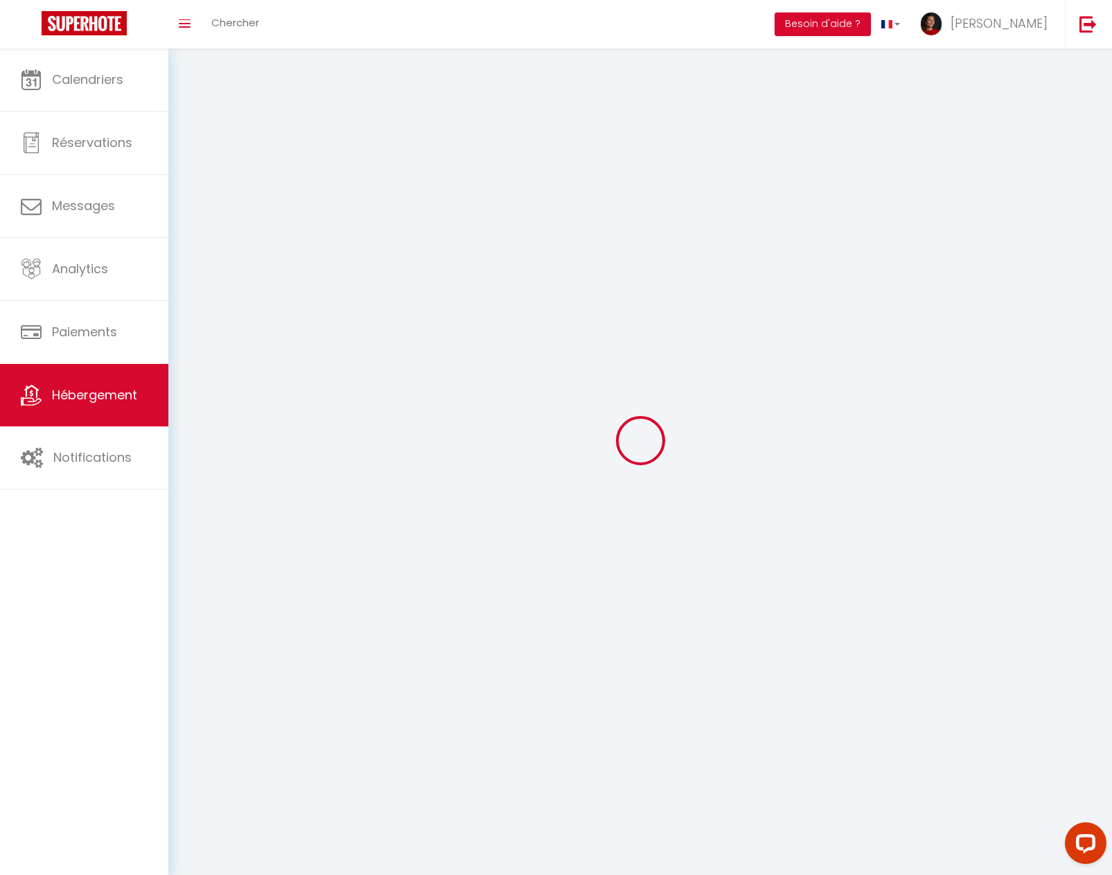
select select
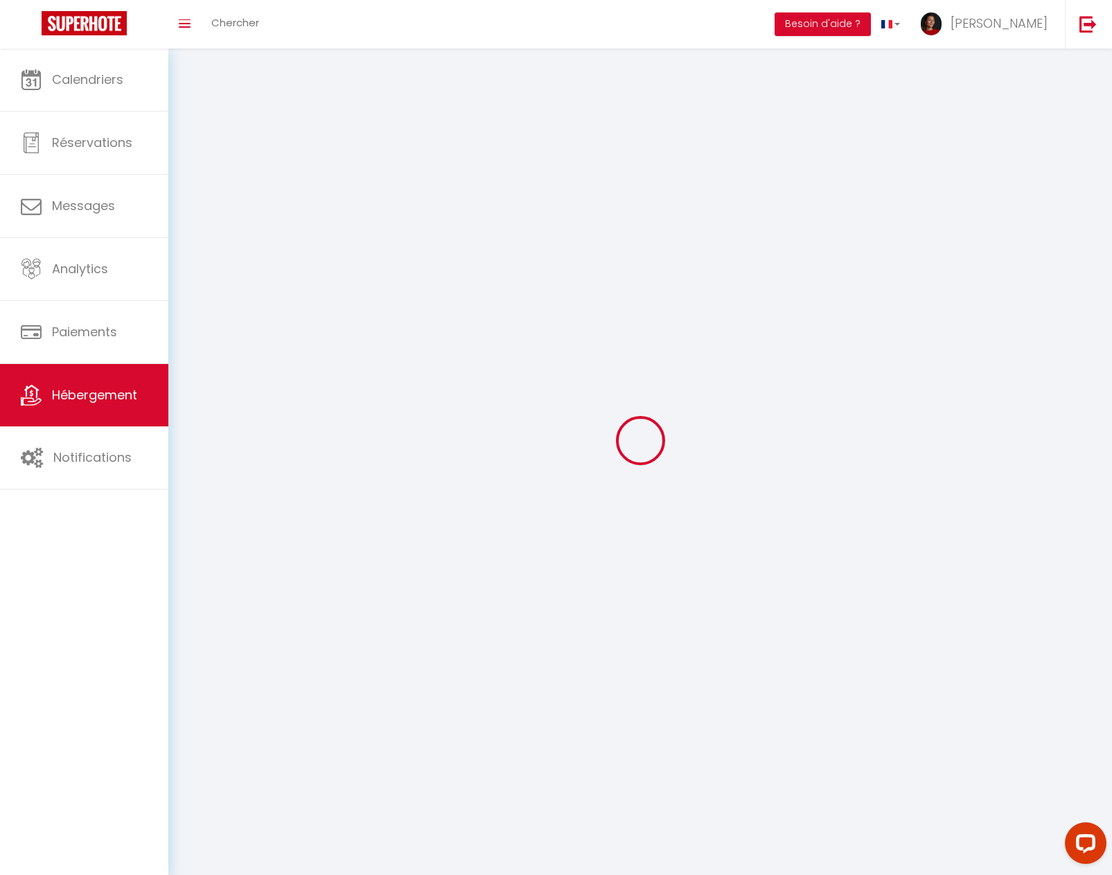
select select
checkbox input "false"
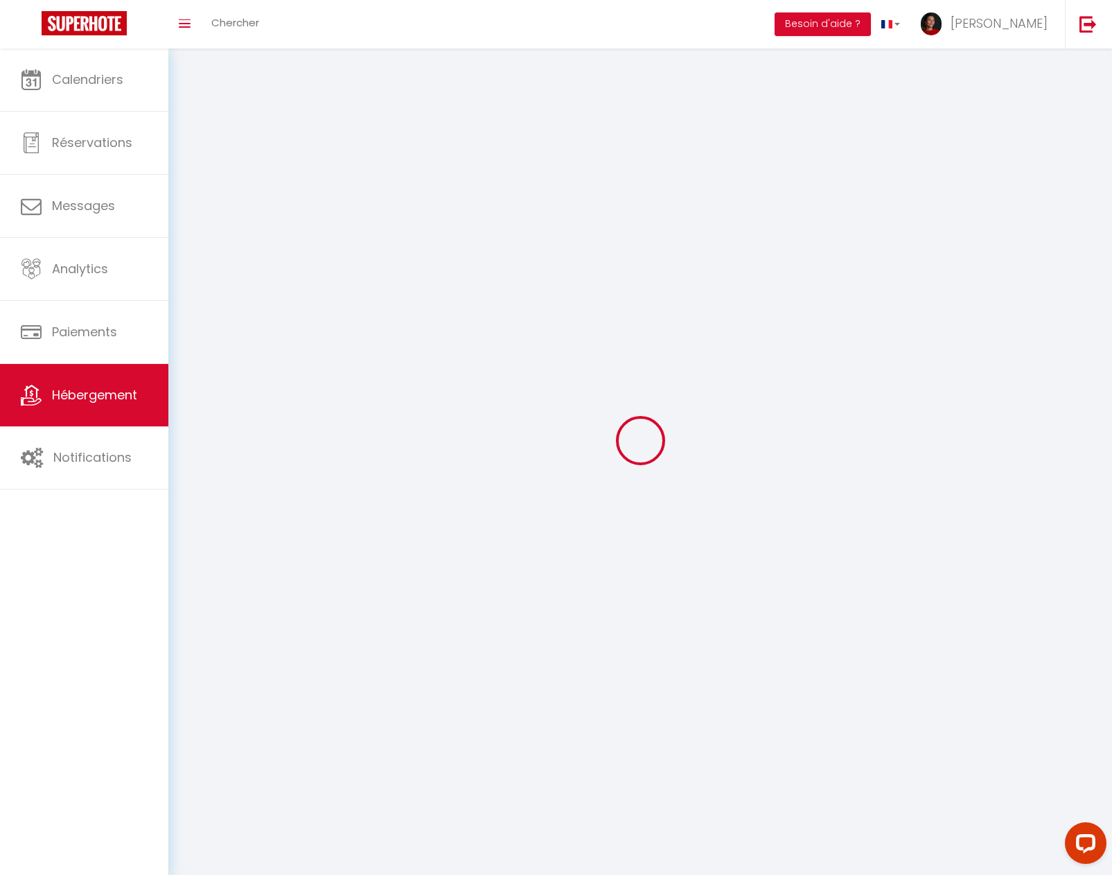
checkbox input "false"
select select
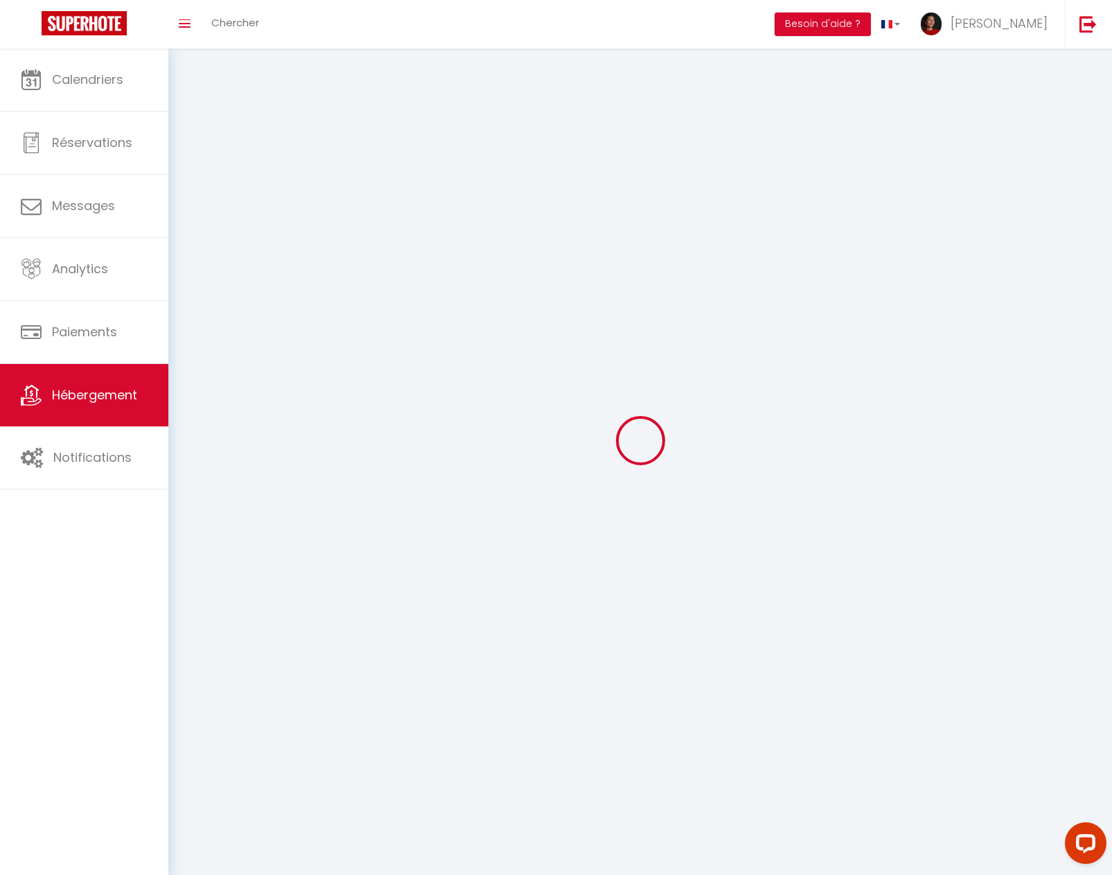
select select
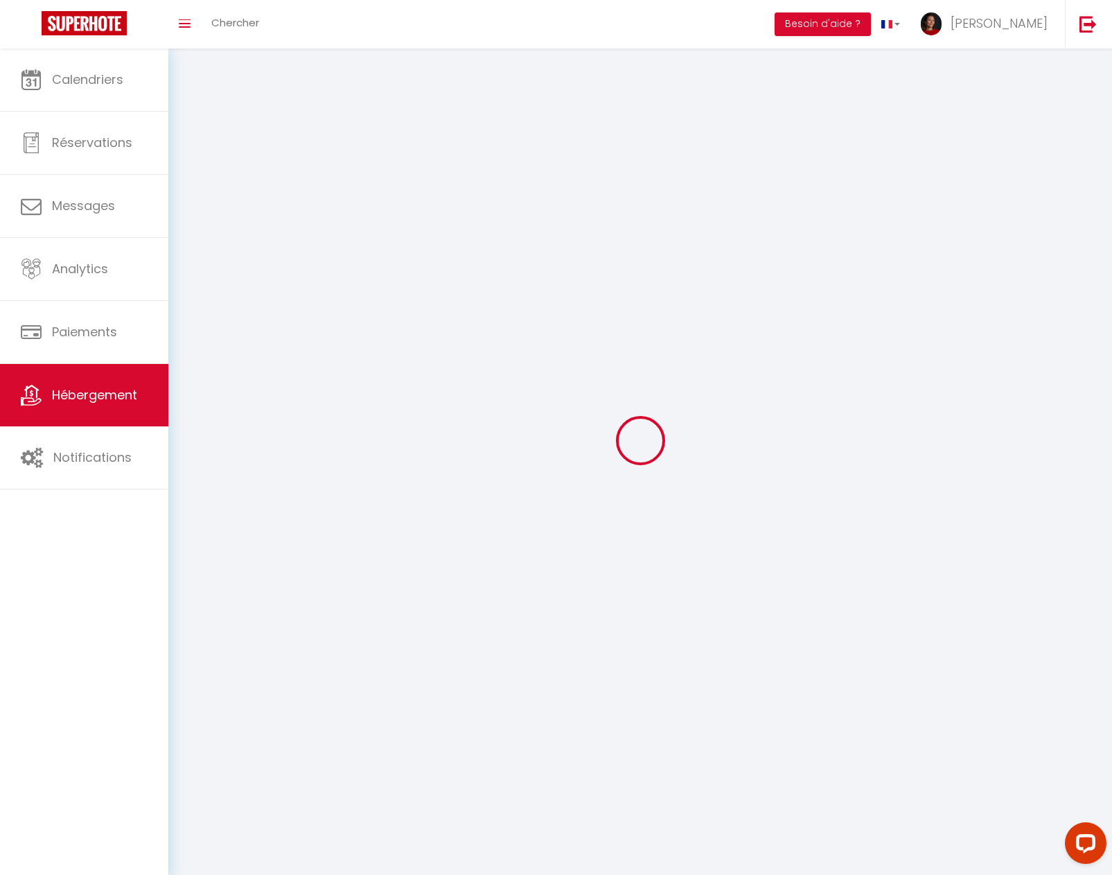
select select
checkbox input "false"
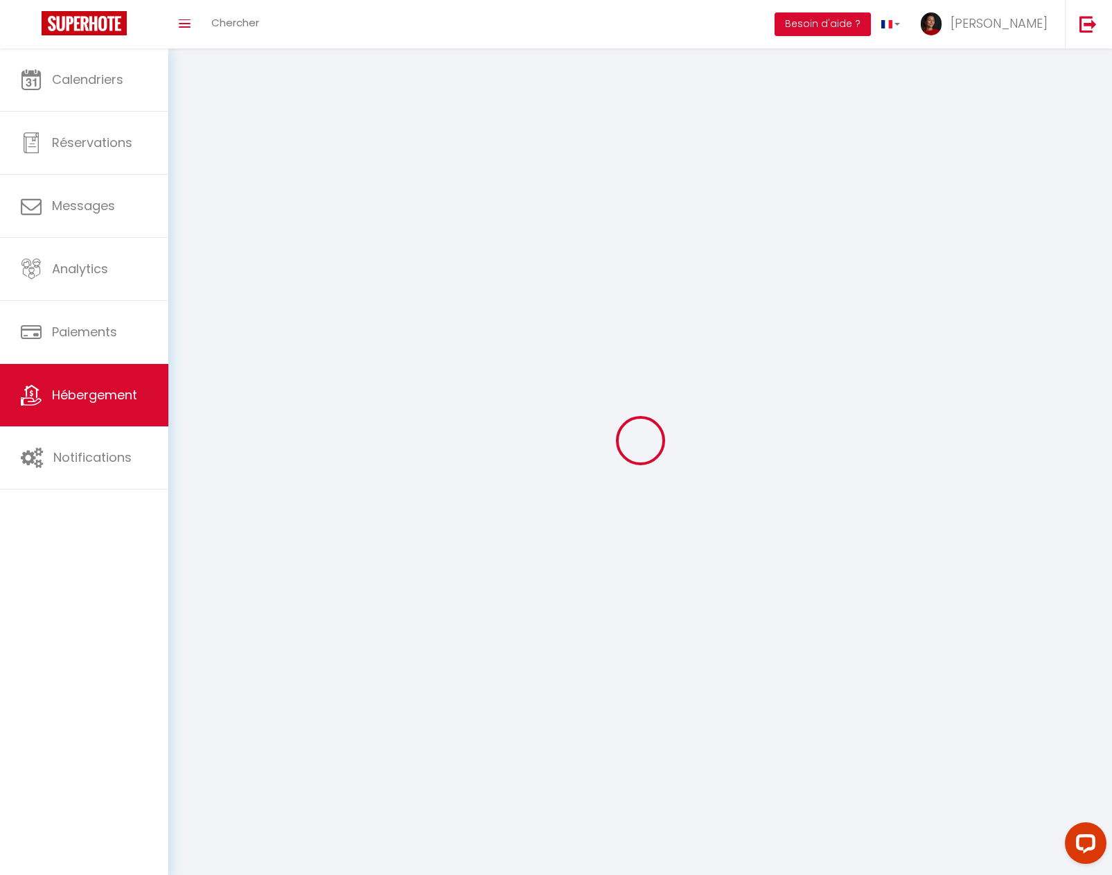
select select
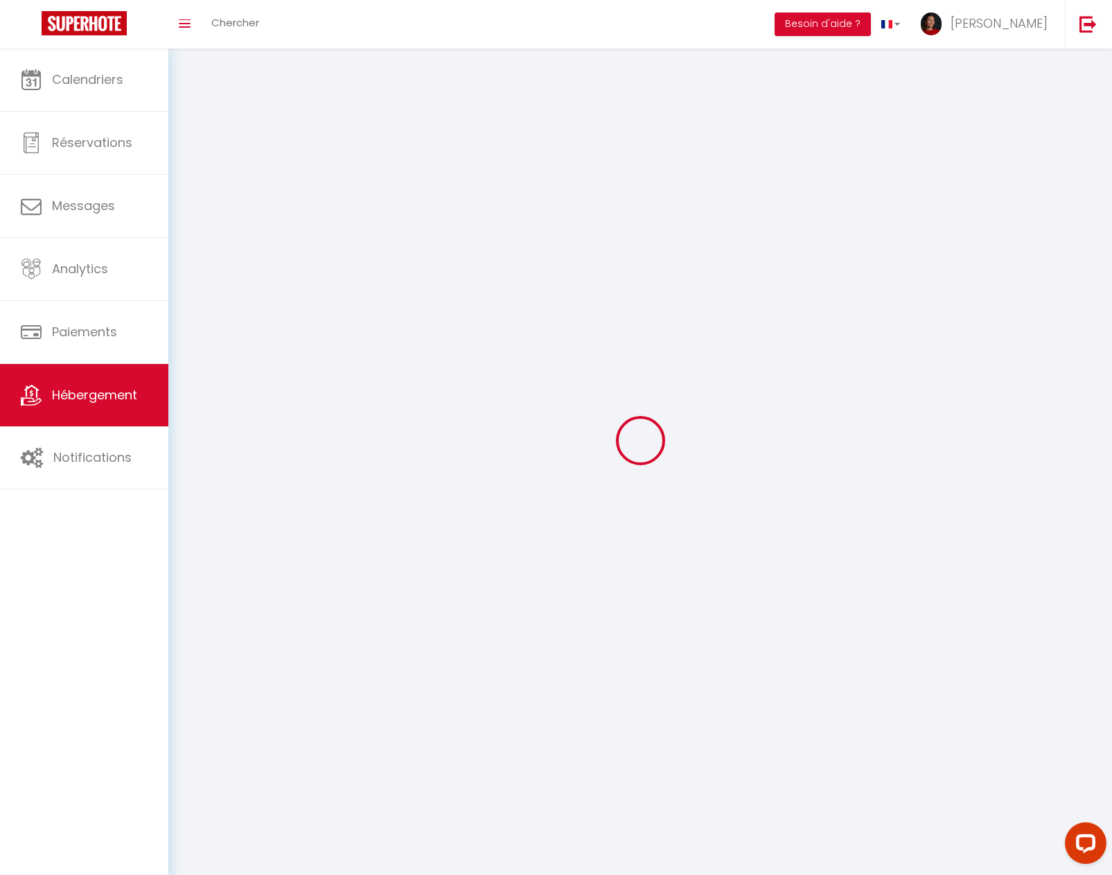
select select
checkbox input "false"
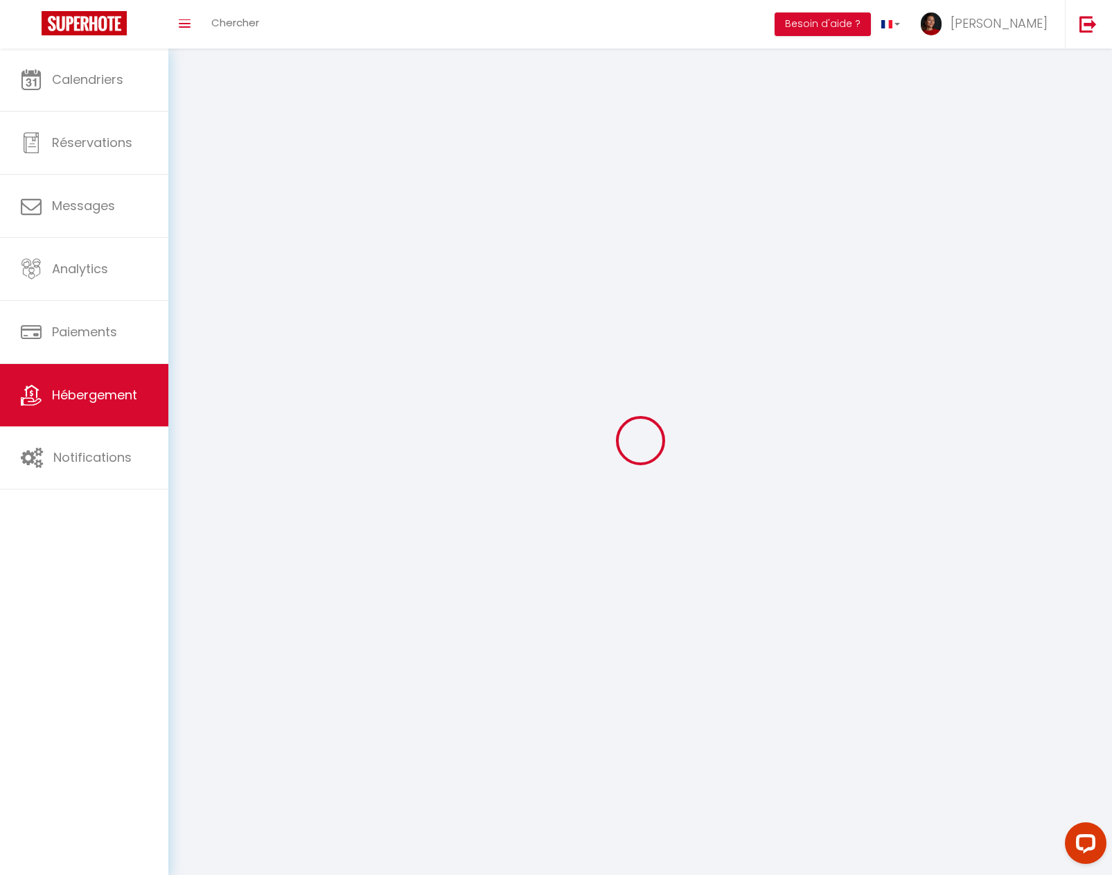
checkbox input "false"
select select
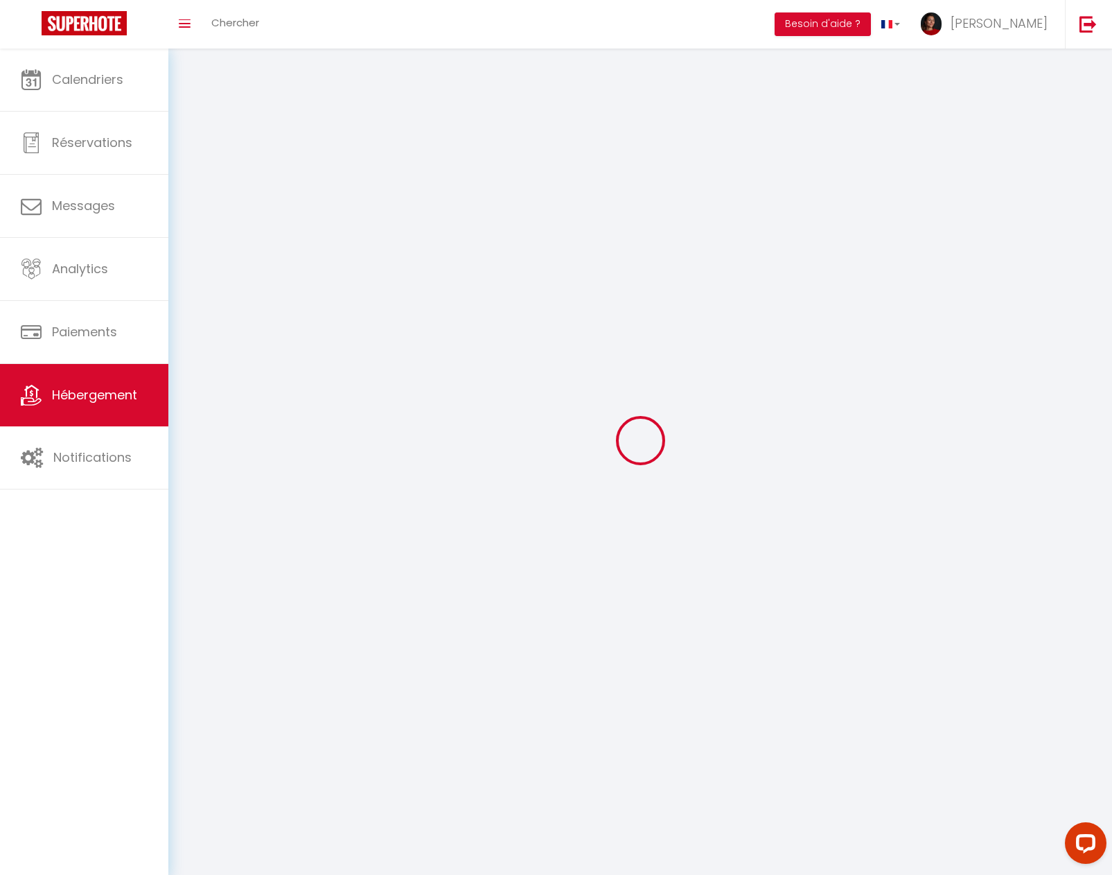
select select
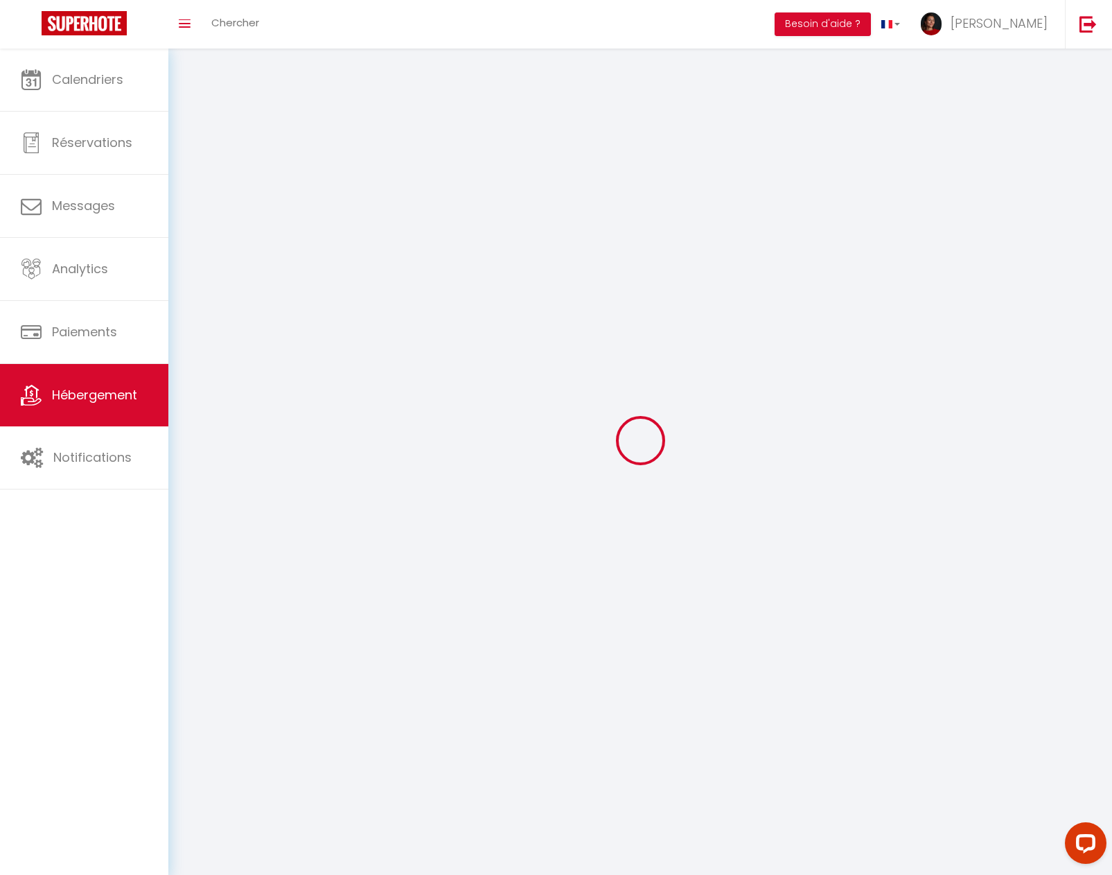
checkbox input "false"
select select
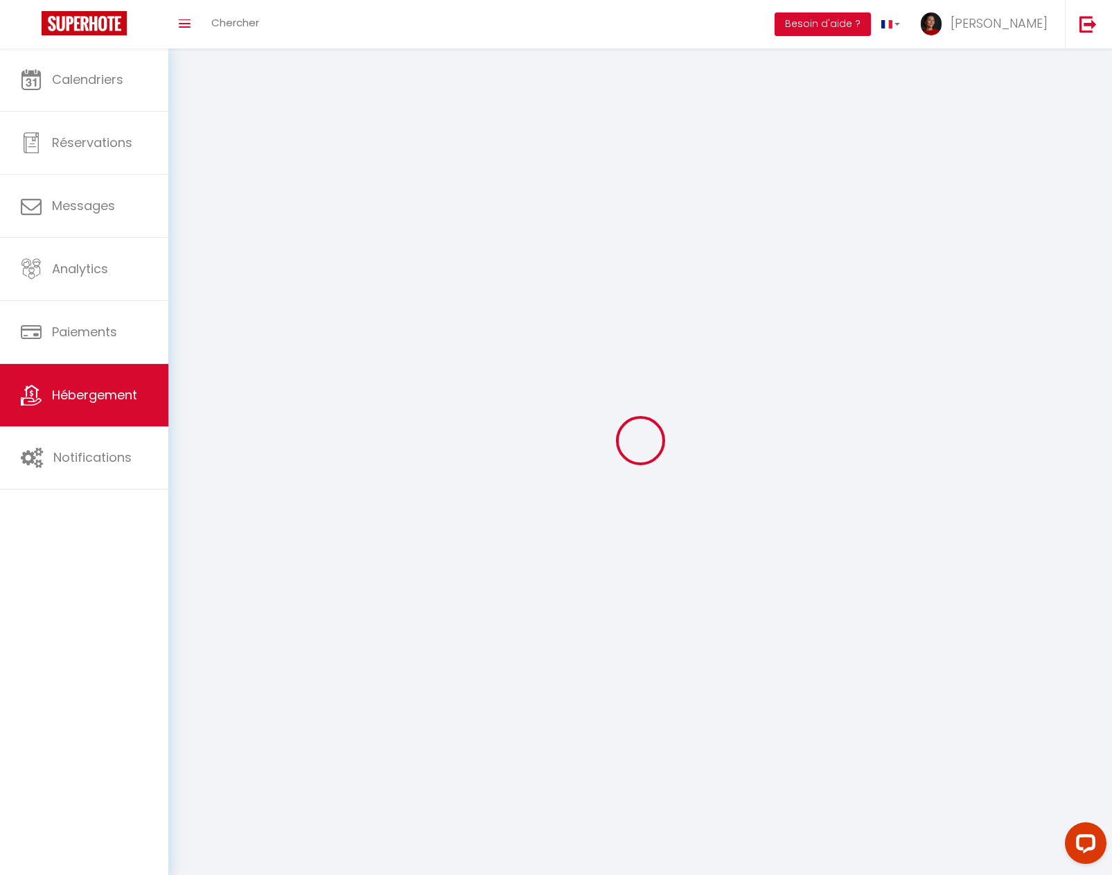
select select
select select "1"
select select
select select "28"
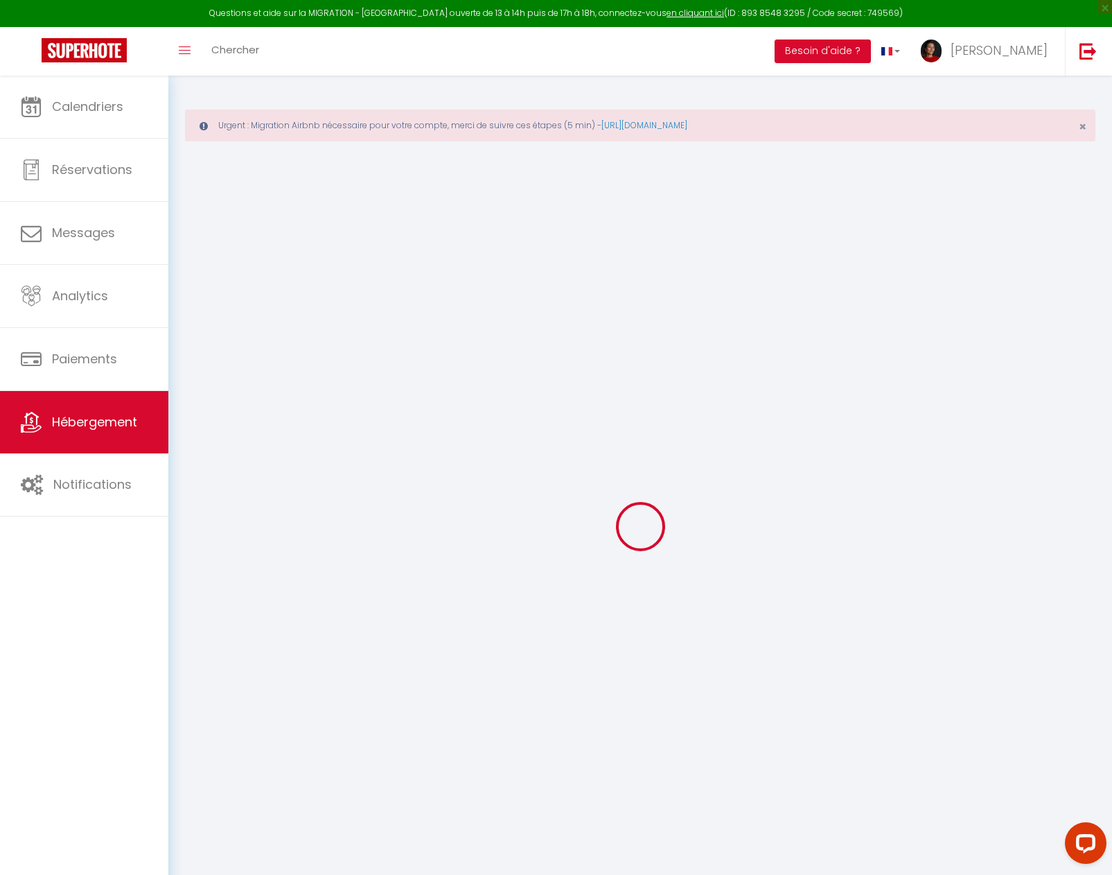
select select
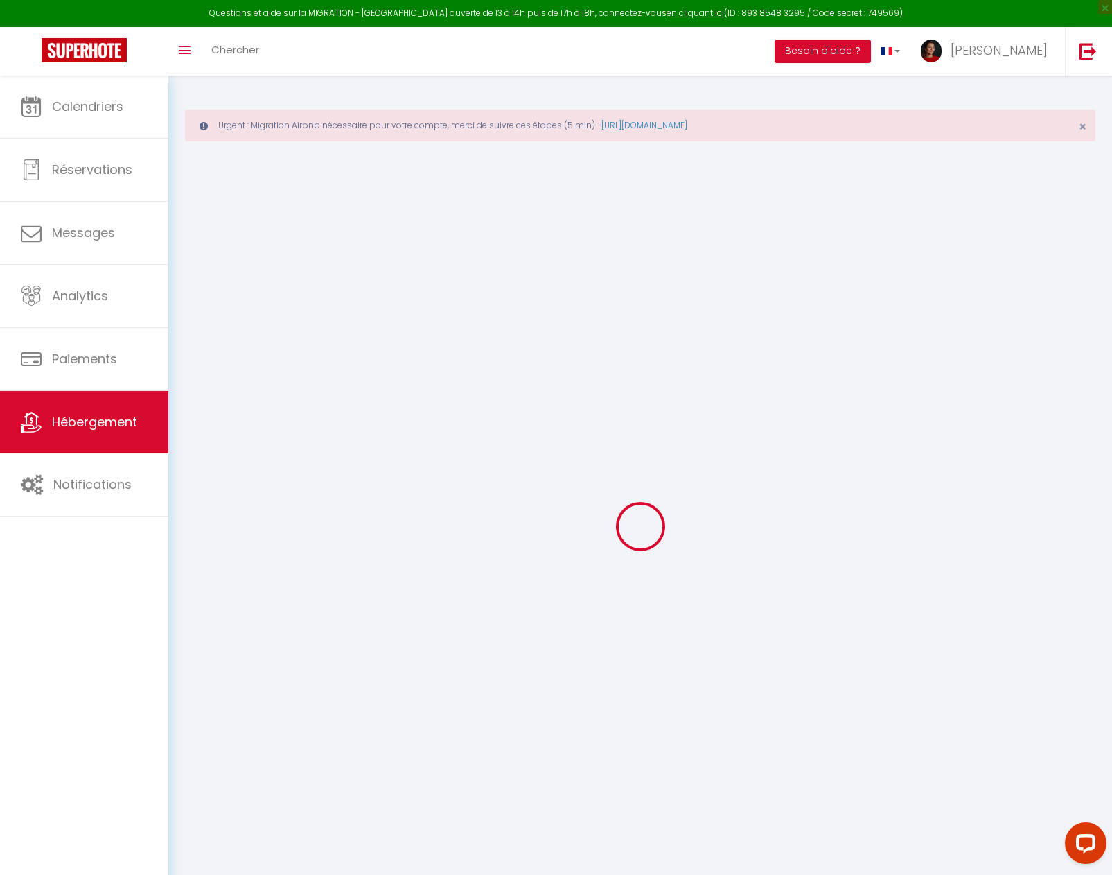
select select
checkbox input "false"
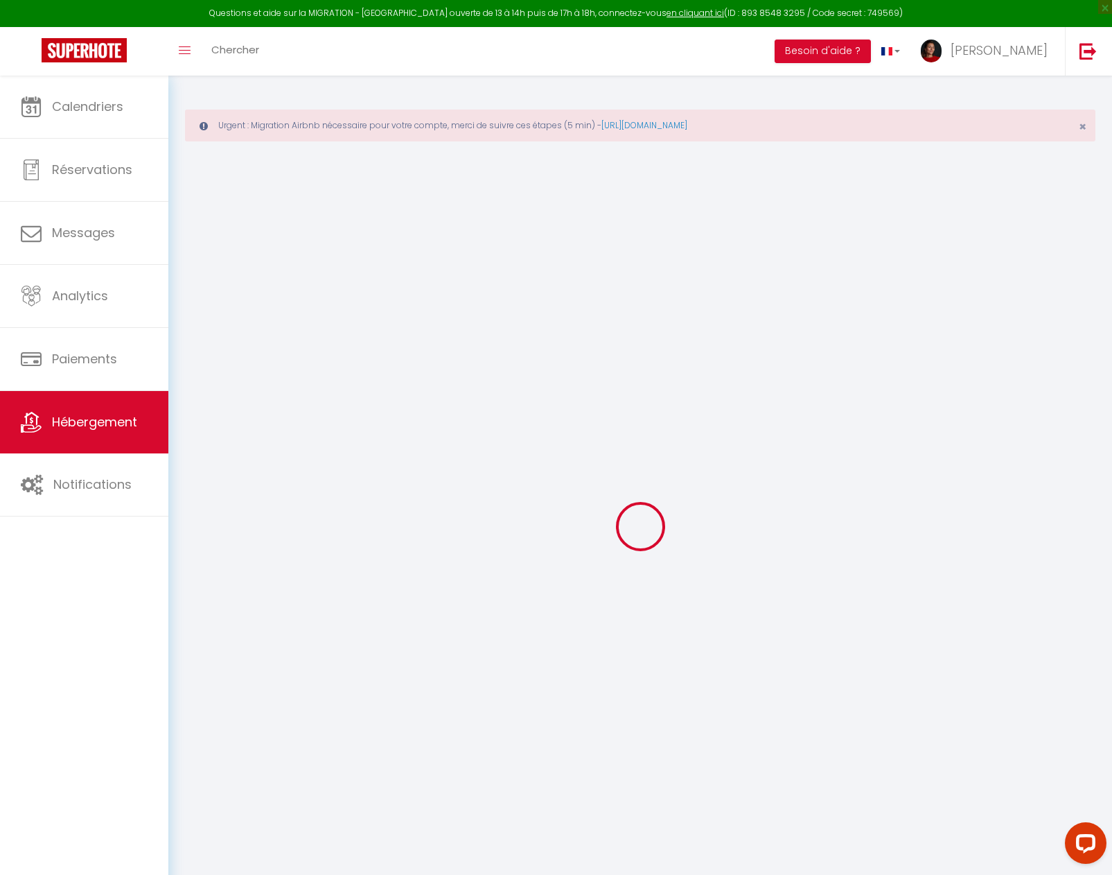
select select
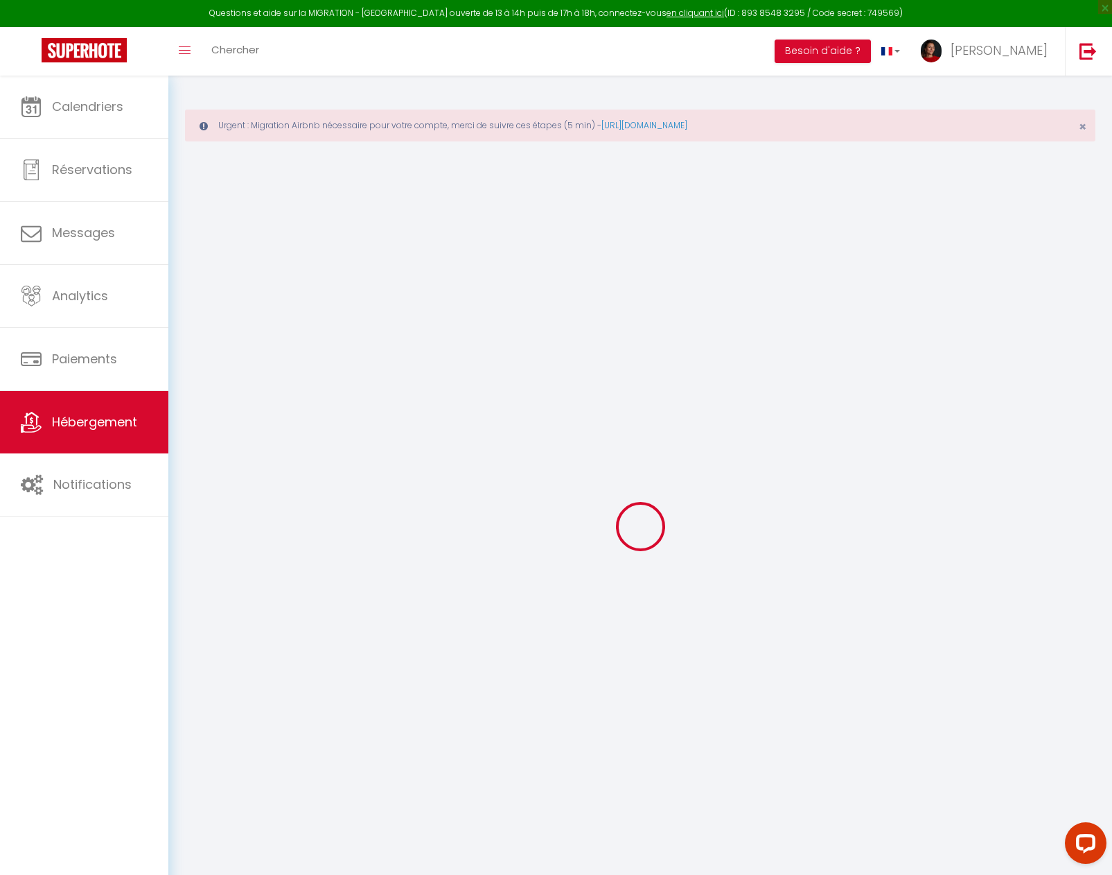
select select
checkbox input "false"
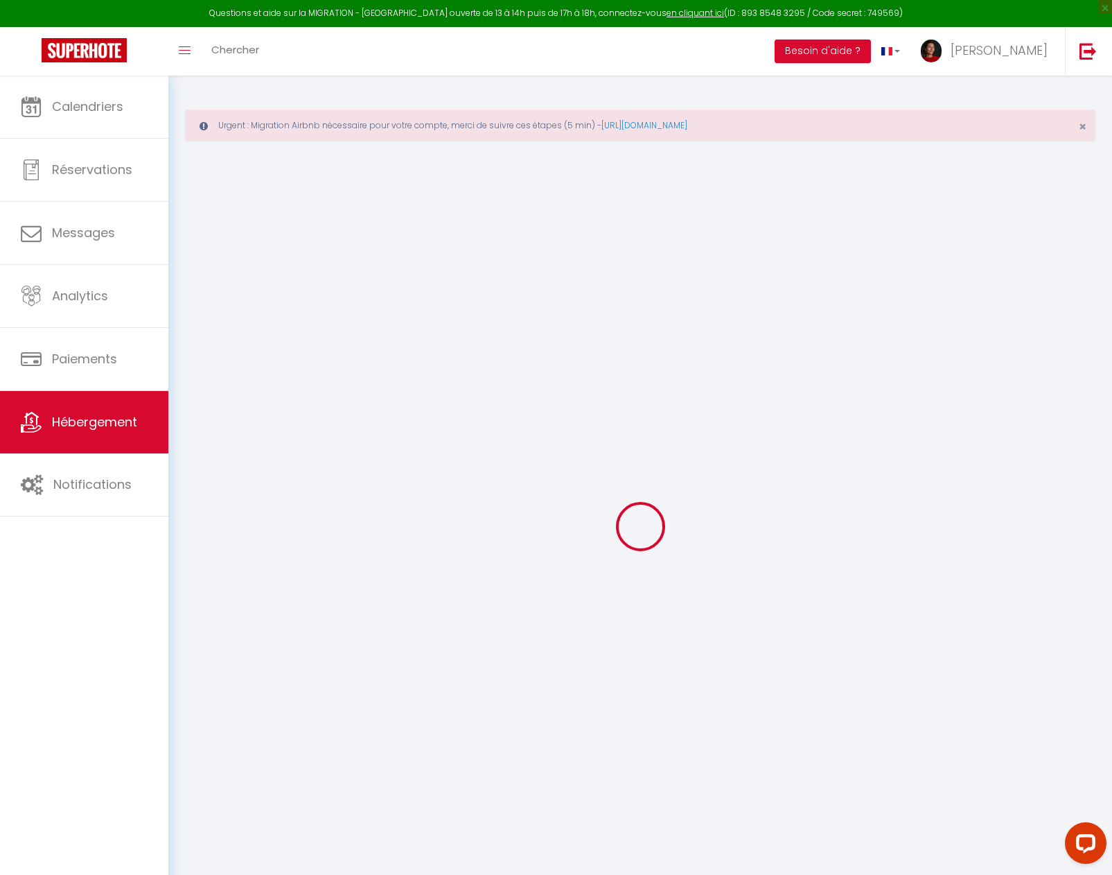
checkbox input "false"
select select
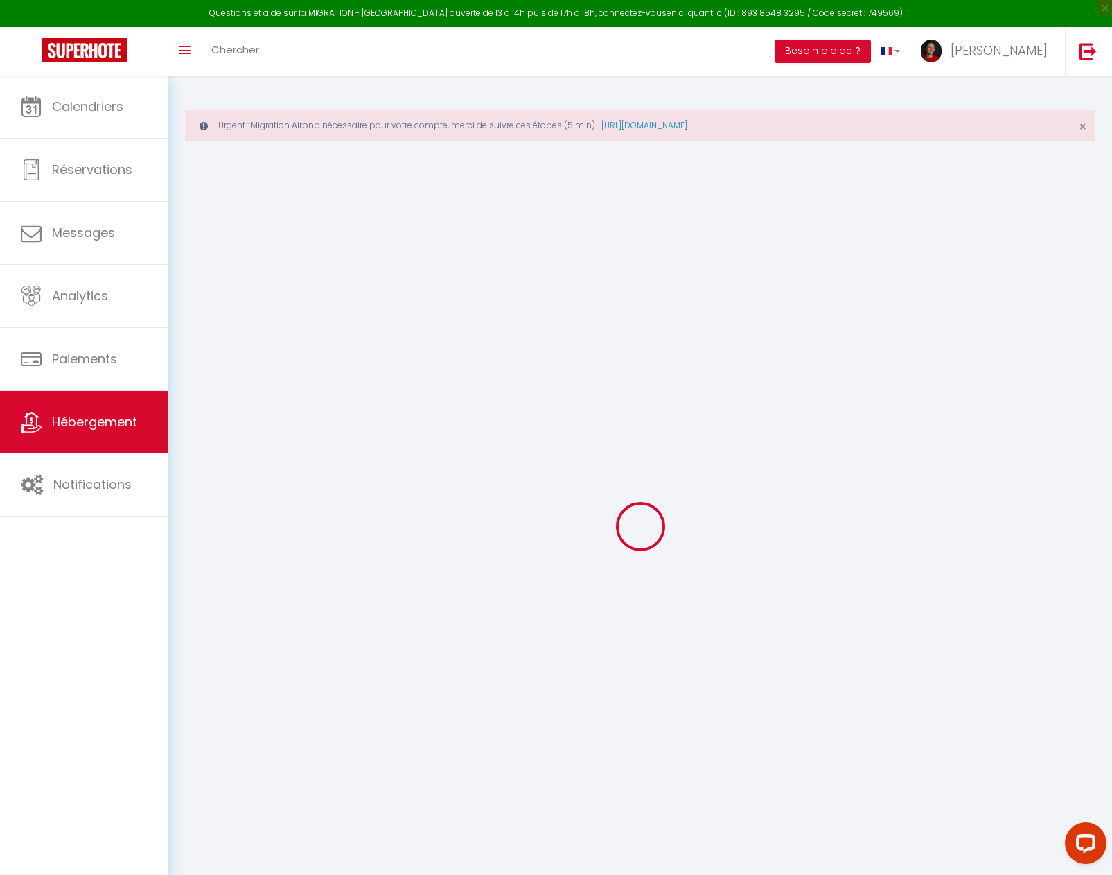
select select
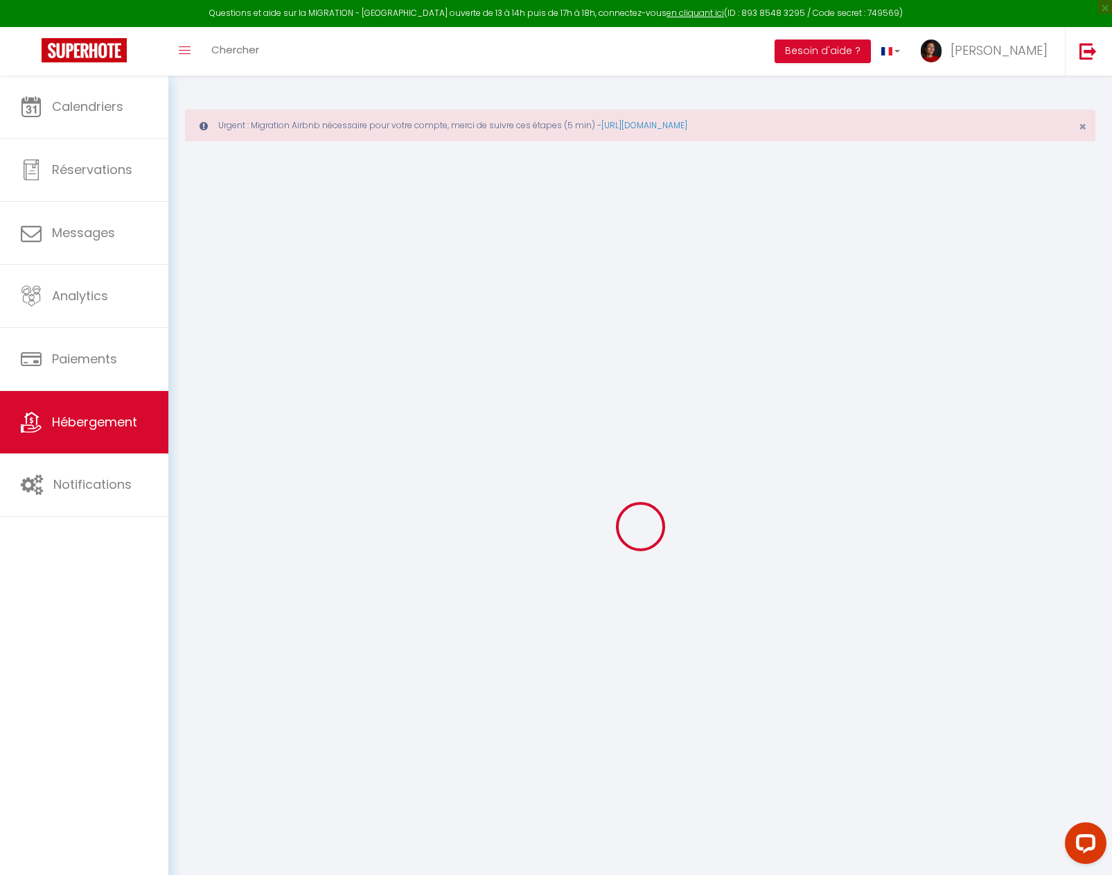
checkbox input "false"
select select
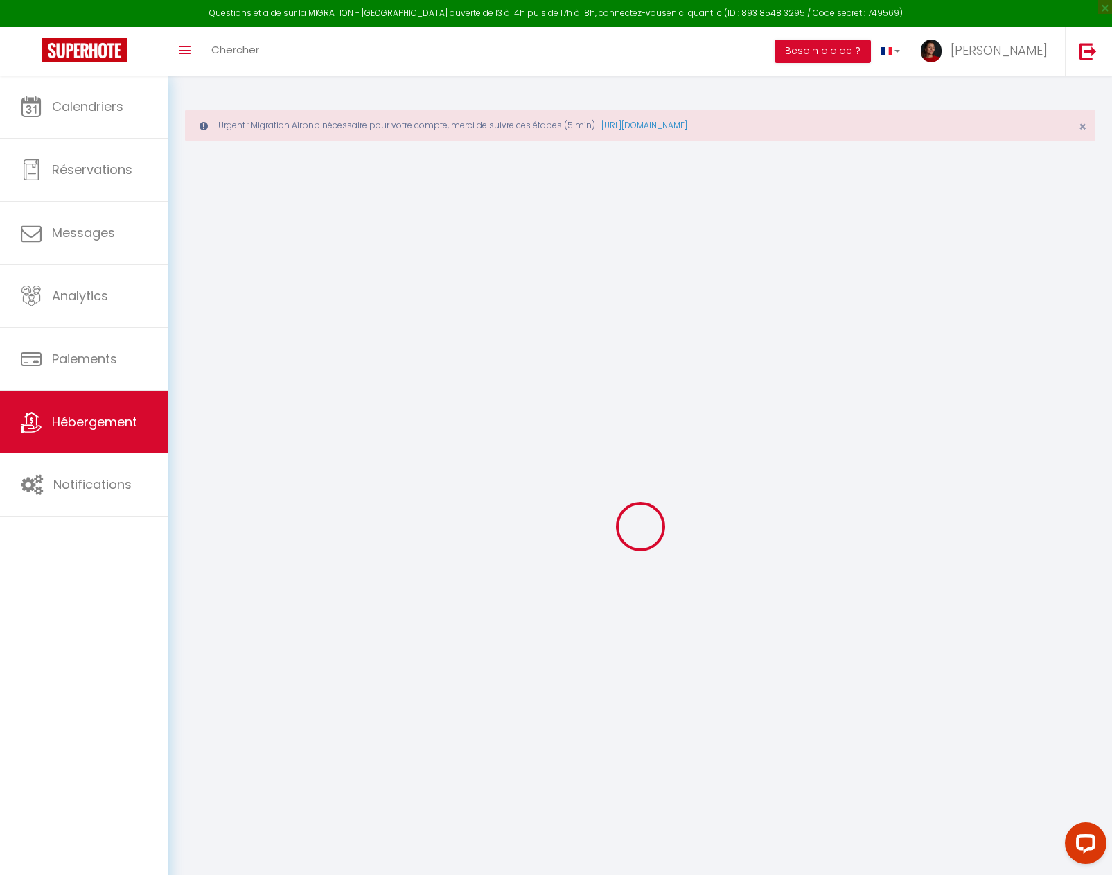
select select
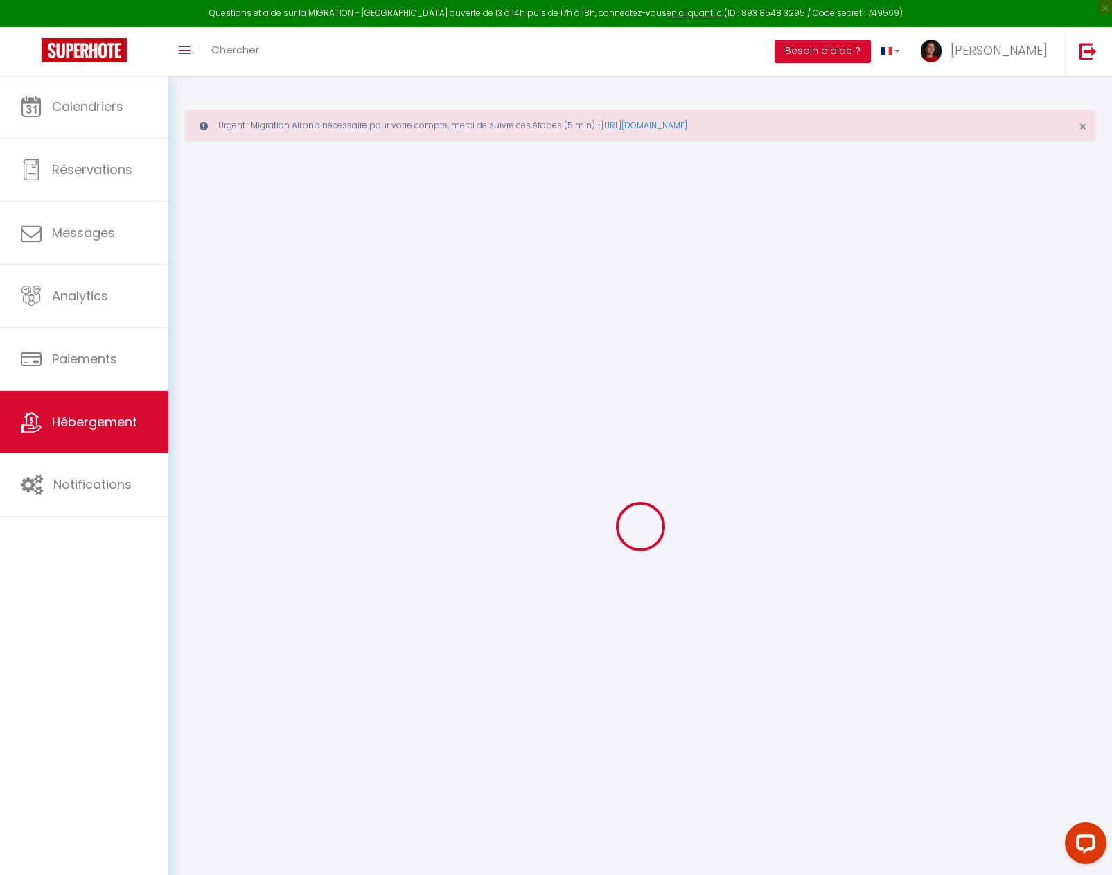
select select
checkbox input "false"
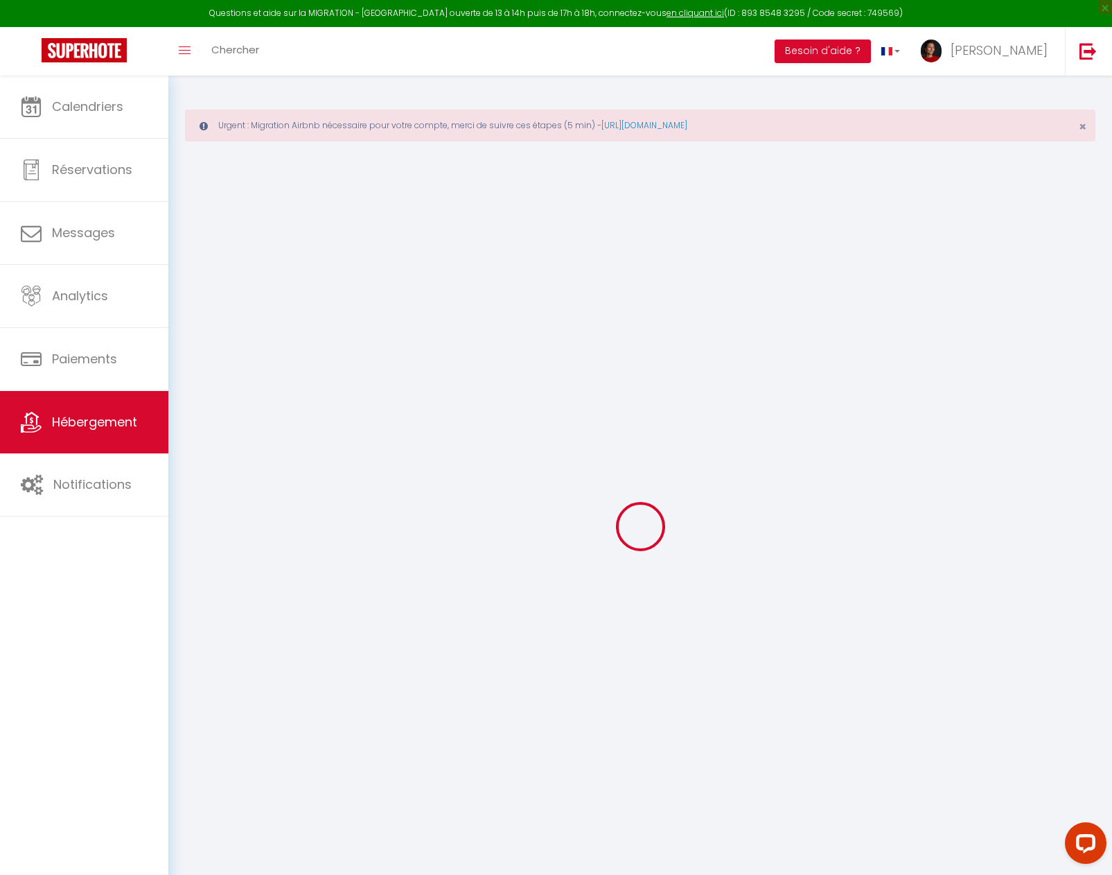
checkbox input "false"
select select
type input "Ti ar Strobineller · Maison bretonne & GR34 • Plage & phare à pied"
type input "Annick"
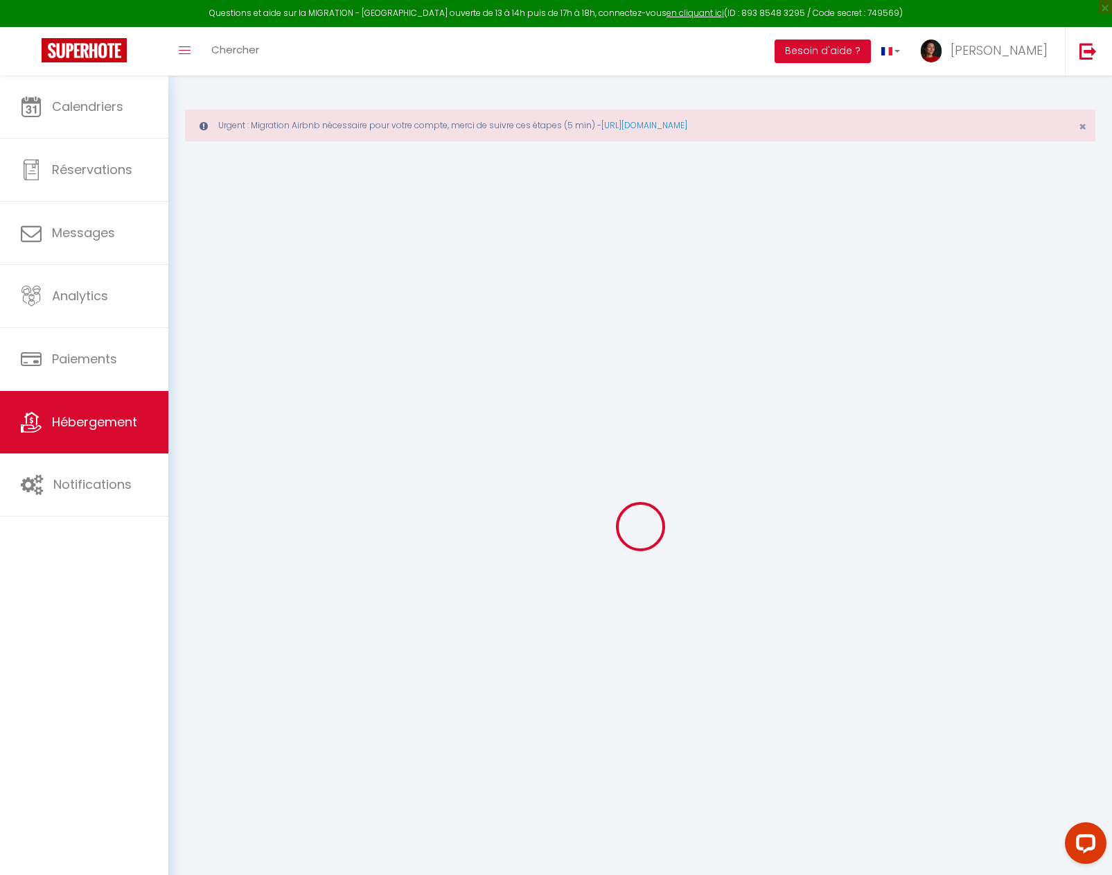
type input "Lestrade Dottin"
type input "26 Prad Menan"
type input "29880"
type input "Plougerneau"
select select "houses"
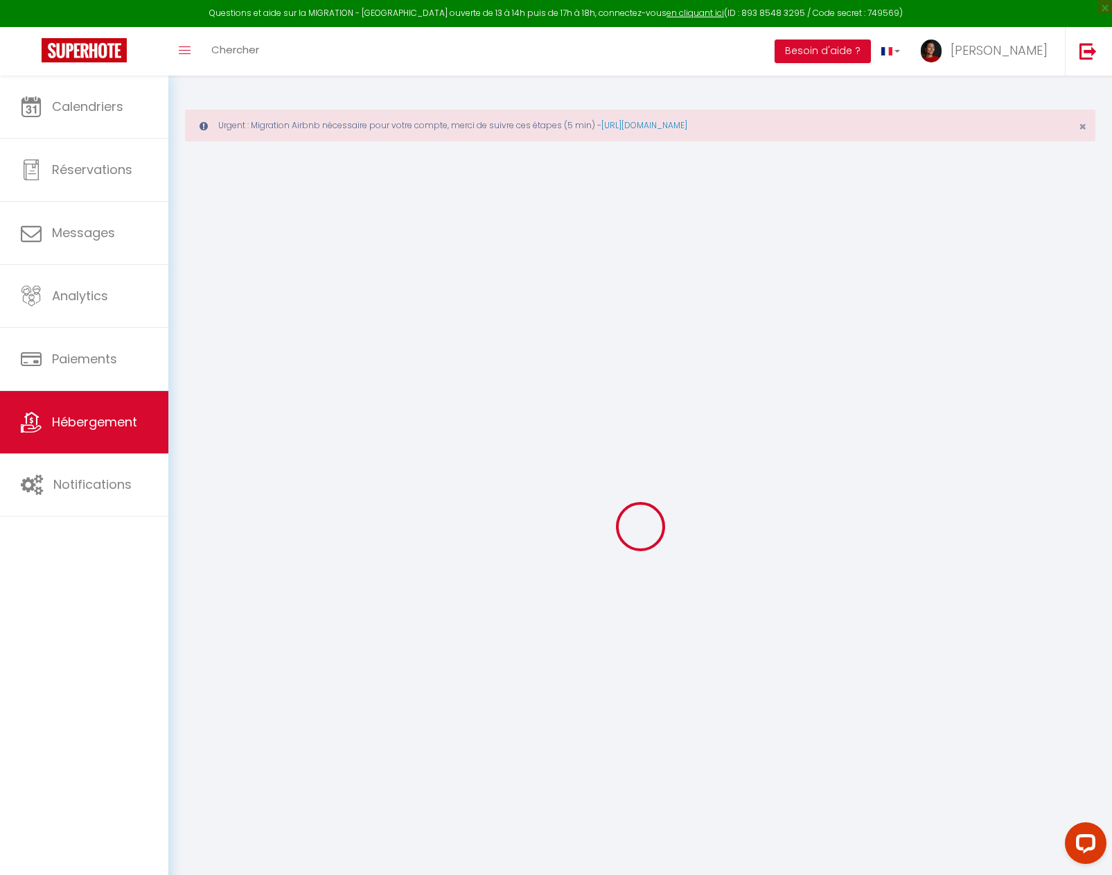
select select "6"
select select "1"
select select "3"
select select "2"
type input "90"
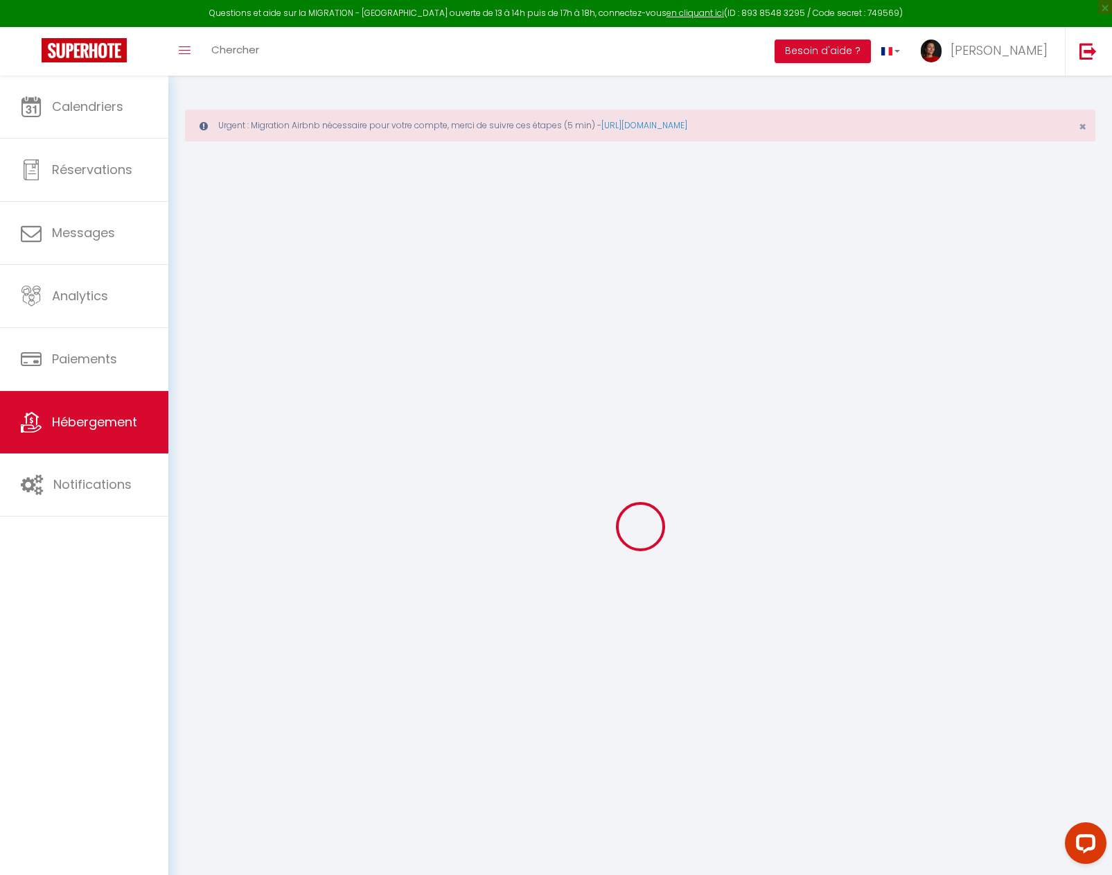
type input "120"
type input "0.79"
type input "800"
select select
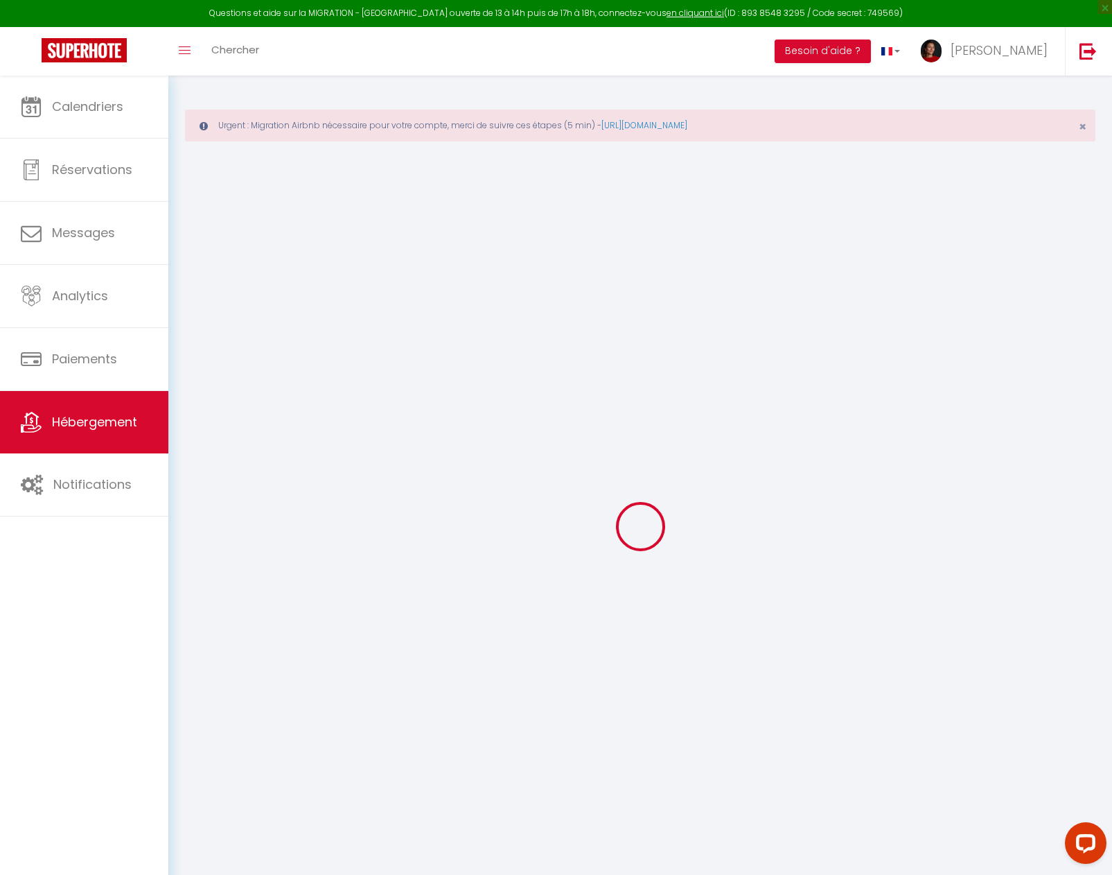
select select
type input "26 Prad Me"
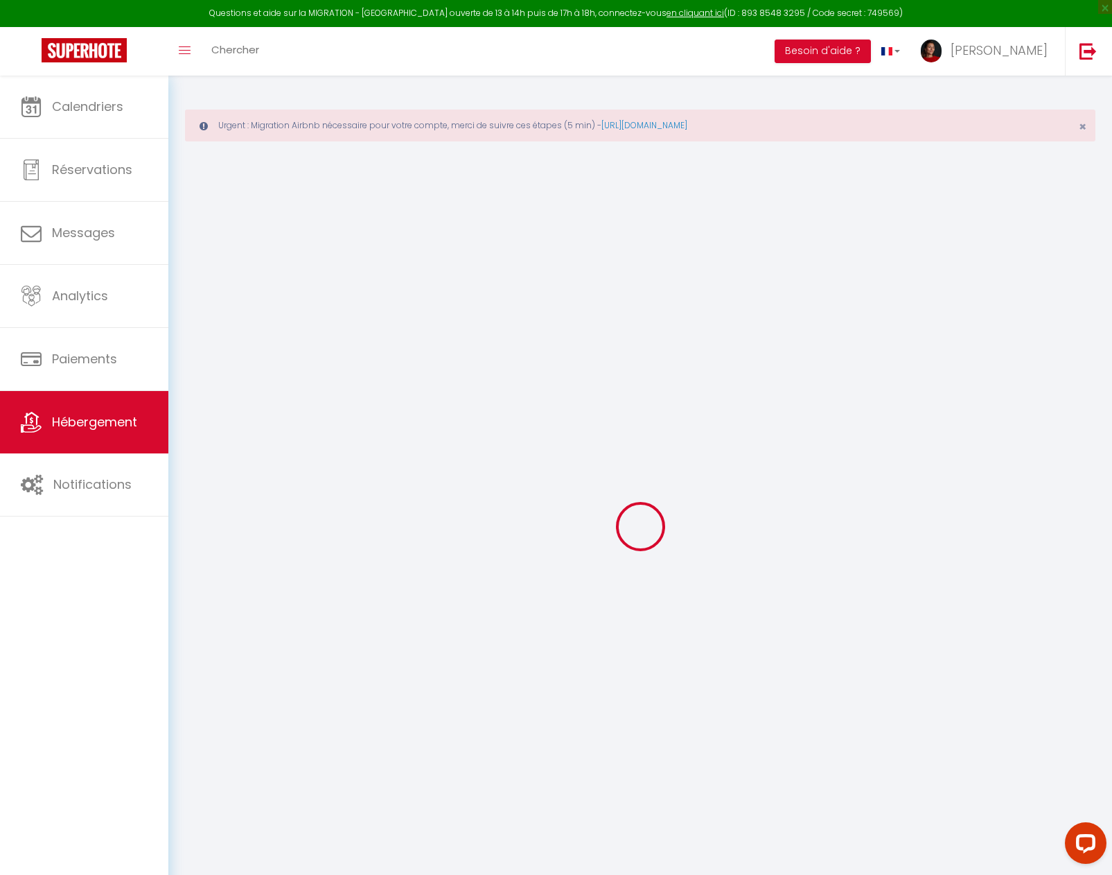
type input "29880"
type input "Plouguerneau"
type input "[EMAIL_ADDRESS][DOMAIN_NAME]"
select select
checkbox input "false"
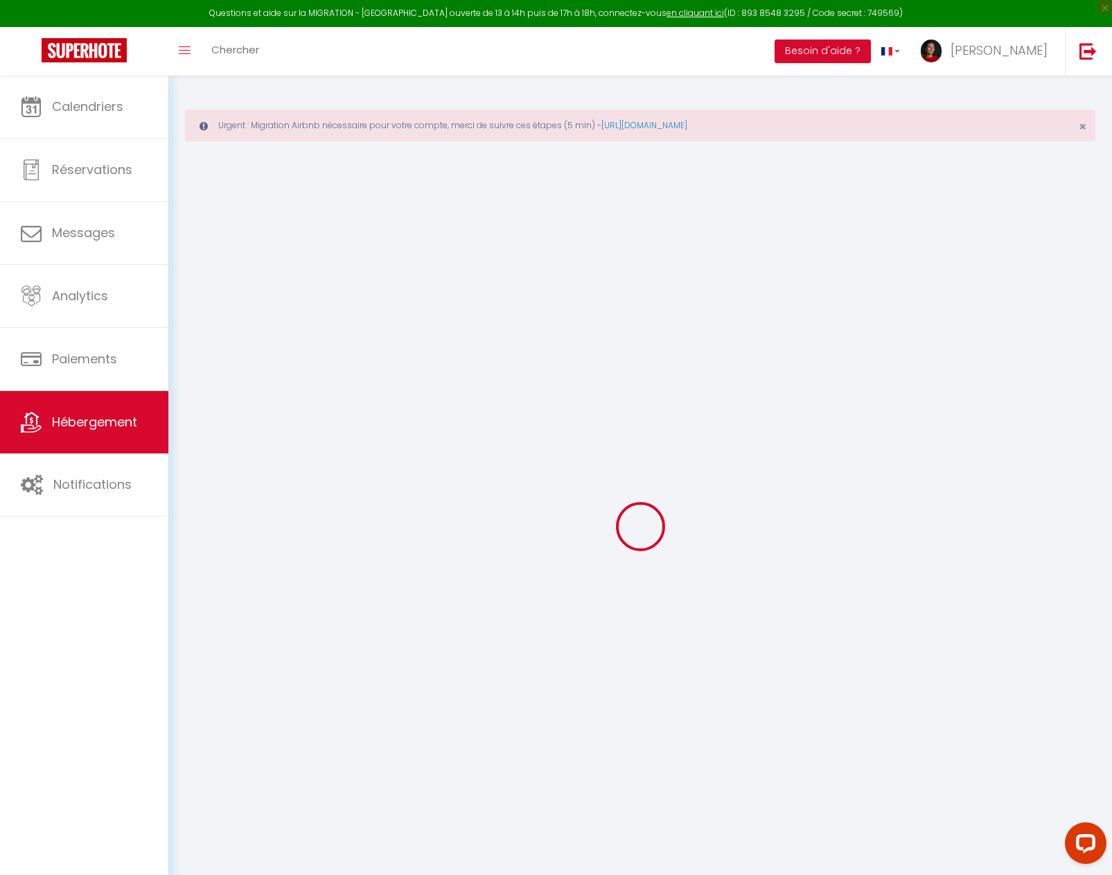
checkbox input "false"
type input "10"
type input "0"
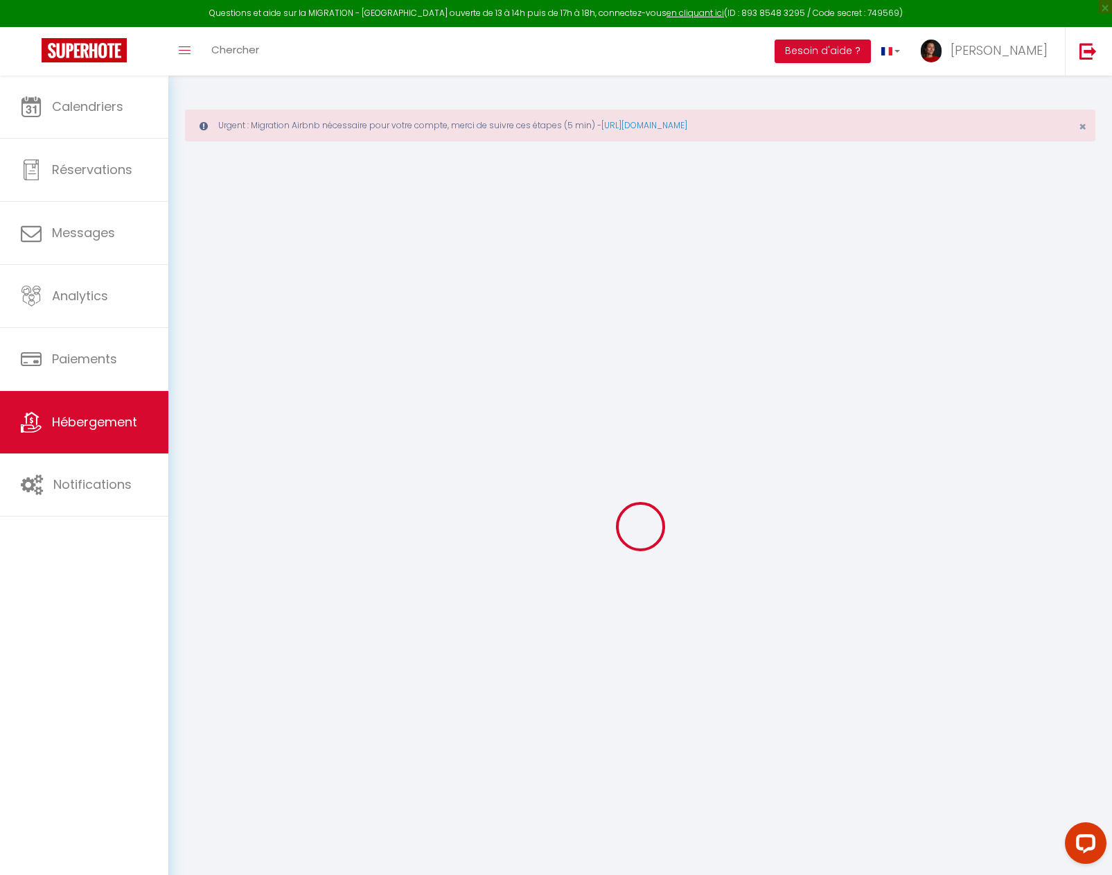
type input "0"
select select
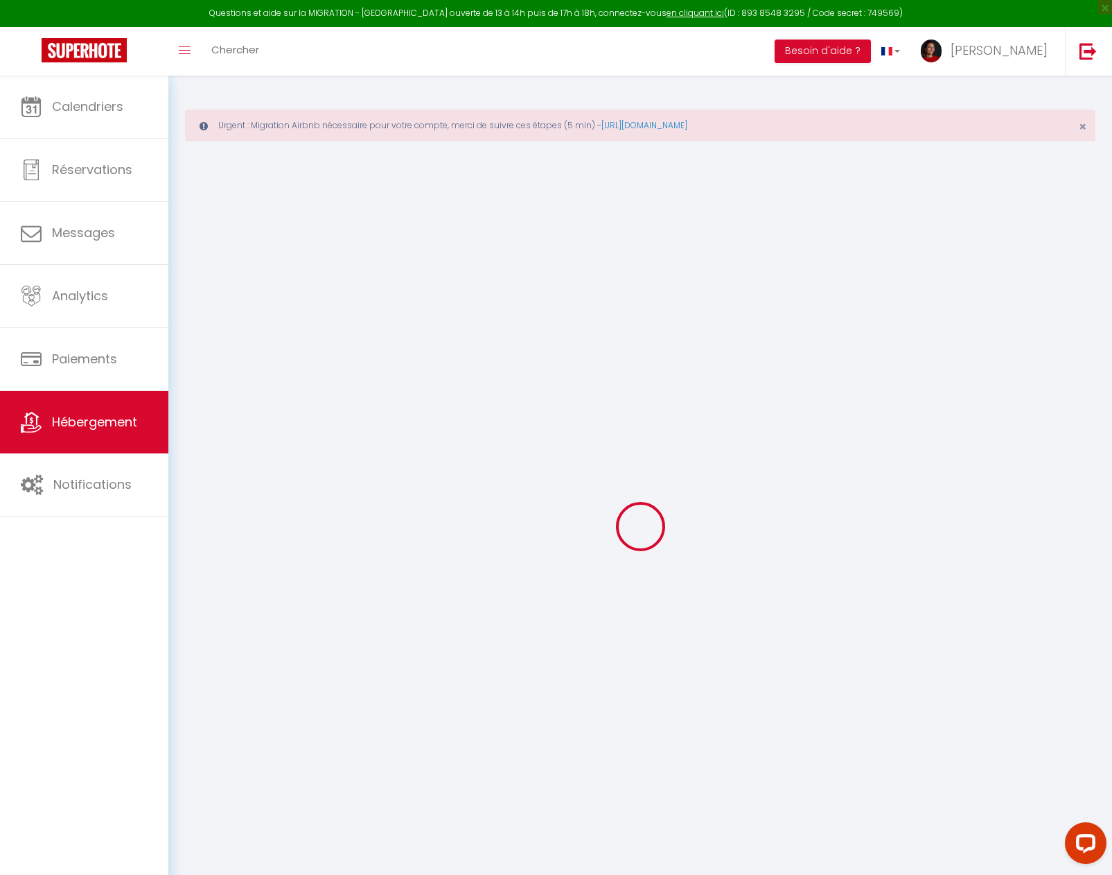
select select
checkbox input "false"
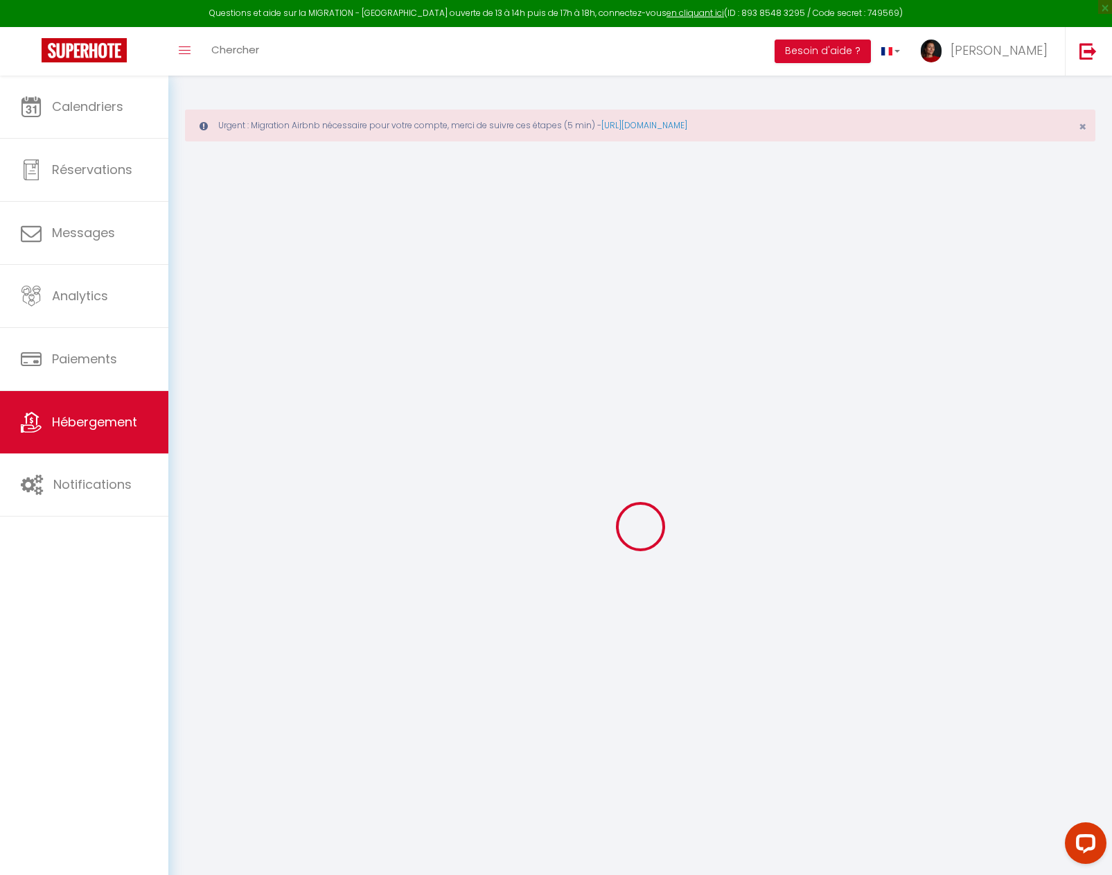
checkbox input "false"
select select
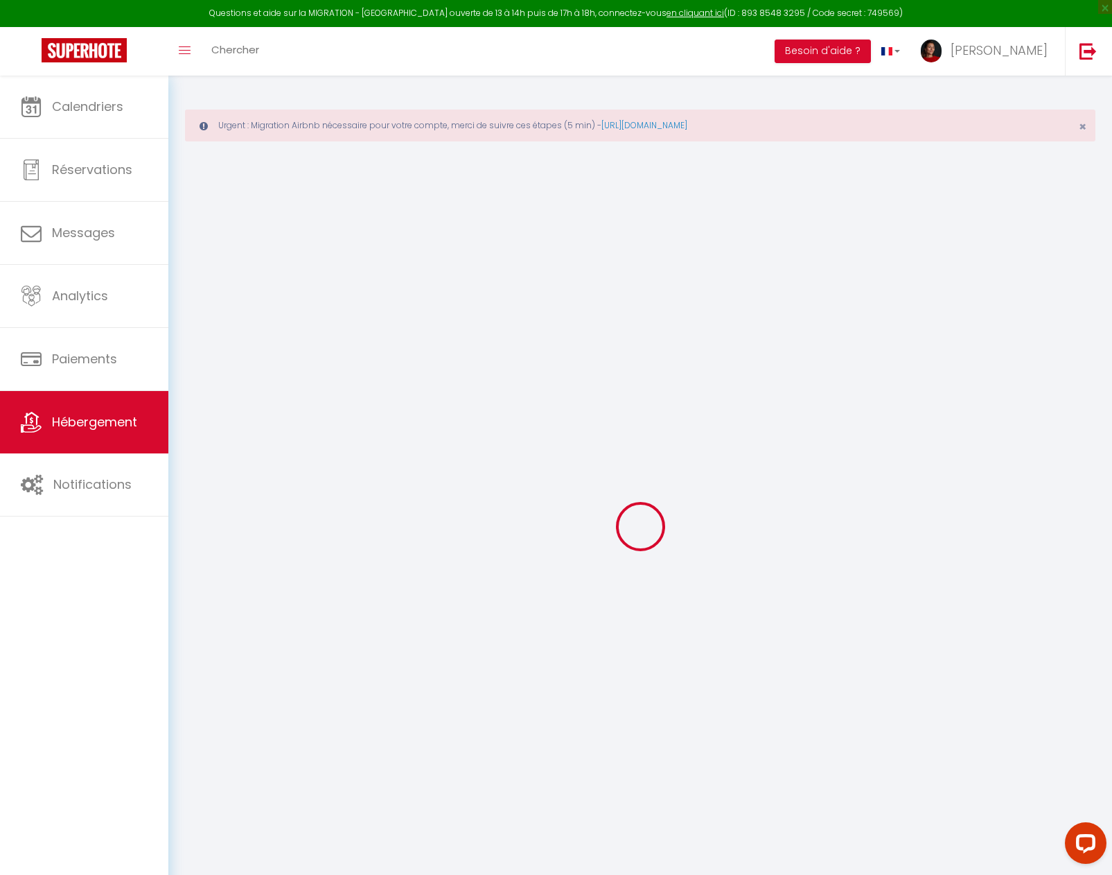
select select
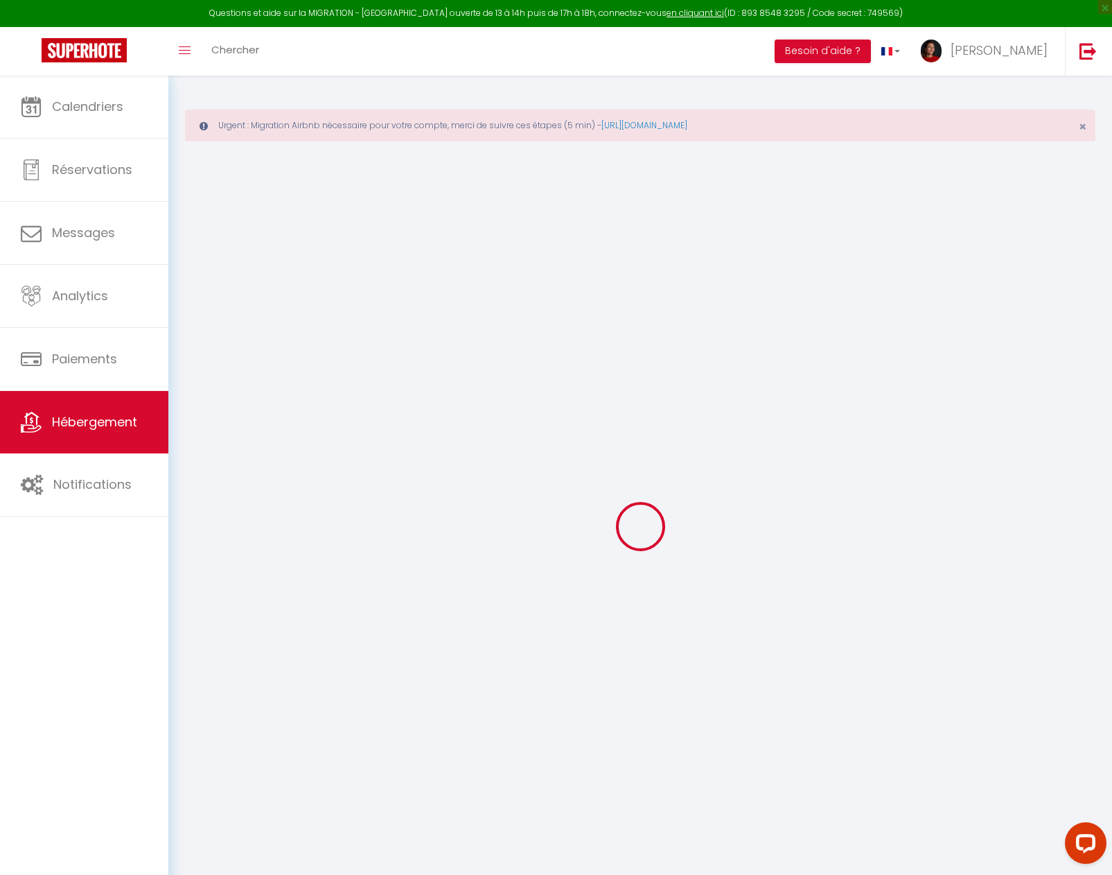
checkbox input "false"
select select
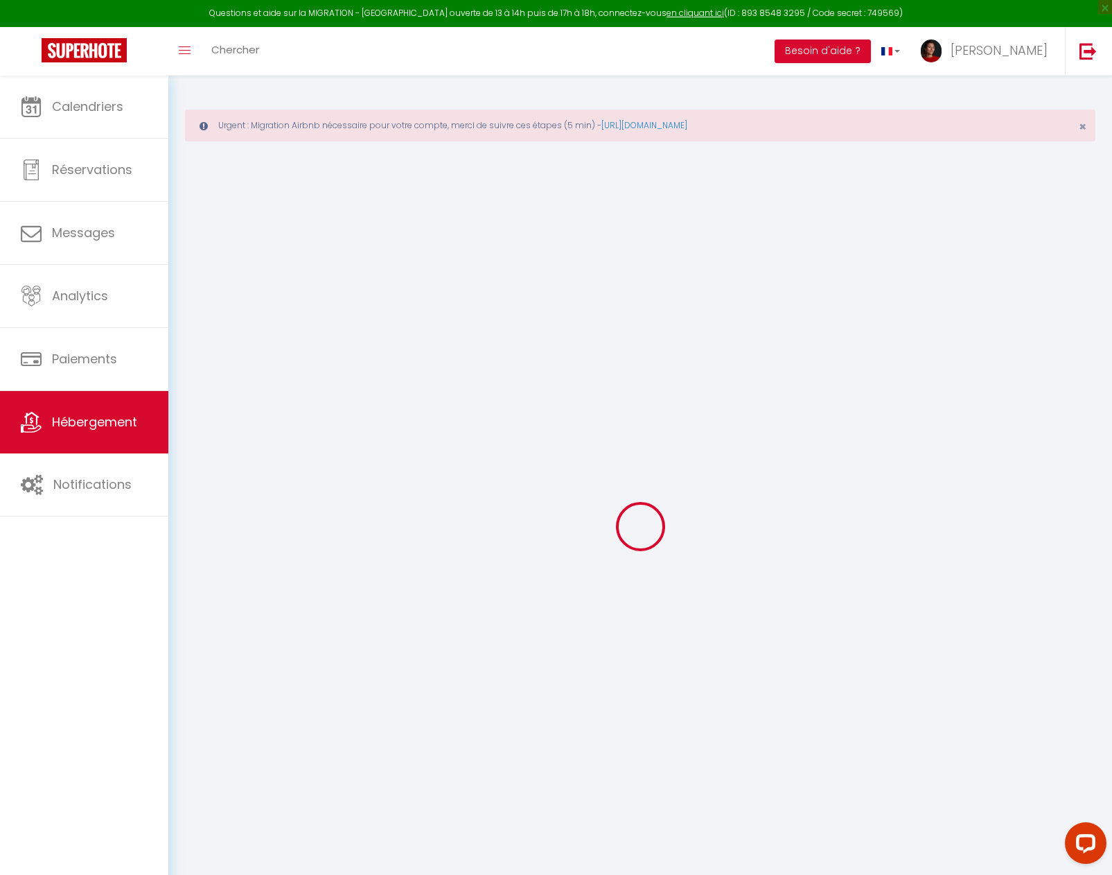
checkbox input "false"
select select "16:00"
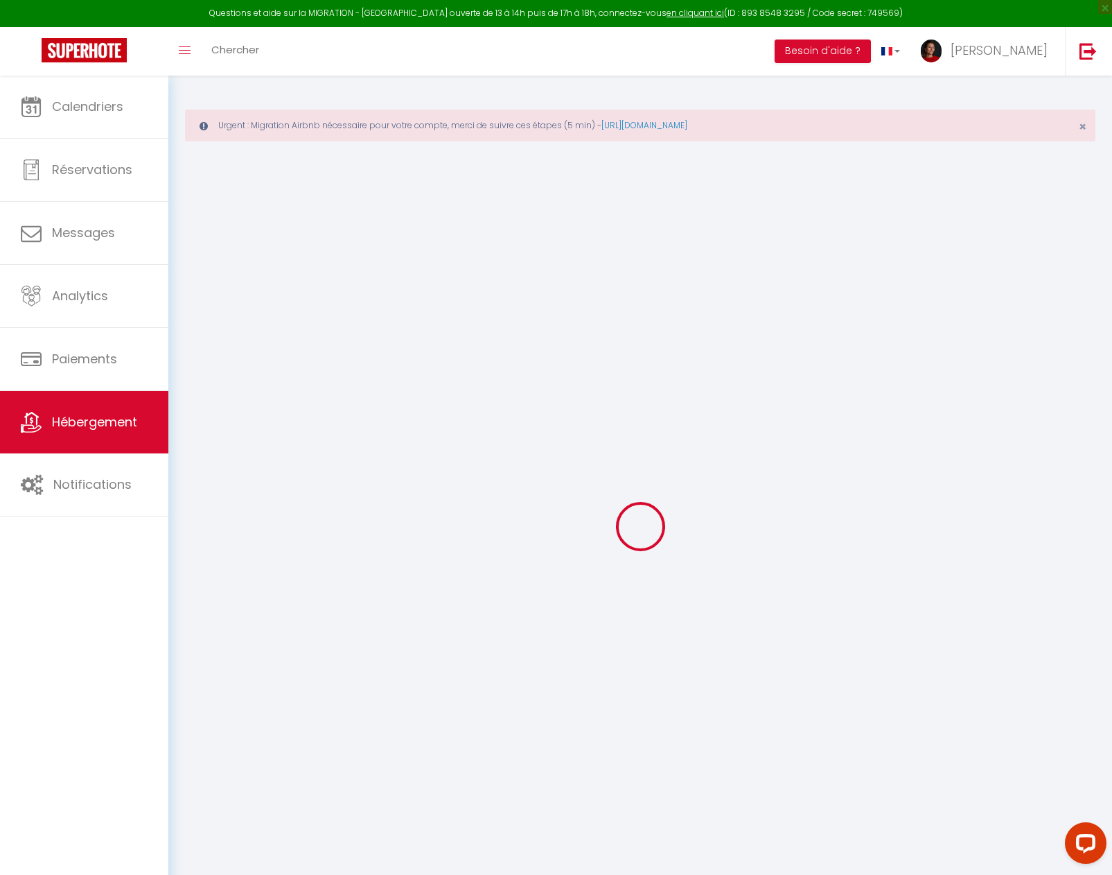
select select
select select "12:00"
select select "30"
select select "23:00"
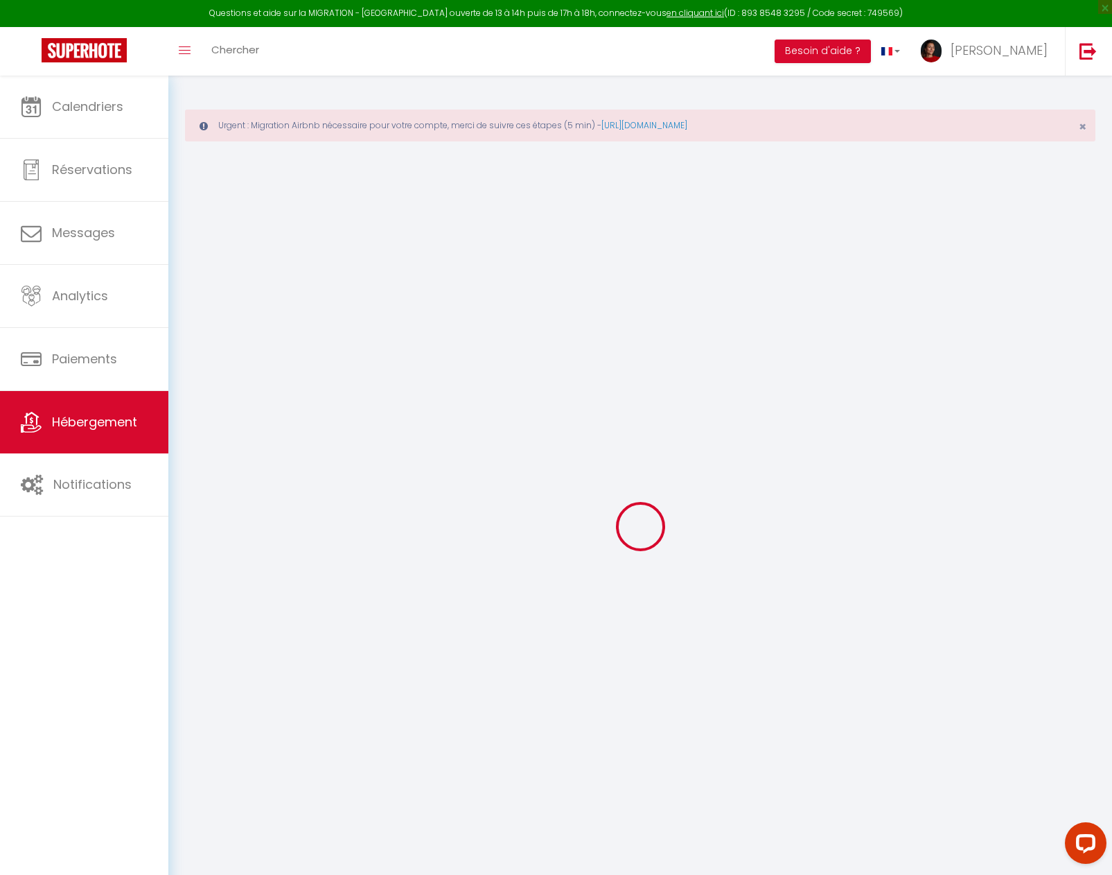
select select
checkbox input "false"
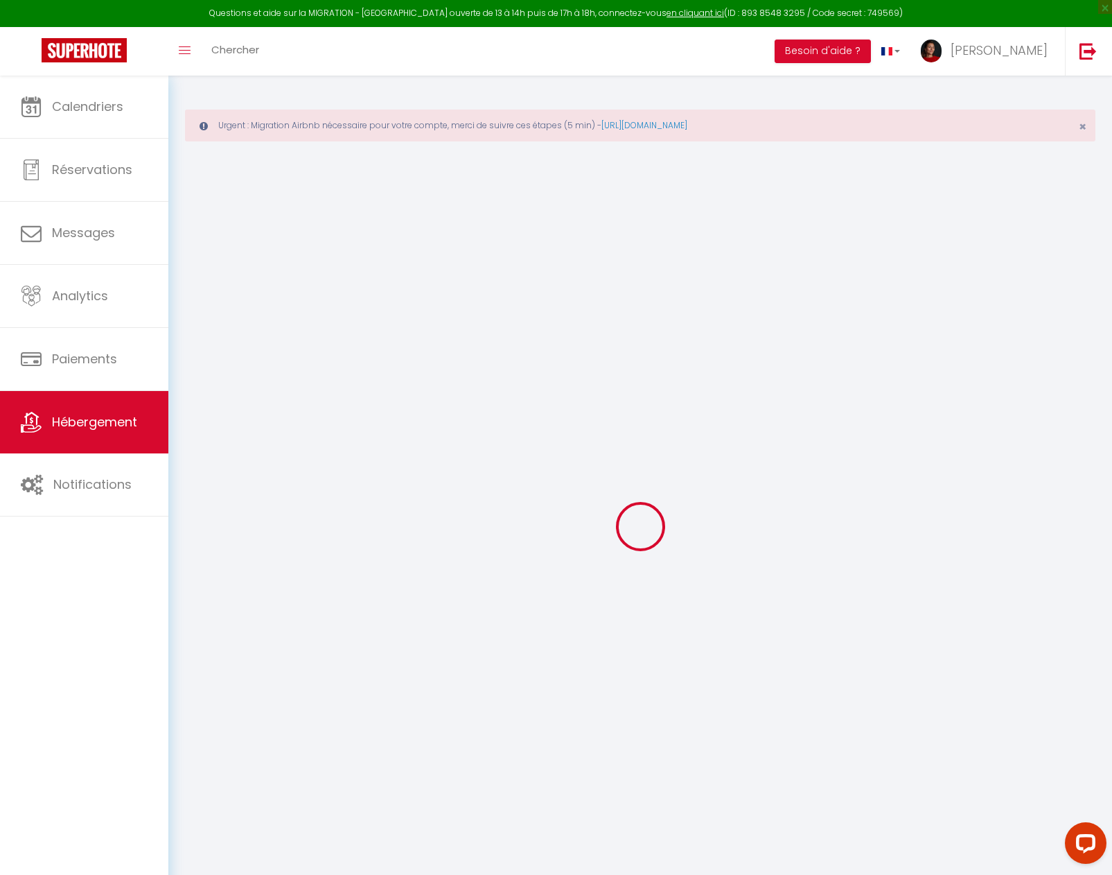
checkbox input "false"
select select
checkbox input "false"
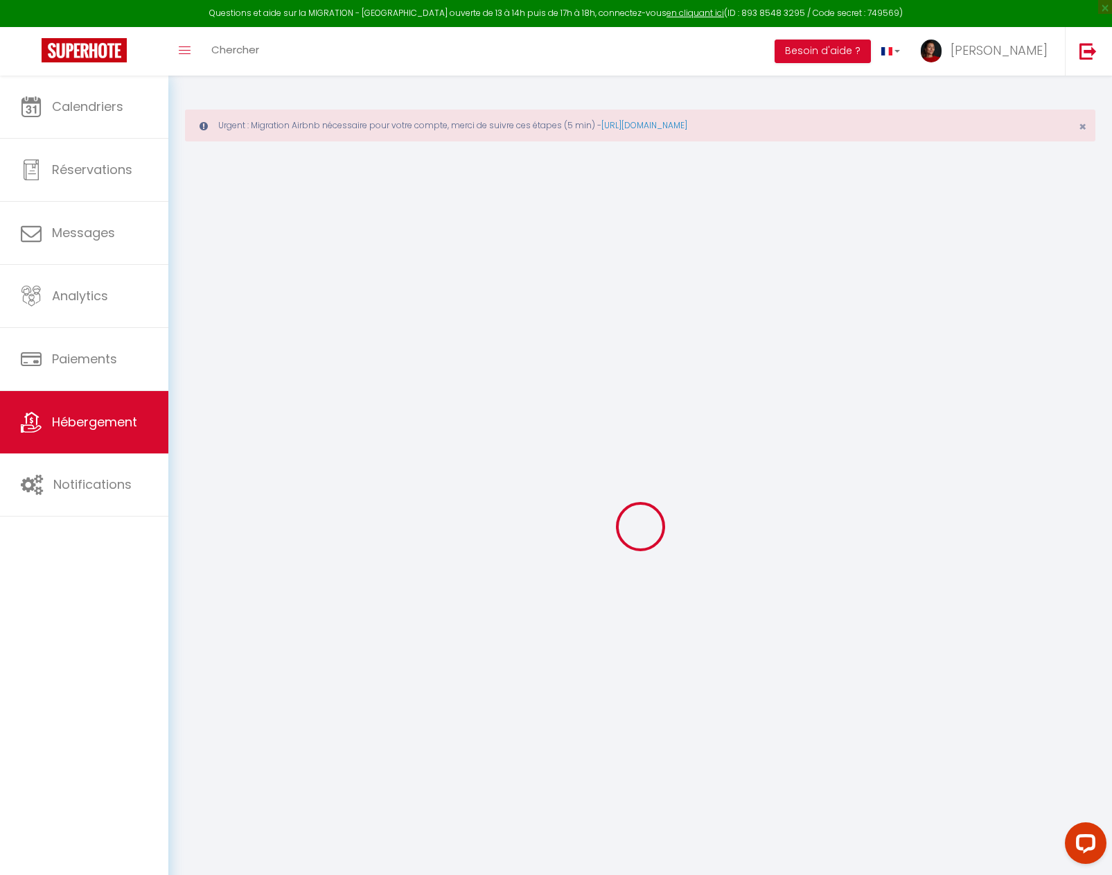
checkbox input "false"
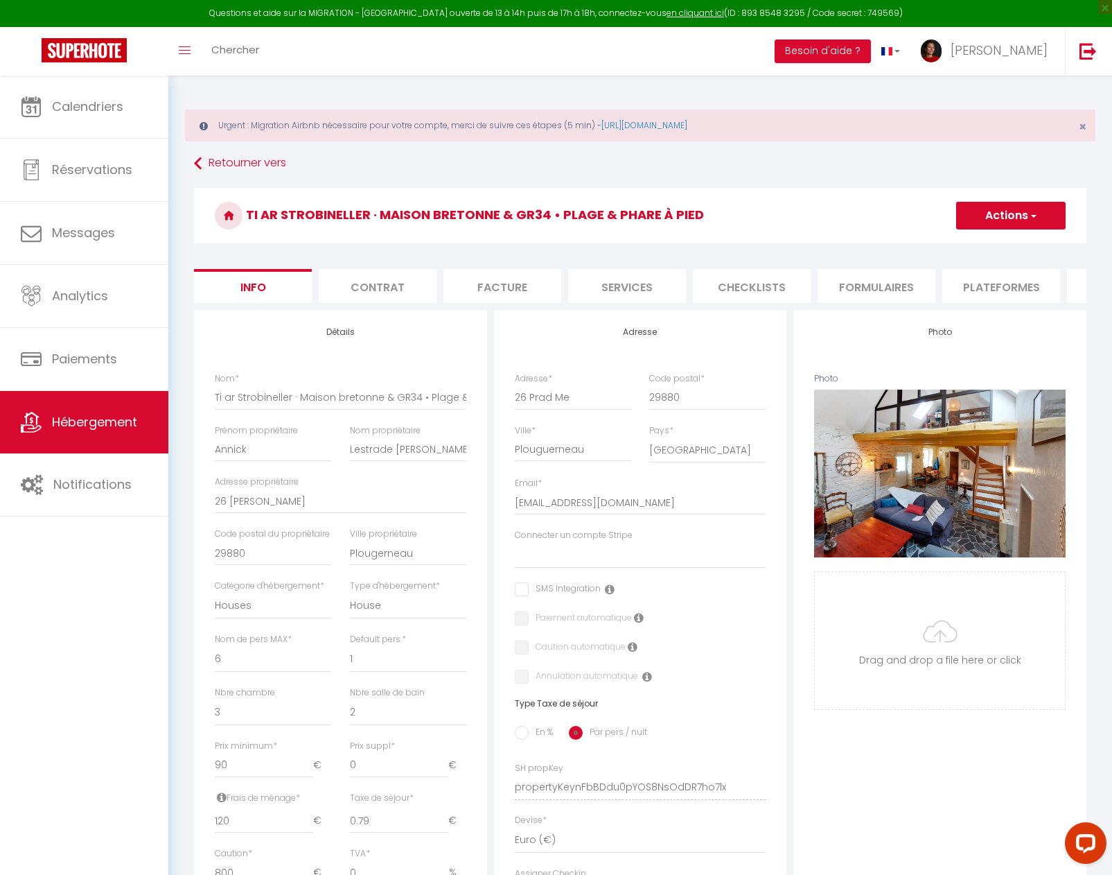
select select
checkbox input "false"
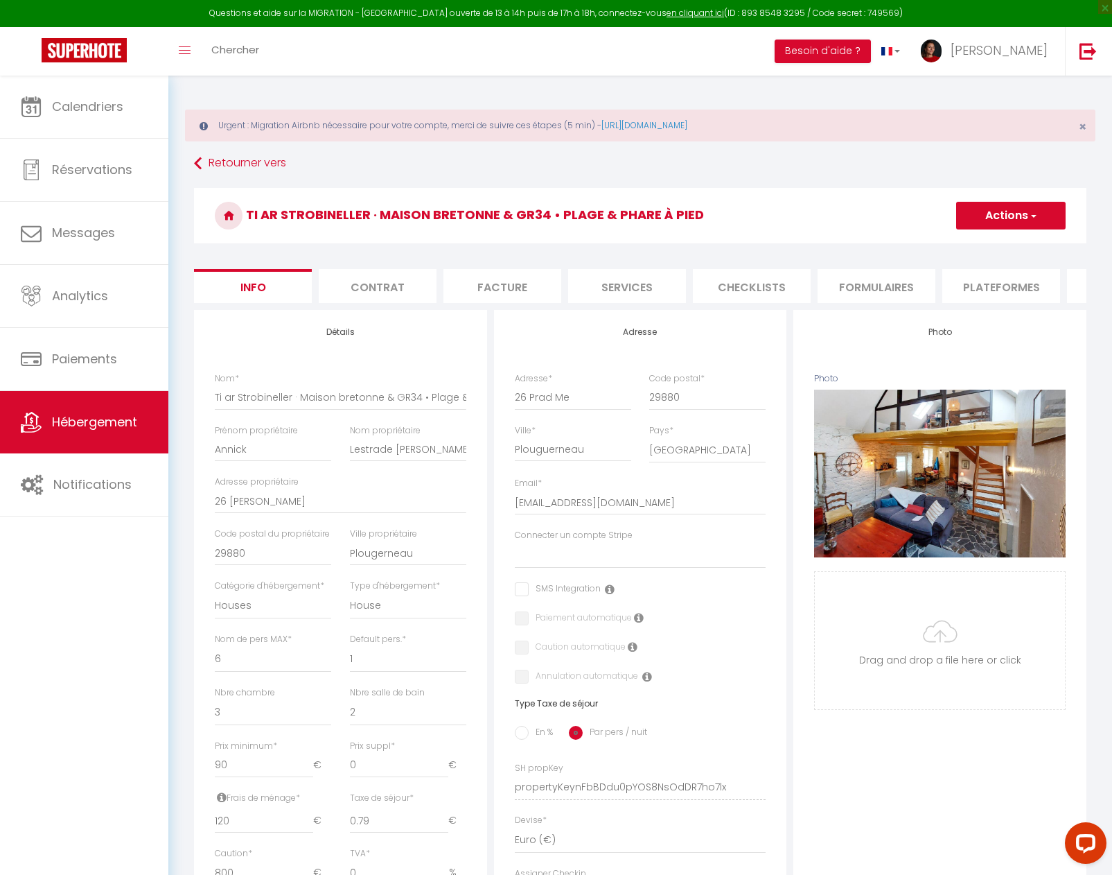
checkbox input "false"
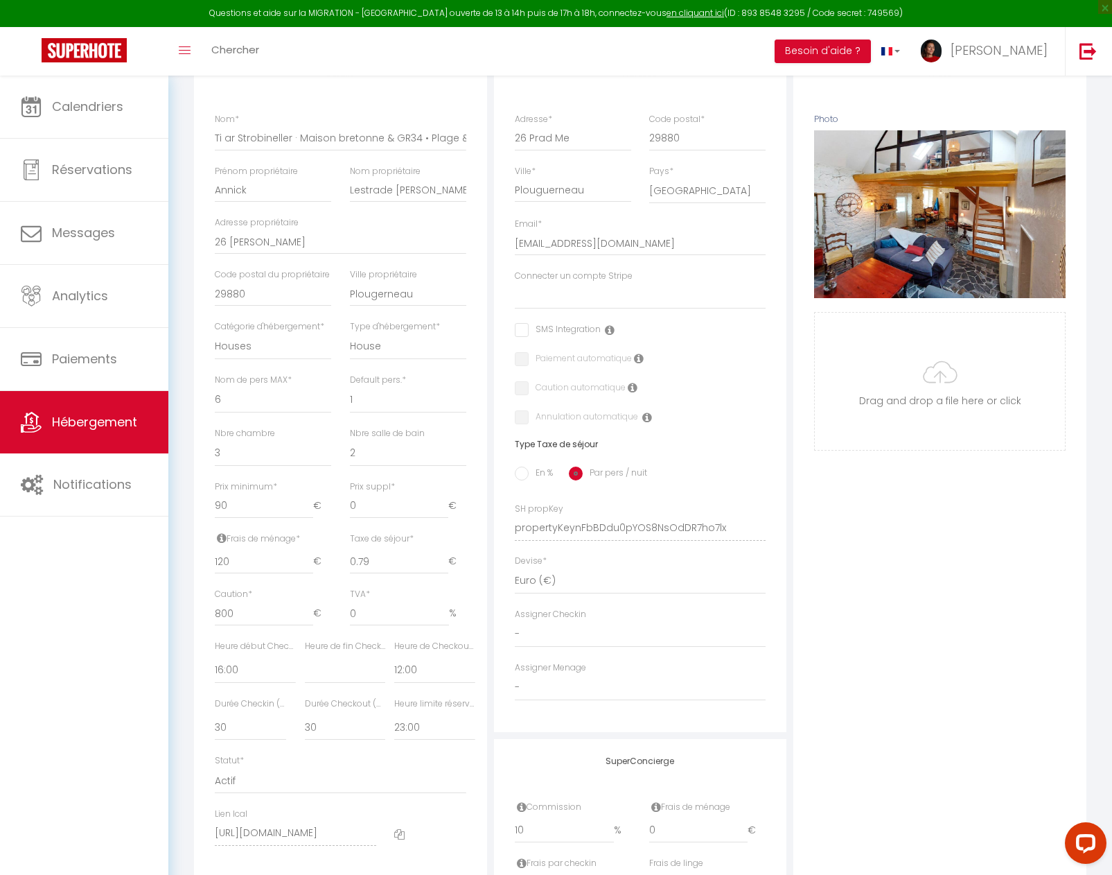
scroll to position [252, 0]
